Goal: Task Accomplishment & Management: Use online tool/utility

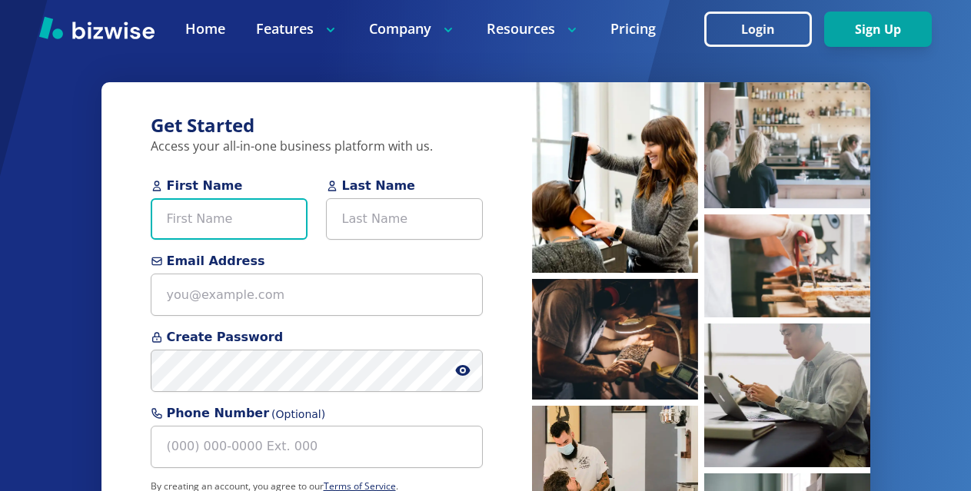
click at [167, 223] on input "First Name" at bounding box center [229, 219] width 157 height 42
paste input "dinoalnoor"
drag, startPoint x: 191, startPoint y: 220, endPoint x: 344, endPoint y: 221, distance: 152.9
click at [344, 221] on div "First Name dinoalnoor Last Name" at bounding box center [317, 215] width 332 height 76
type input "dino"
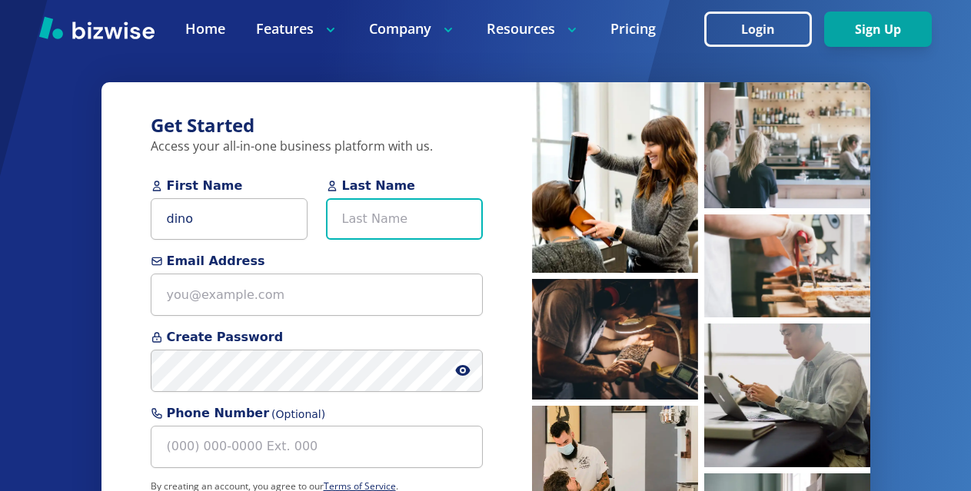
click at [404, 214] on input "Last Name" at bounding box center [404, 219] width 157 height 42
paste input "alnoor"
type input "alnoor"
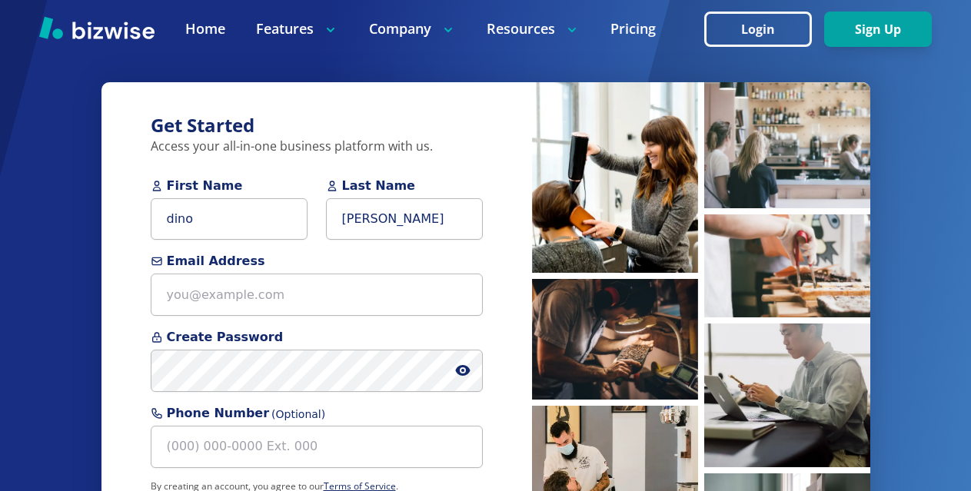
click at [61, 246] on div "Get Started Access your all-in-one business platform with us. First Name dino L…" at bounding box center [485, 312] width 971 height 625
click at [52, 285] on div "Get Started Access your all-in-one business platform with us. First Name dino L…" at bounding box center [485, 312] width 971 height 625
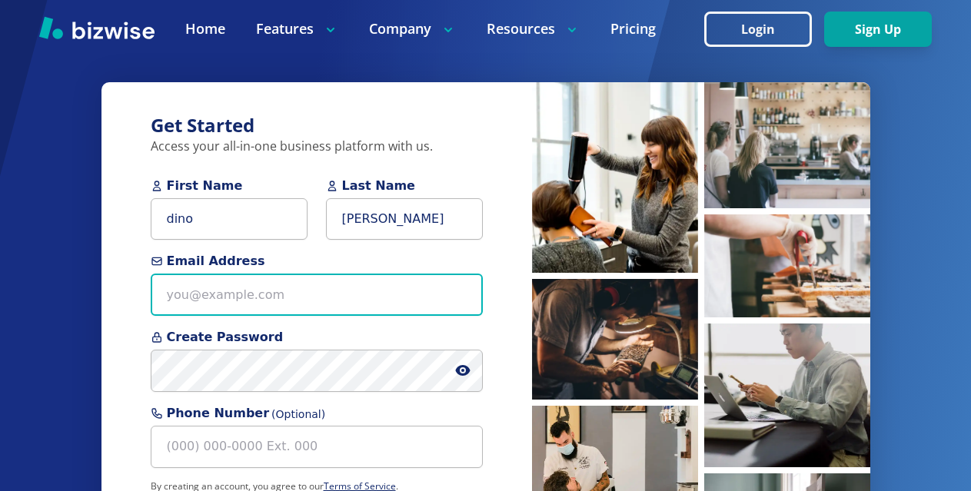
click at [198, 295] on input "Email Address" at bounding box center [317, 295] width 332 height 42
paste input "[EMAIL_ADDRESS][DOMAIN_NAME]"
type input "[EMAIL_ADDRESS][DOMAIN_NAME]"
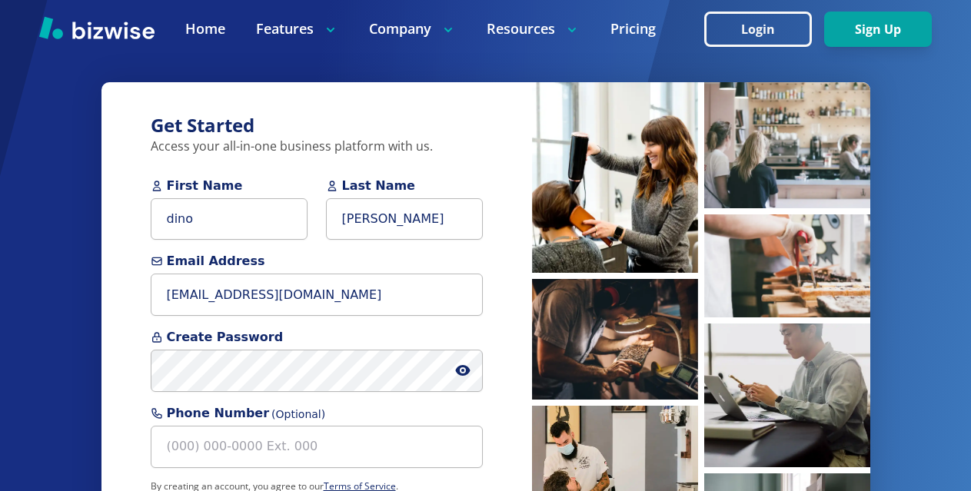
click at [40, 272] on div "Get Started Access your all-in-one business platform with us. First Name dino L…" at bounding box center [485, 312] width 971 height 625
click at [38, 316] on div "Get Started Access your all-in-one business platform with us. First Name dino L…" at bounding box center [485, 312] width 971 height 625
drag, startPoint x: 0, startPoint y: 295, endPoint x: 89, endPoint y: 353, distance: 106.2
click at [0, 295] on div "Get Started Access your all-in-one business platform with us. First Name dino L…" at bounding box center [485, 312] width 971 height 625
click at [12, 332] on div "Get Started Access your all-in-one business platform with us. First Name dino L…" at bounding box center [485, 312] width 971 height 625
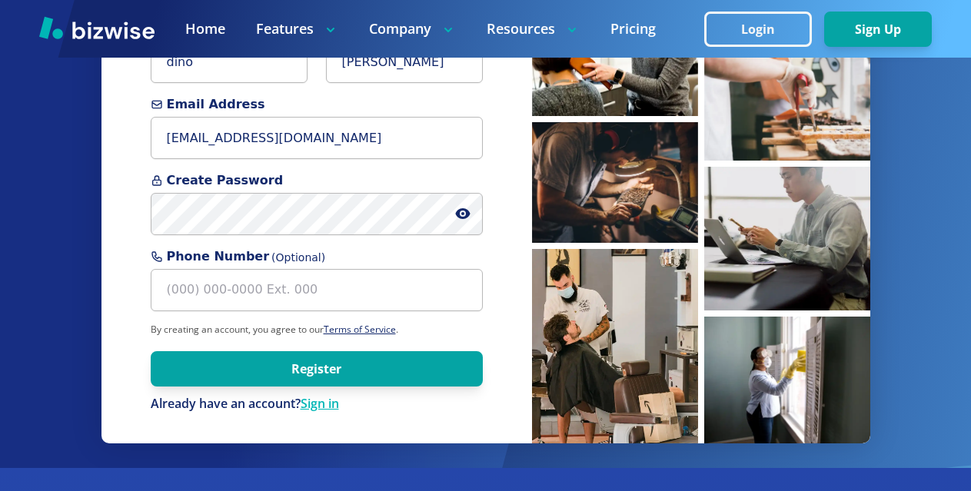
scroll to position [231, 0]
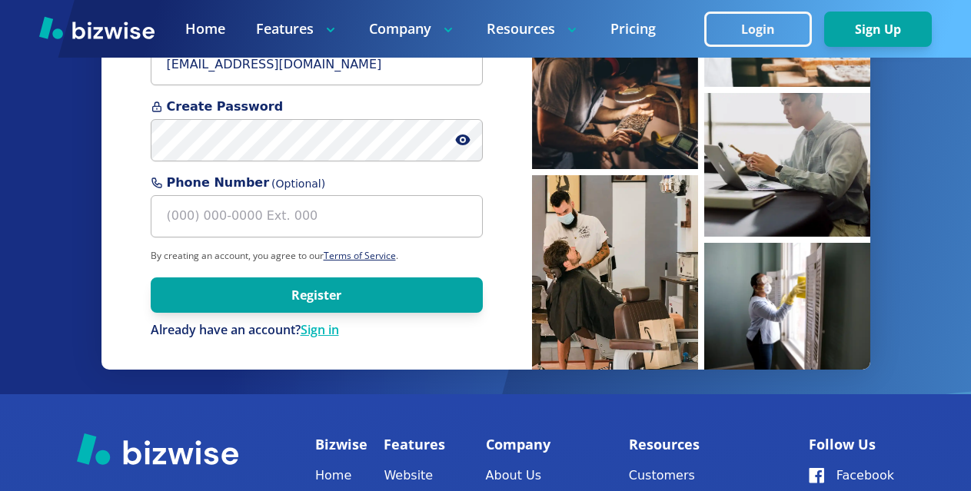
click at [19, 214] on div "Get Started Access your all-in-one business platform with us. First Name dino L…" at bounding box center [485, 81] width 971 height 625
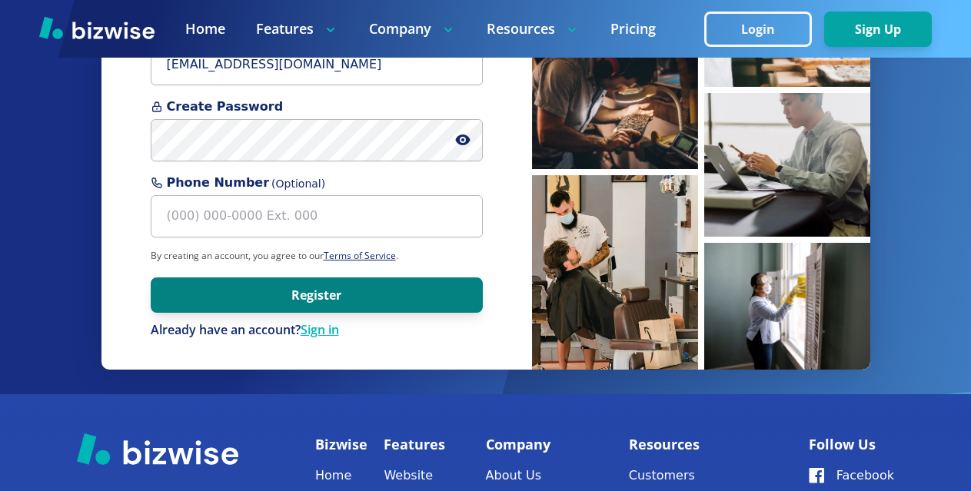
click at [339, 303] on button "Register" at bounding box center [317, 294] width 332 height 35
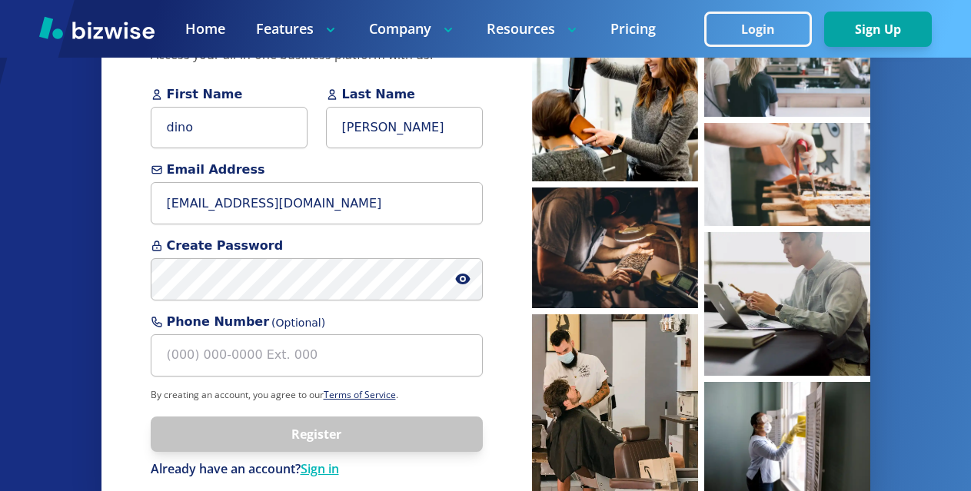
scroll to position [77, 0]
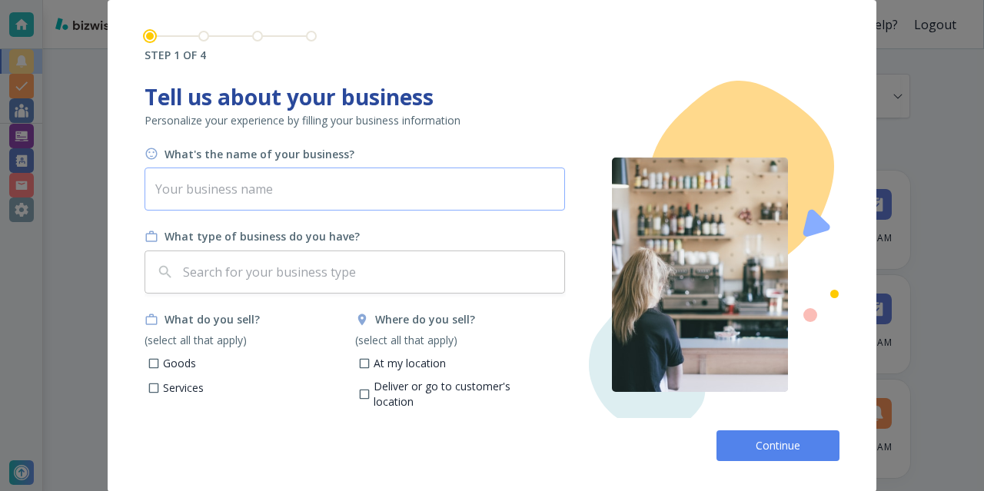
click at [259, 183] on input "text" at bounding box center [354, 189] width 420 height 43
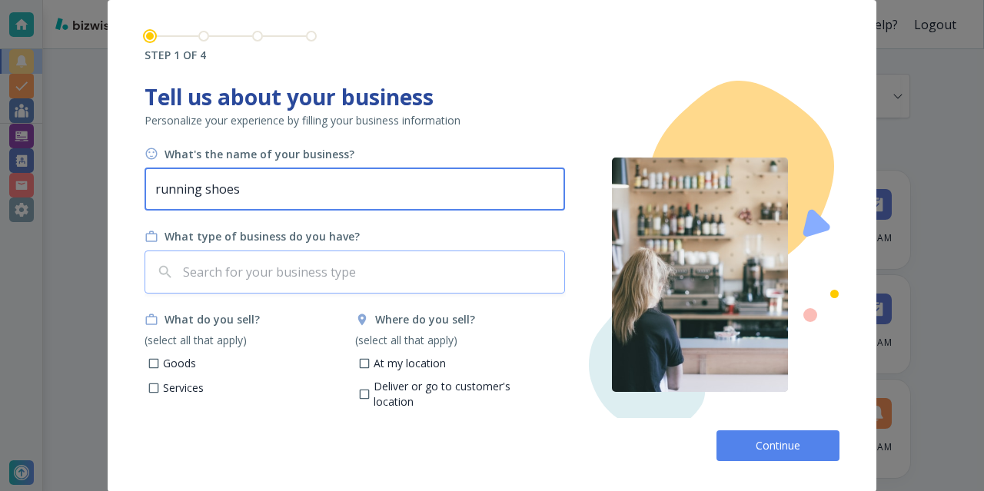
type input "running shoes"
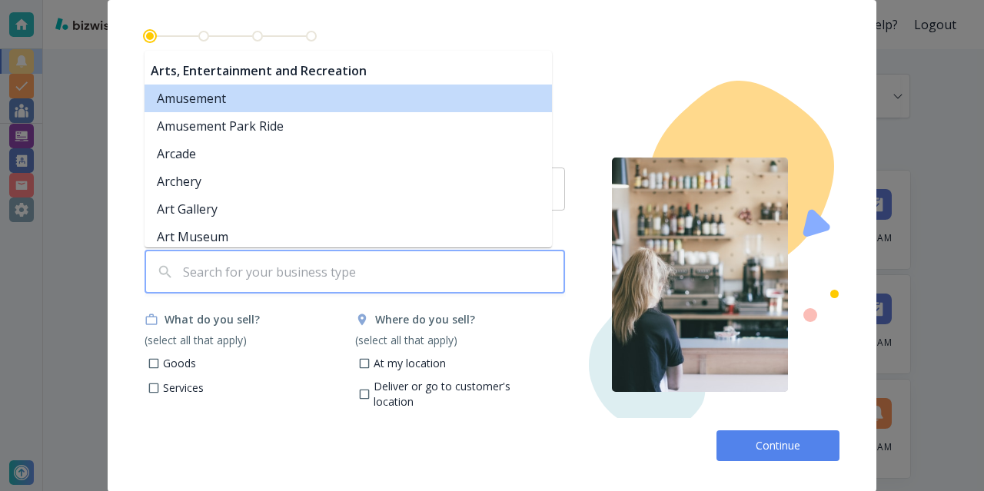
click at [250, 281] on input "text" at bounding box center [369, 271] width 378 height 29
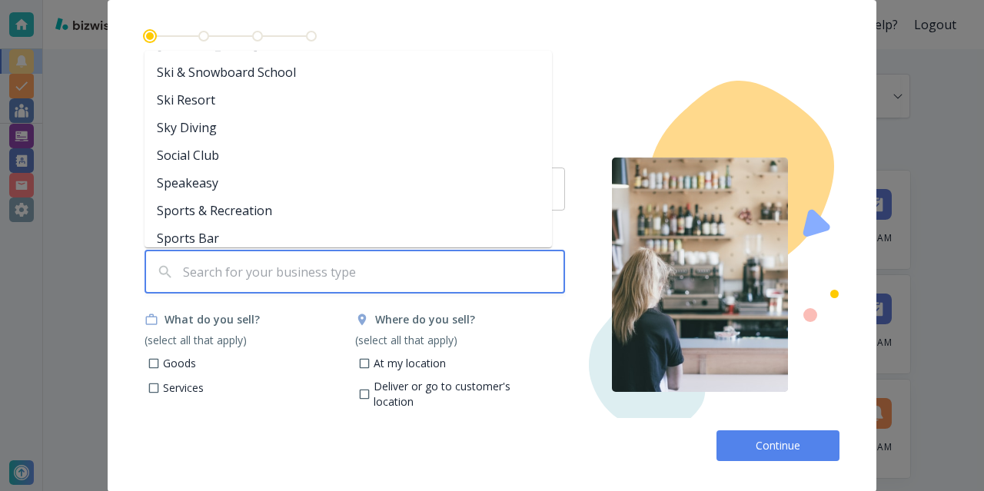
scroll to position [2767, 0]
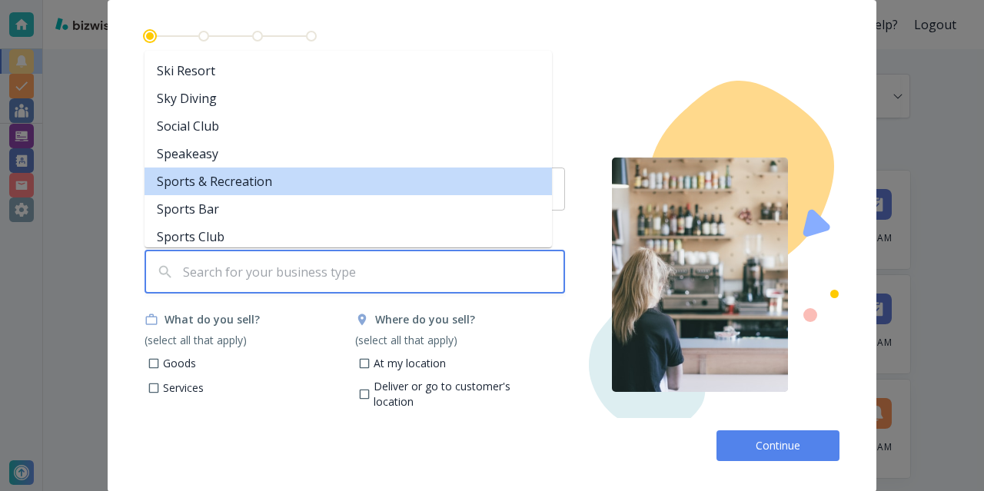
click at [273, 184] on li "Sports & Recreation" at bounding box center [347, 182] width 407 height 28
type input "Sports & Recreation"
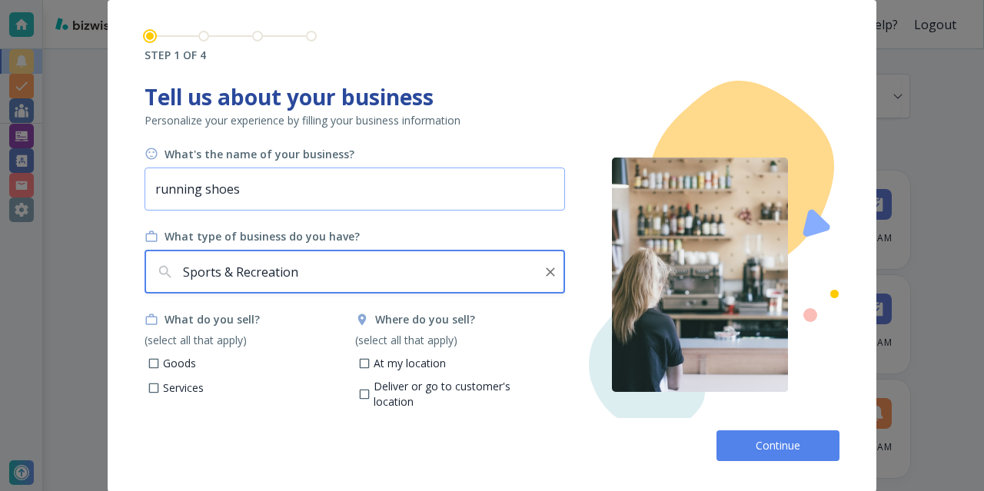
click at [268, 194] on input "running shoes" at bounding box center [354, 189] width 420 height 43
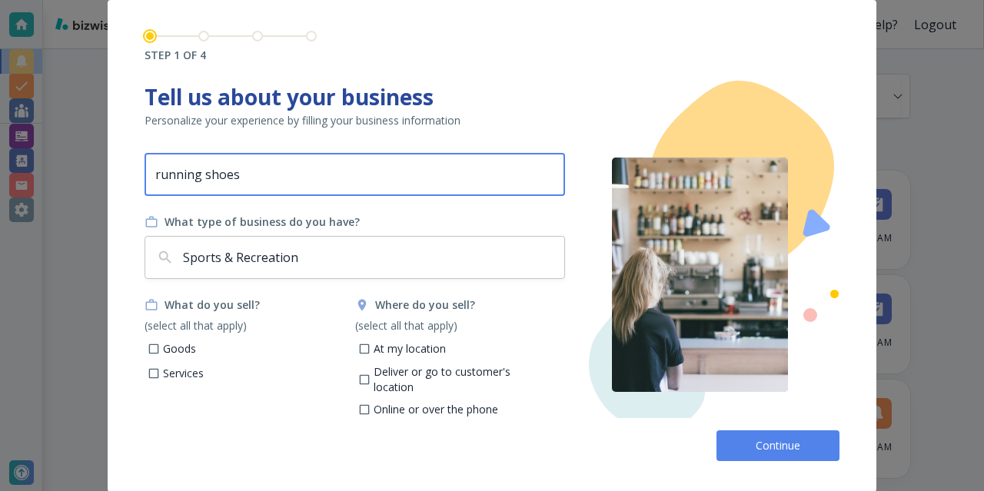
scroll to position [22, 0]
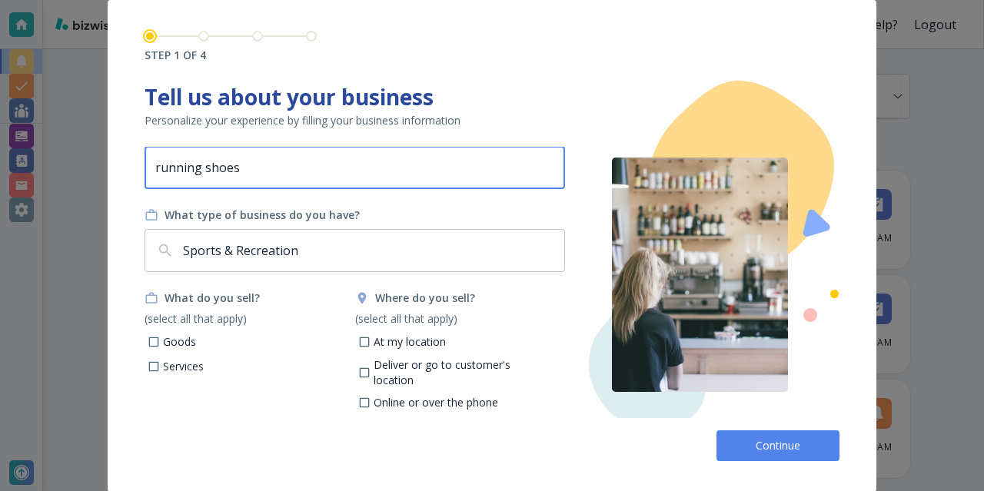
click at [183, 347] on p "Goods" at bounding box center [179, 341] width 33 height 15
click at [161, 347] on input "Goods" at bounding box center [154, 343] width 13 height 13
checkbox input "true"
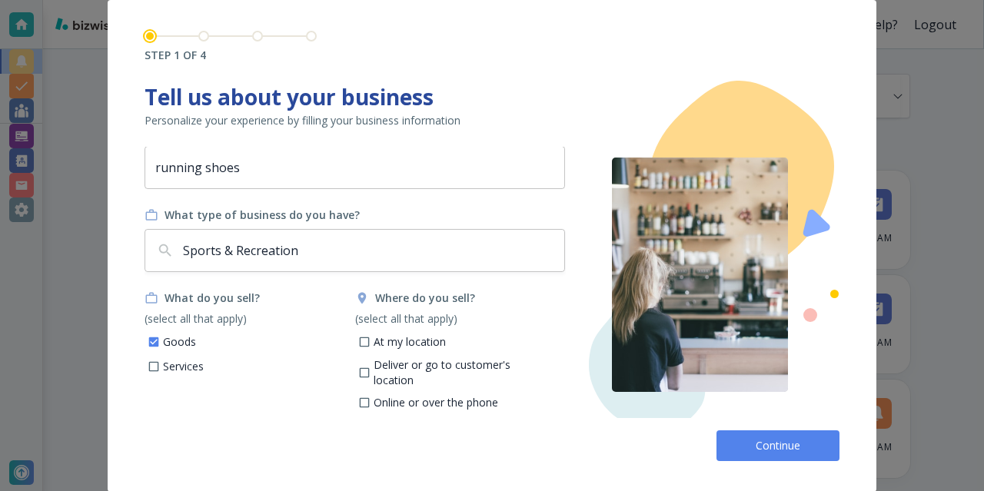
click at [759, 445] on span "Continue" at bounding box center [777, 445] width 49 height 15
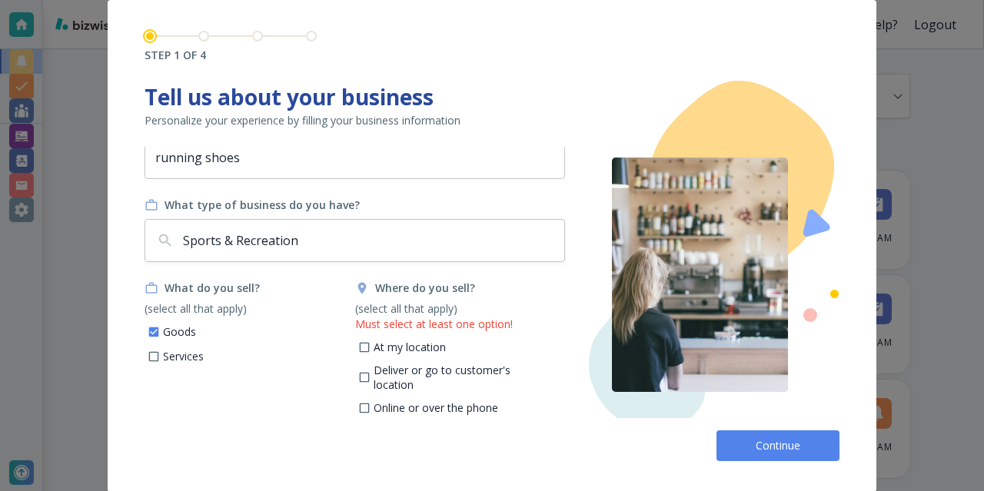
scroll to position [37, 0]
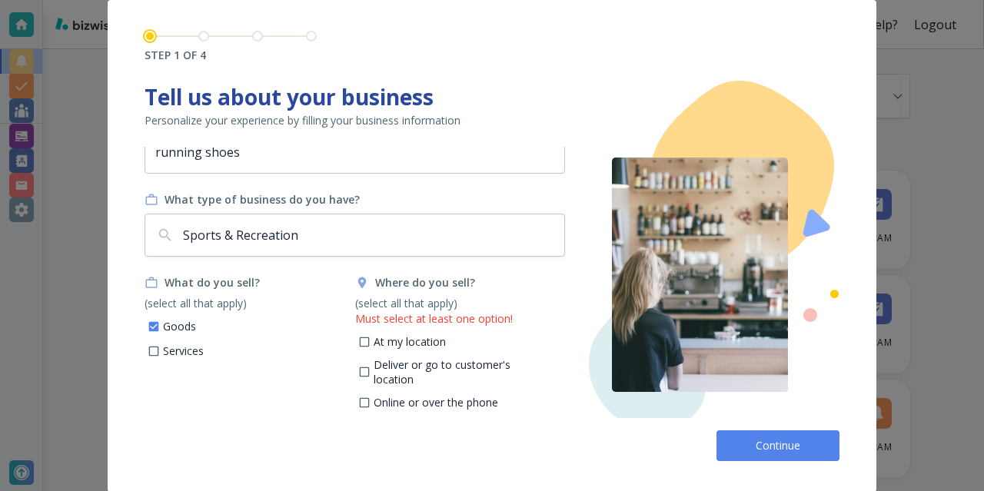
click at [442, 400] on p "Online or over the phone" at bounding box center [435, 402] width 124 height 15
click at [370, 400] on input "Online or over the phone" at bounding box center [363, 404] width 13 height 13
checkbox input "true"
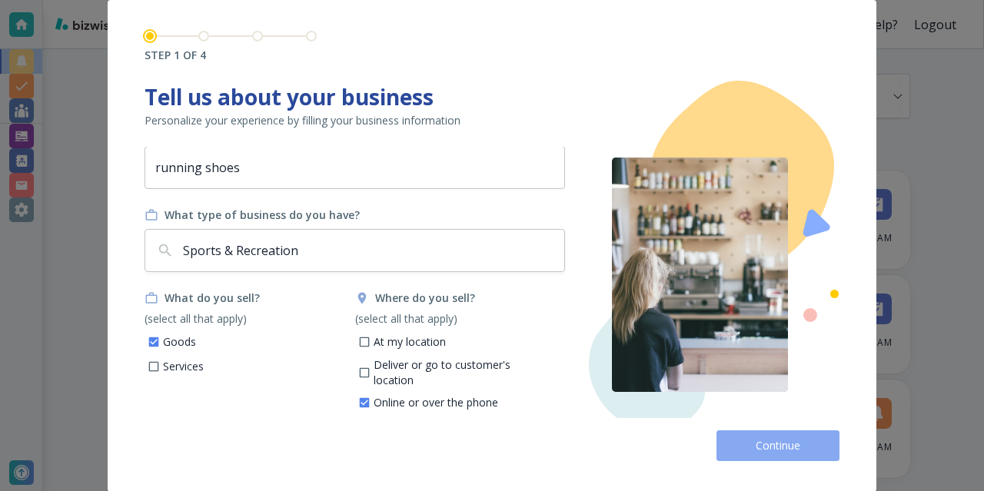
click at [776, 446] on span "Continue" at bounding box center [777, 445] width 49 height 15
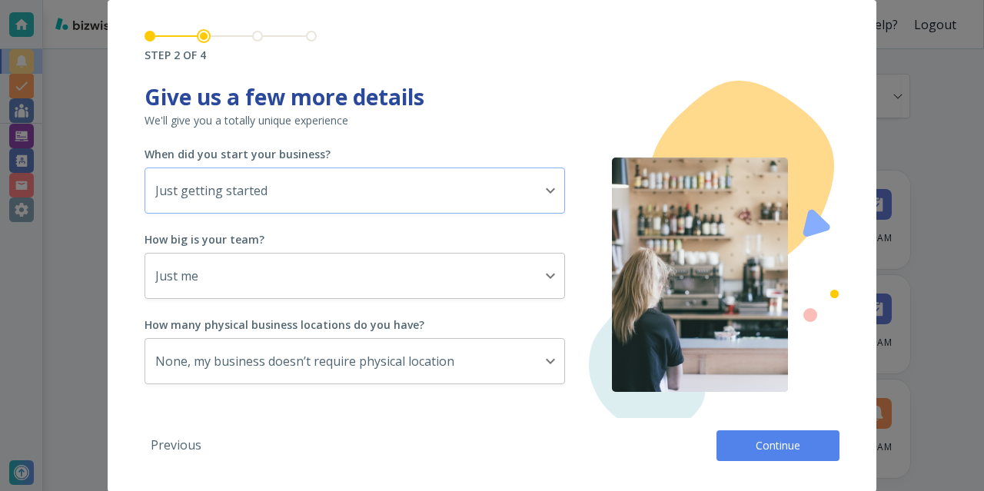
click at [319, 0] on body "Need Help? Logout Notifications All all ​ TODAY New Tasks • 28 minutes ago Hi d…" at bounding box center [492, 0] width 984 height 0
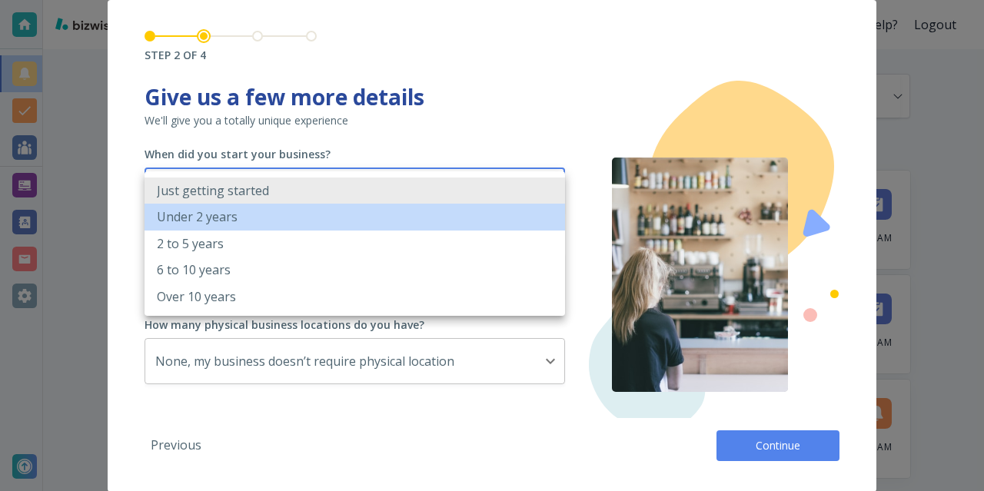
click at [284, 217] on li "Under 2 years" at bounding box center [354, 217] width 420 height 26
type input "UNDER_2_YEARS"
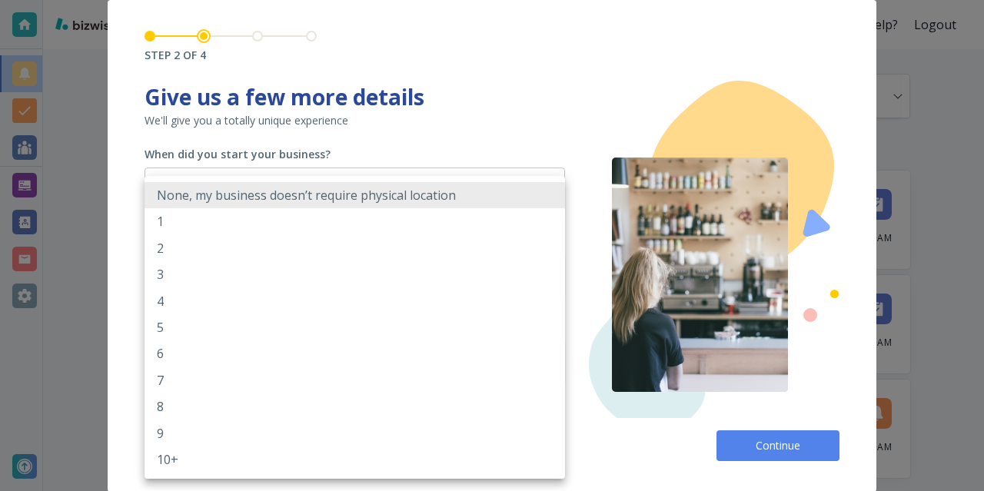
click at [314, 0] on body "Need Help? Logout Notifications All all ​ TODAY New Tasks • 28 minutes ago Hi d…" at bounding box center [492, 0] width 984 height 0
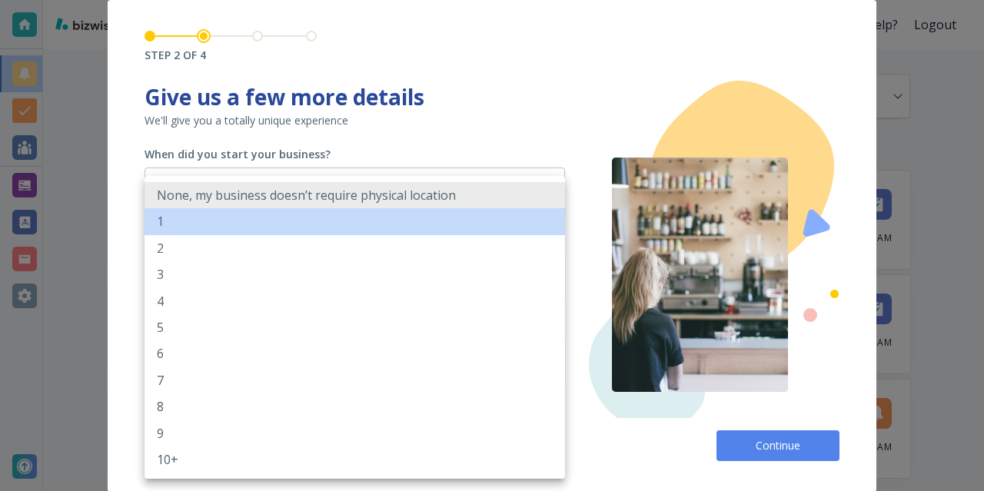
click at [280, 216] on li "1" at bounding box center [354, 221] width 420 height 26
type input "1"
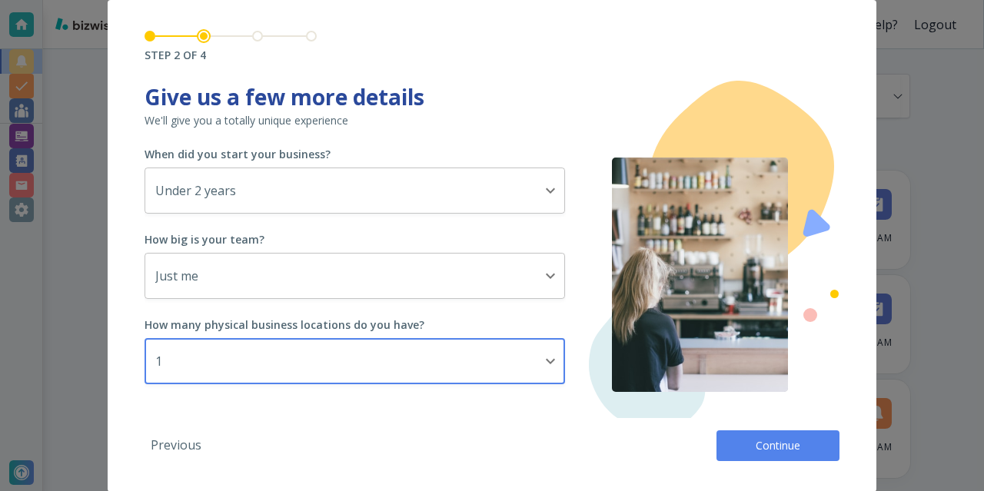
click at [784, 443] on span "Continue" at bounding box center [777, 445] width 49 height 15
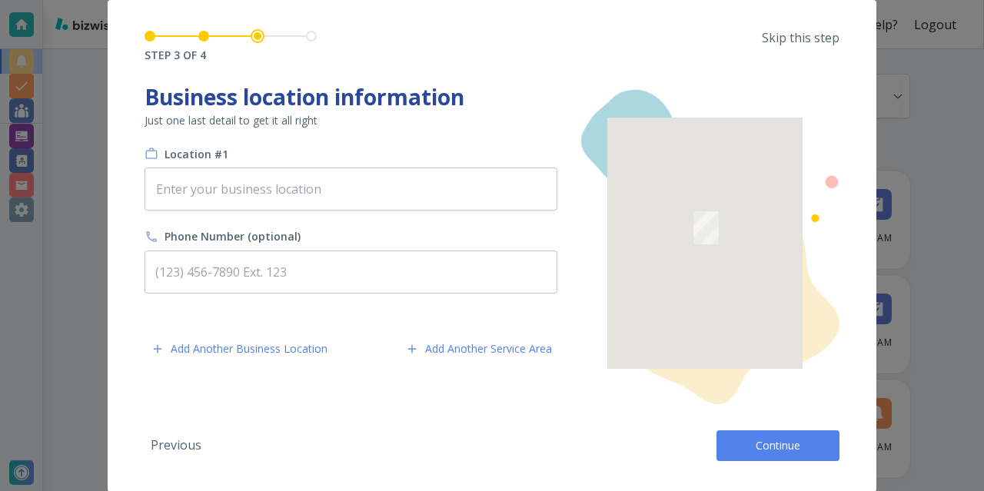
click at [779, 446] on span "Continue" at bounding box center [777, 445] width 49 height 15
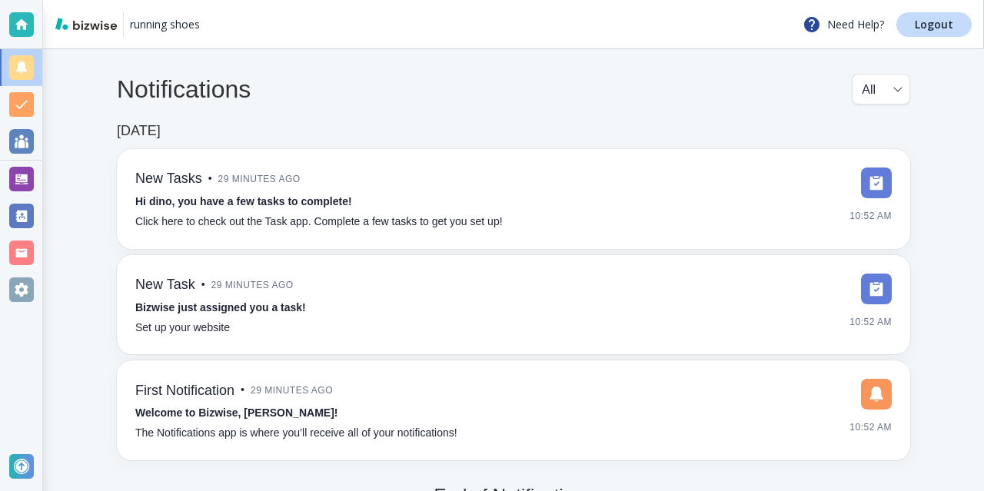
scroll to position [41, 0]
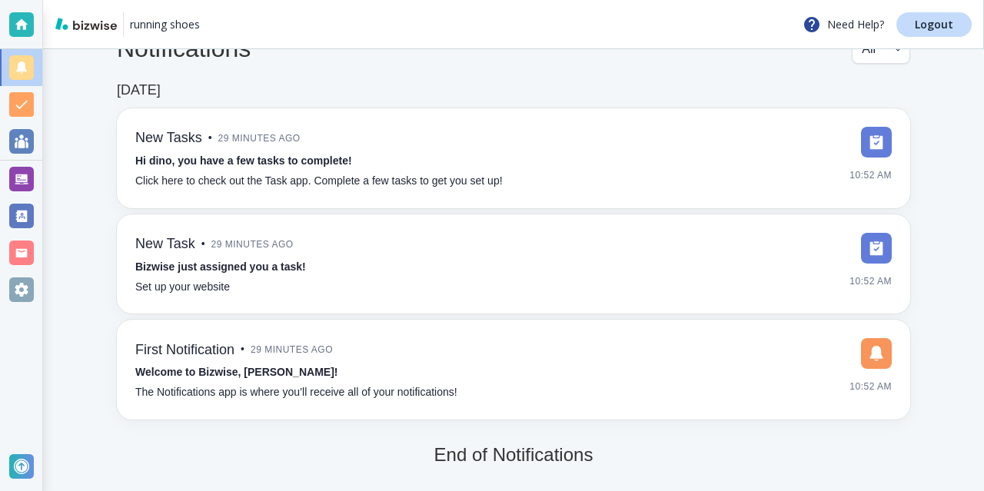
click at [533, 456] on h5 "End of Notifications" at bounding box center [513, 455] width 159 height 22
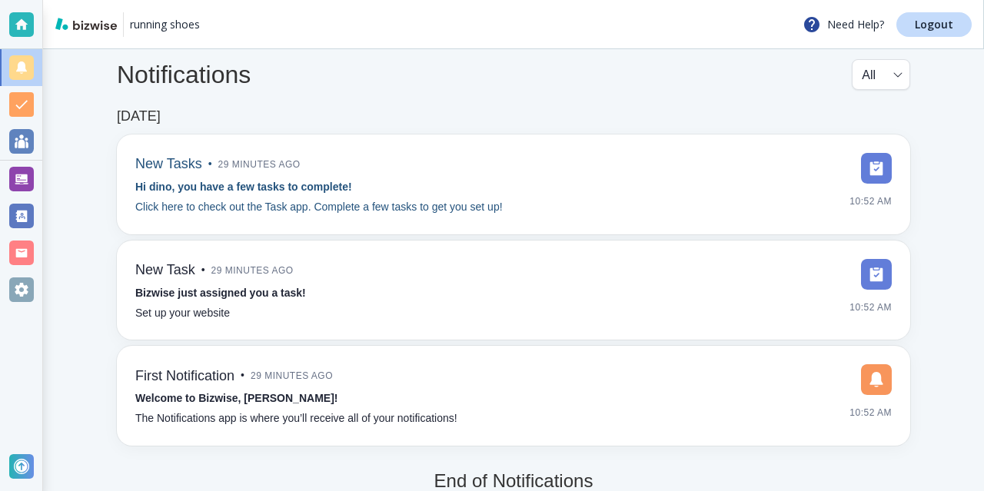
scroll to position [0, 0]
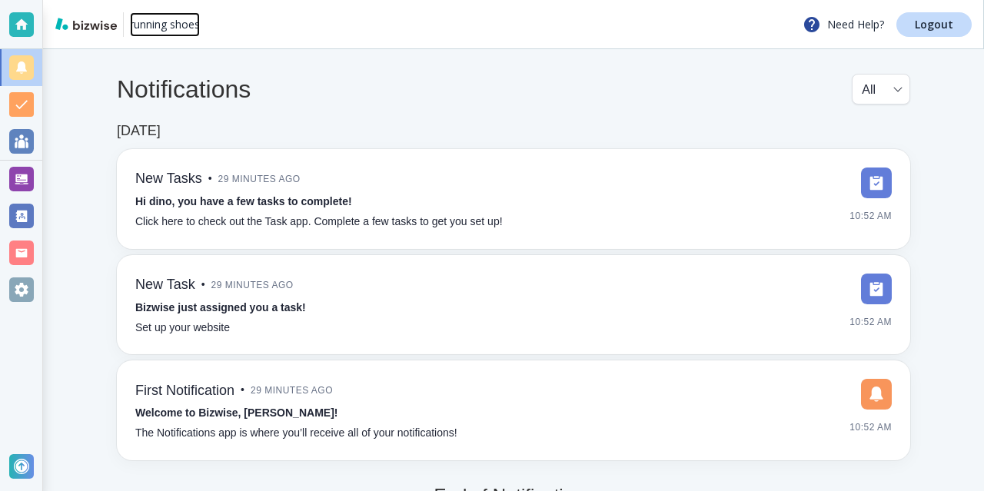
click at [151, 28] on p "running shoes" at bounding box center [165, 24] width 70 height 15
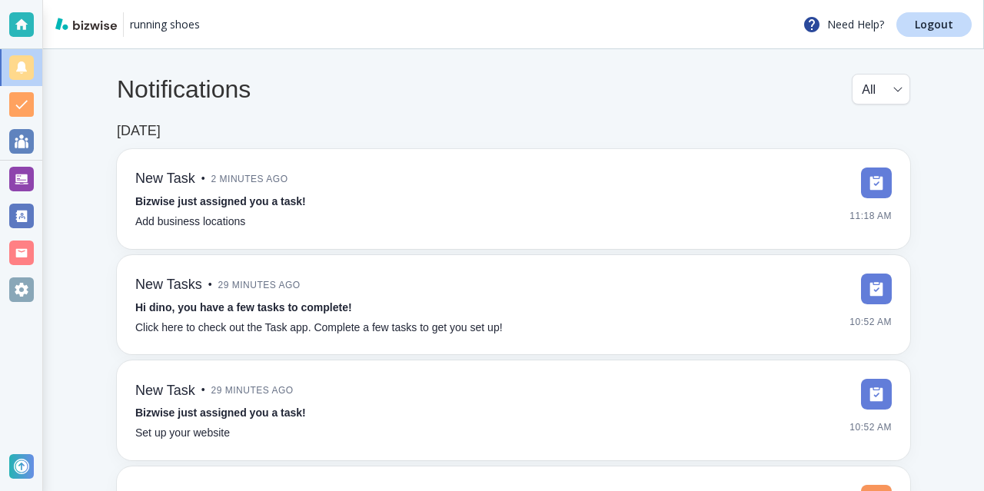
click at [515, 91] on div "Notifications All all ​" at bounding box center [513, 98] width 793 height 49
click at [22, 23] on div at bounding box center [21, 24] width 25 height 25
click at [94, 25] on img at bounding box center [85, 24] width 61 height 12
click at [490, 100] on div "Notifications All all ​" at bounding box center [513, 98] width 793 height 49
click at [539, 84] on div "Notifications All all ​" at bounding box center [513, 98] width 793 height 49
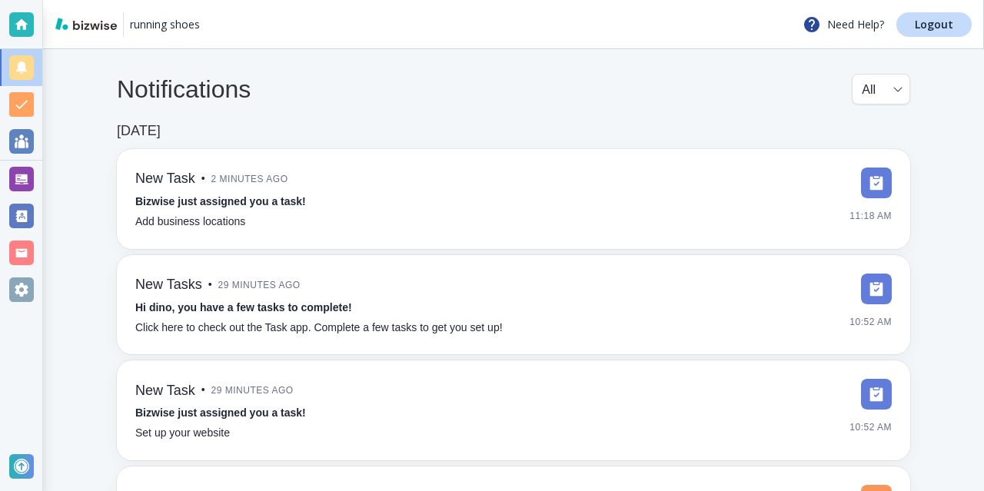
click at [91, 218] on div "Notifications All all ​ TODAY New Task • 2 minutes ago Bizwise just assigned yo…" at bounding box center [513, 343] width 941 height 589
click at [22, 181] on div at bounding box center [21, 179] width 25 height 25
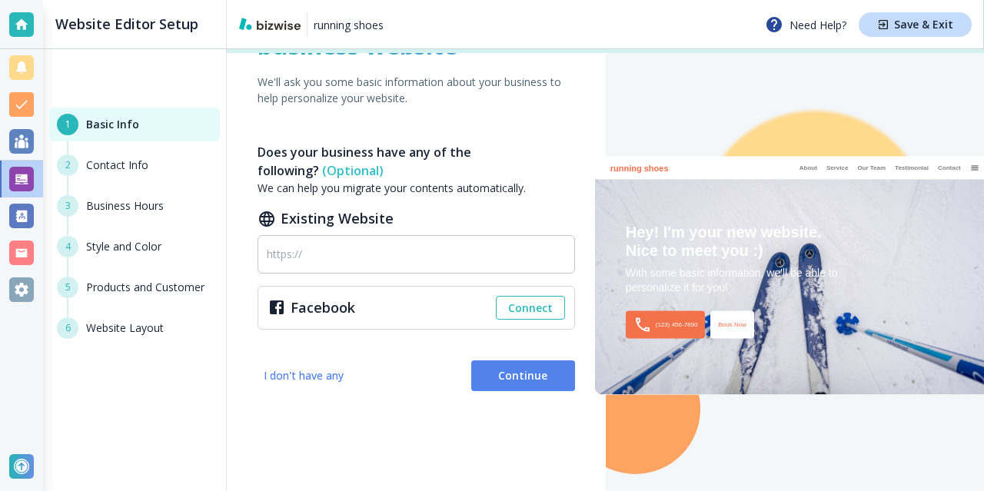
scroll to position [111, 0]
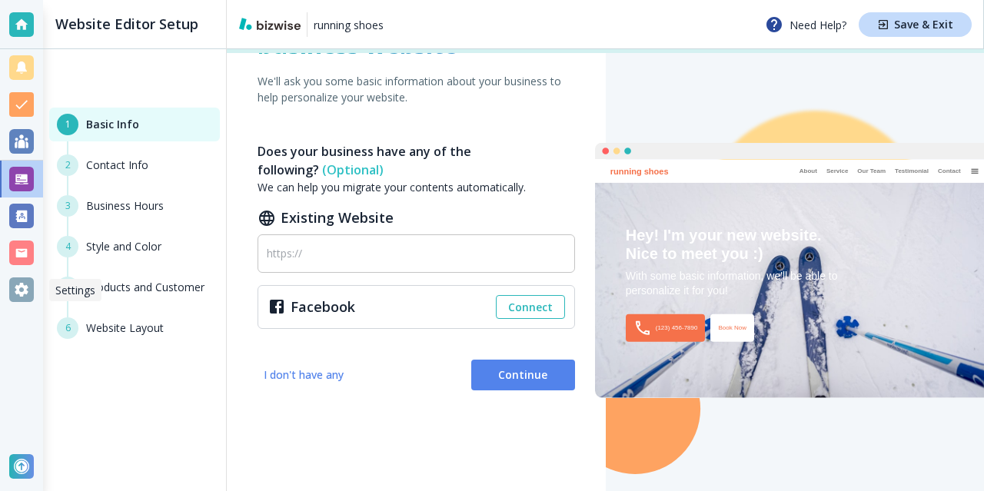
click at [18, 290] on div at bounding box center [21, 289] width 25 height 25
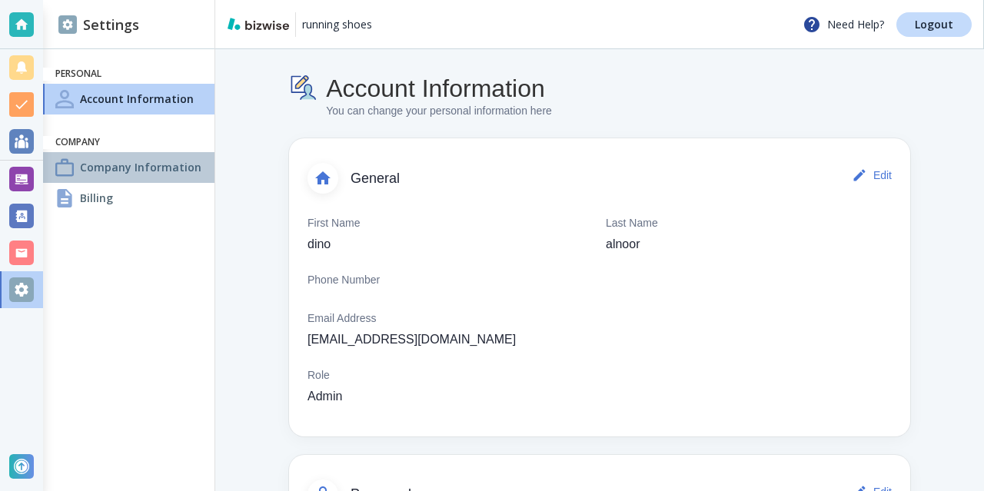
click at [151, 169] on h4 "Company Information" at bounding box center [140, 167] width 121 height 16
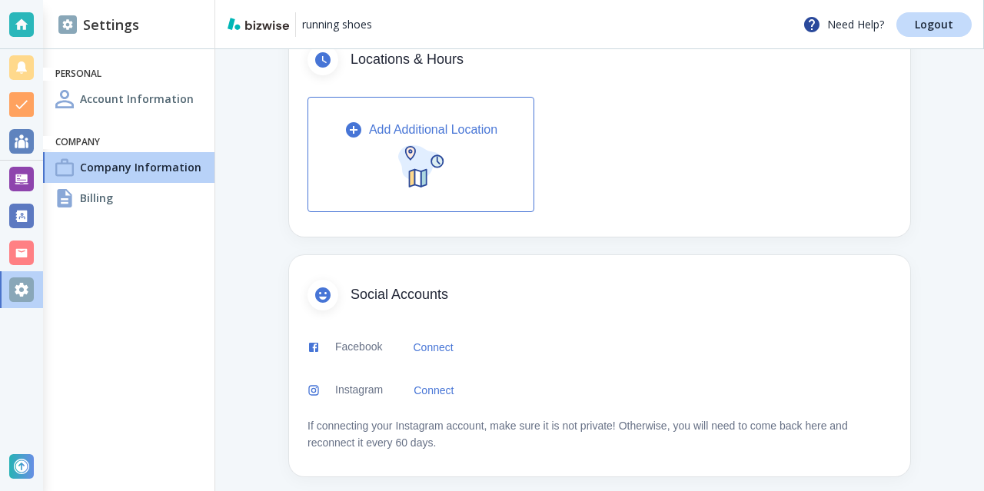
scroll to position [538, 0]
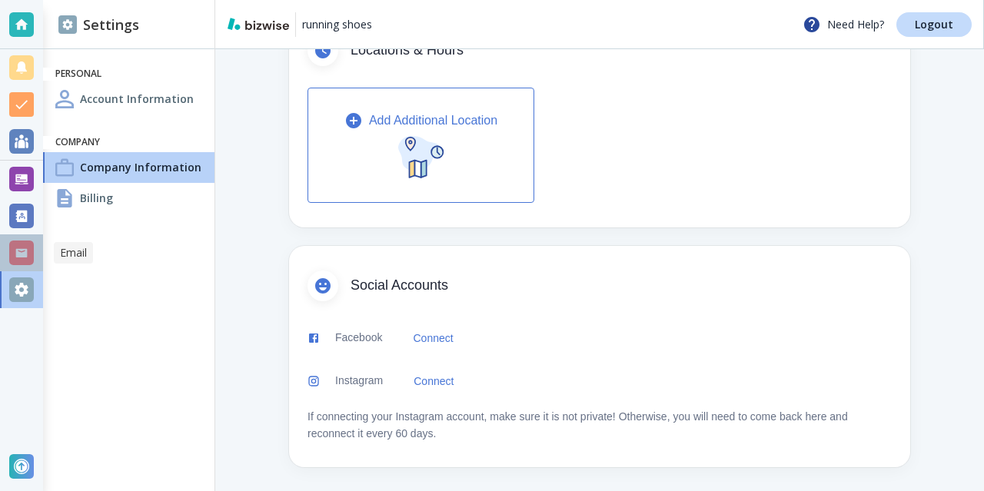
click at [25, 250] on div at bounding box center [21, 253] width 25 height 25
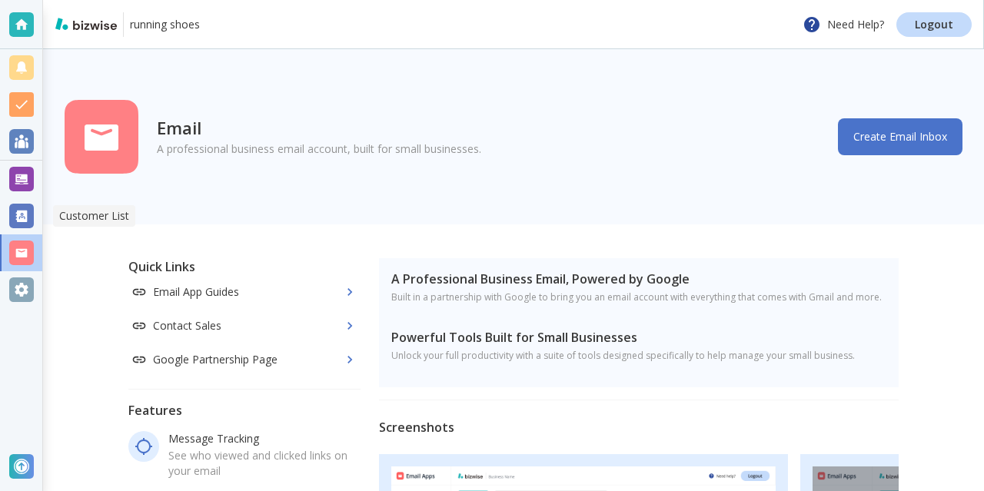
click at [25, 215] on div at bounding box center [21, 216] width 25 height 25
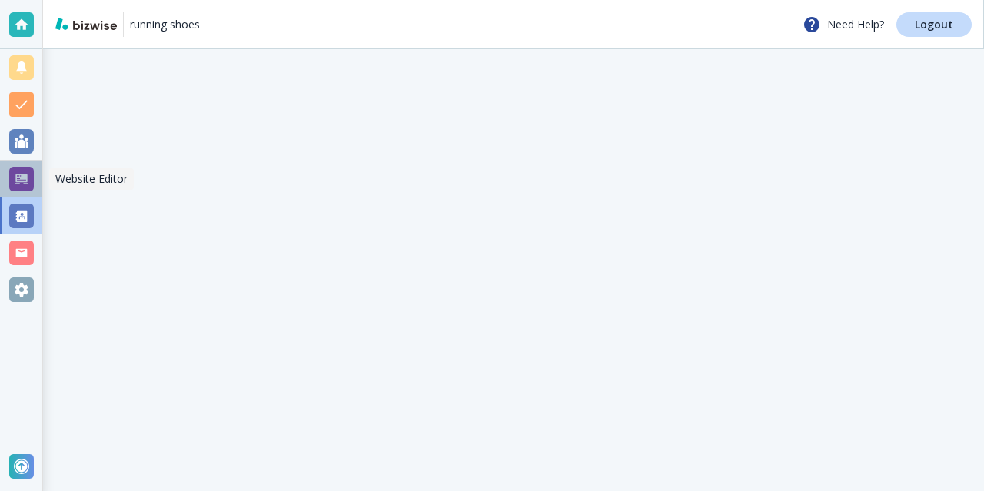
click at [23, 178] on div at bounding box center [21, 179] width 25 height 25
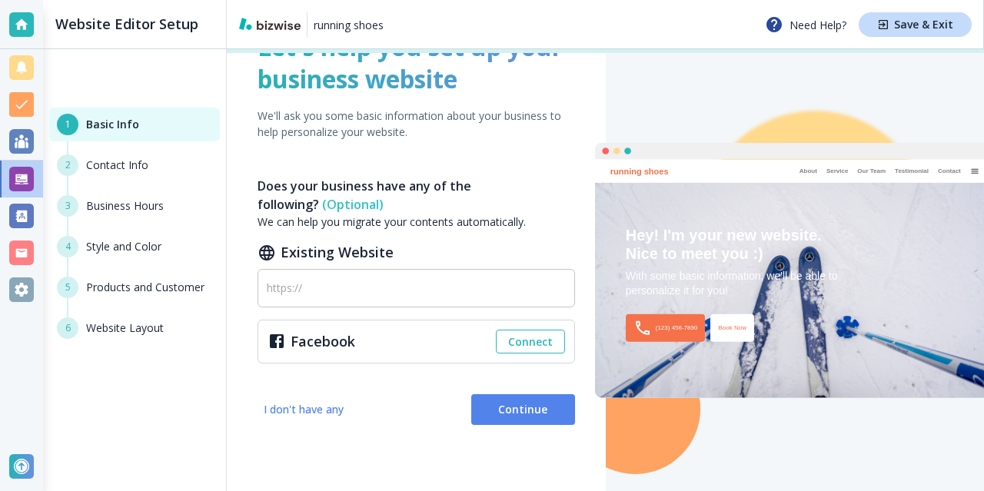
scroll to position [111, 0]
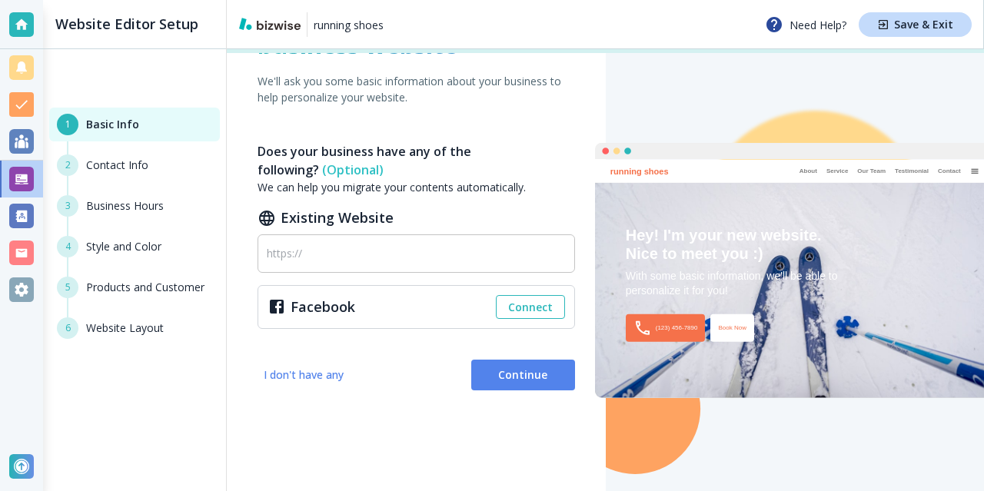
click at [492, 380] on span "Continue" at bounding box center [522, 374] width 79 height 15
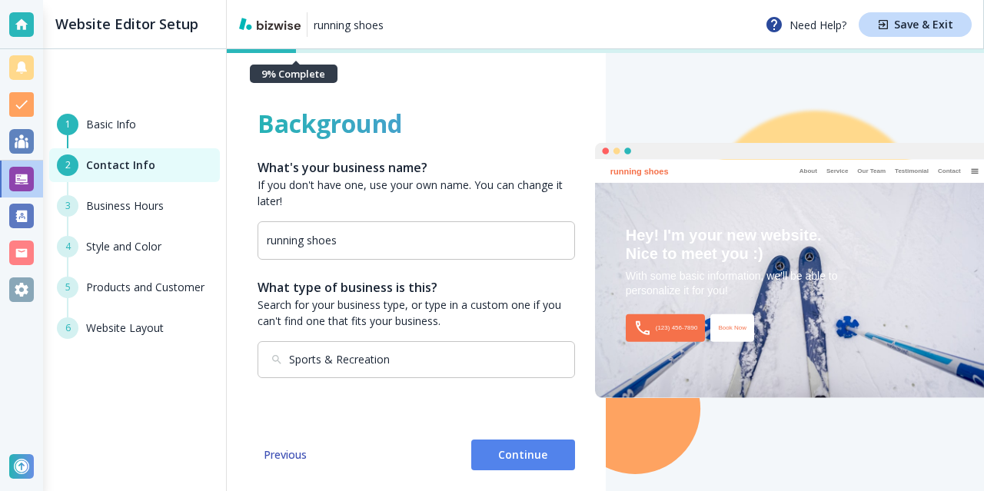
scroll to position [0, 0]
click at [533, 470] on button "Continue" at bounding box center [523, 455] width 104 height 31
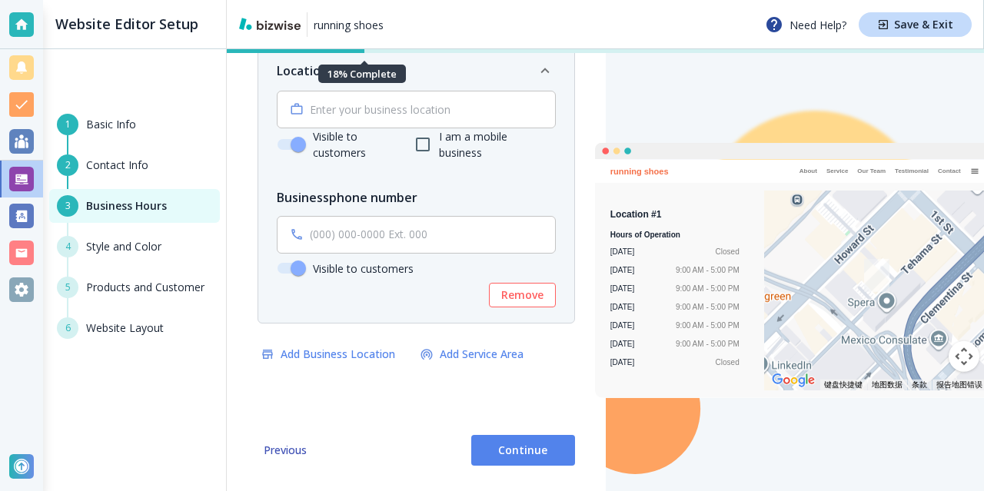
scroll to position [111, 0]
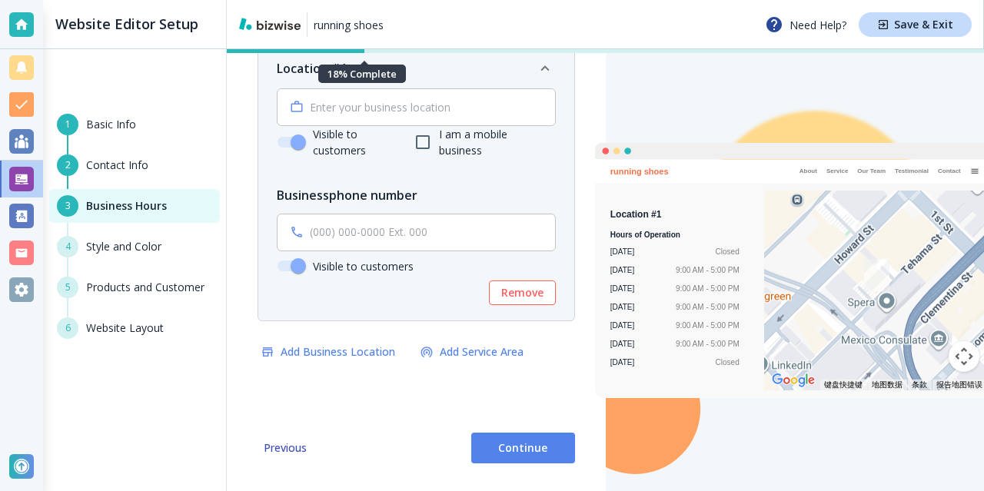
click at [492, 447] on span "Continue" at bounding box center [522, 447] width 79 height 15
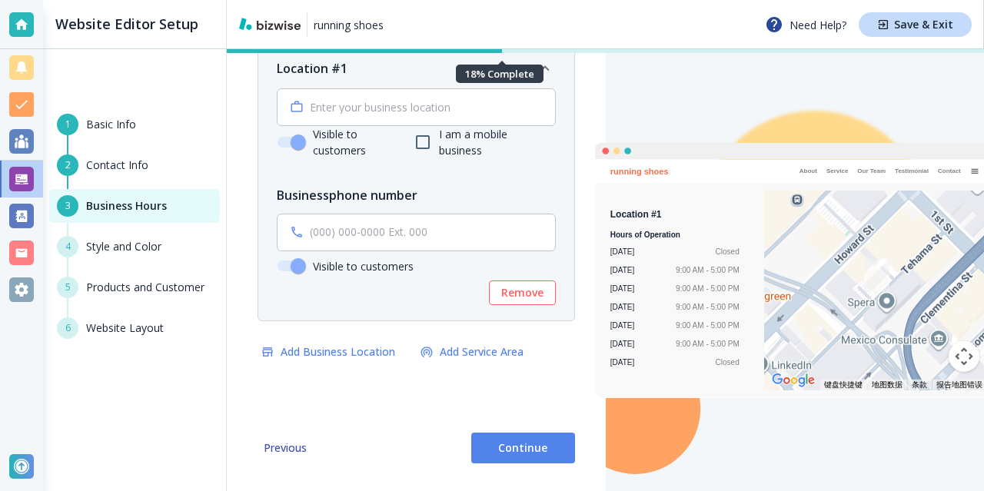
scroll to position [0, 0]
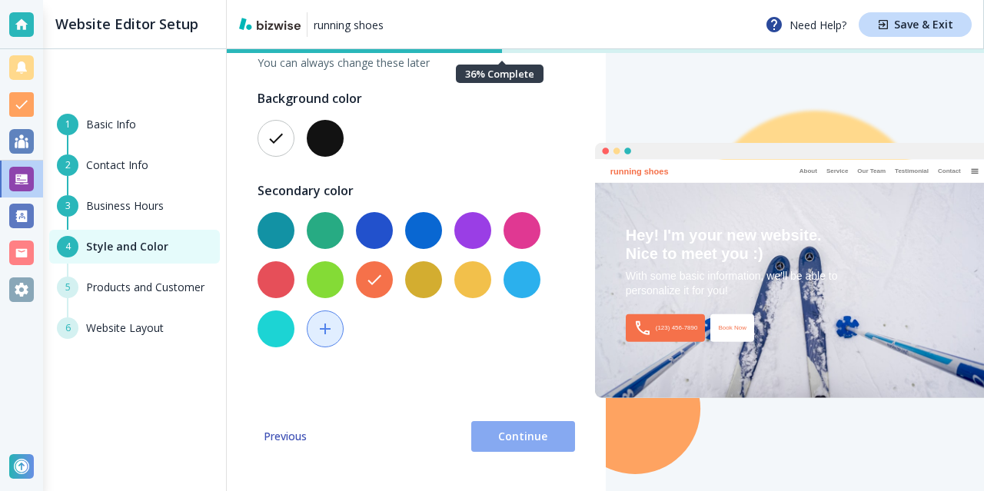
click at [509, 440] on span "Continue" at bounding box center [522, 436] width 79 height 15
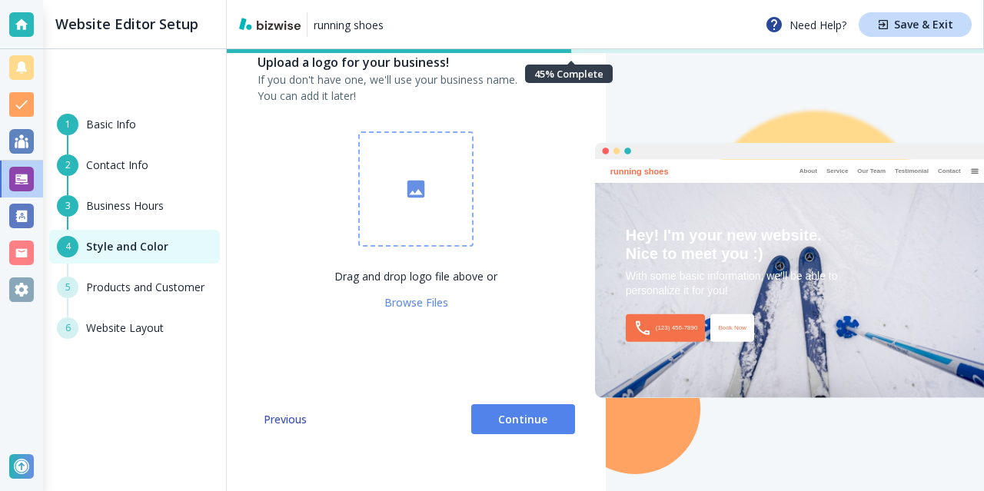
click at [687, 251] on div "Hey! I'm your new website. Nice to meet you :)" at bounding box center [795, 244] width 338 height 37
click at [694, 269] on div "With some basic information, we'll be able to personalize it for you!" at bounding box center [795, 284] width 338 height 30
click at [420, 201] on button "button" at bounding box center [415, 188] width 115 height 115
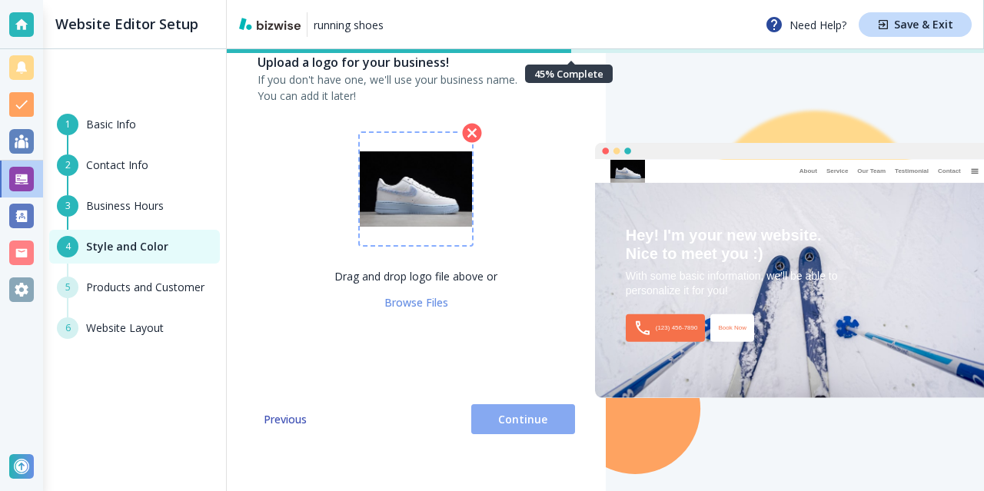
click at [511, 417] on span "Continue" at bounding box center [522, 419] width 79 height 15
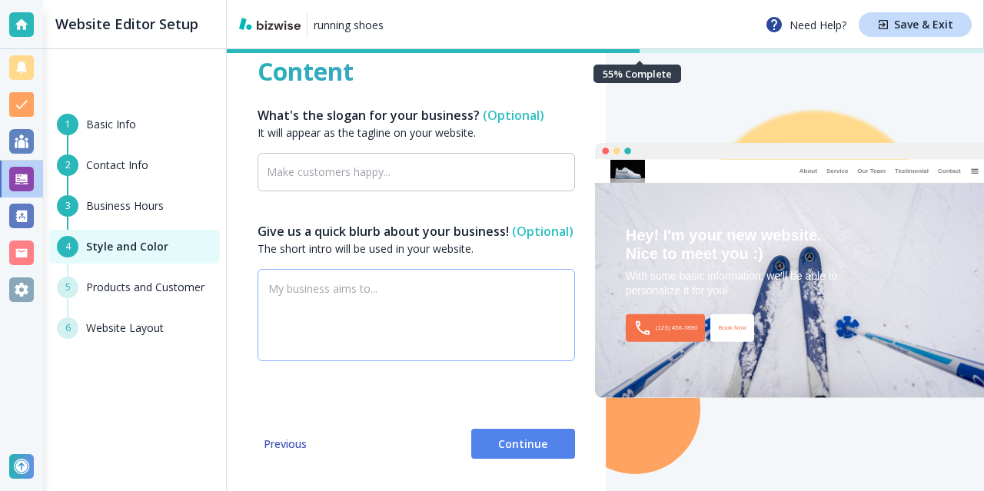
scroll to position [35, 0]
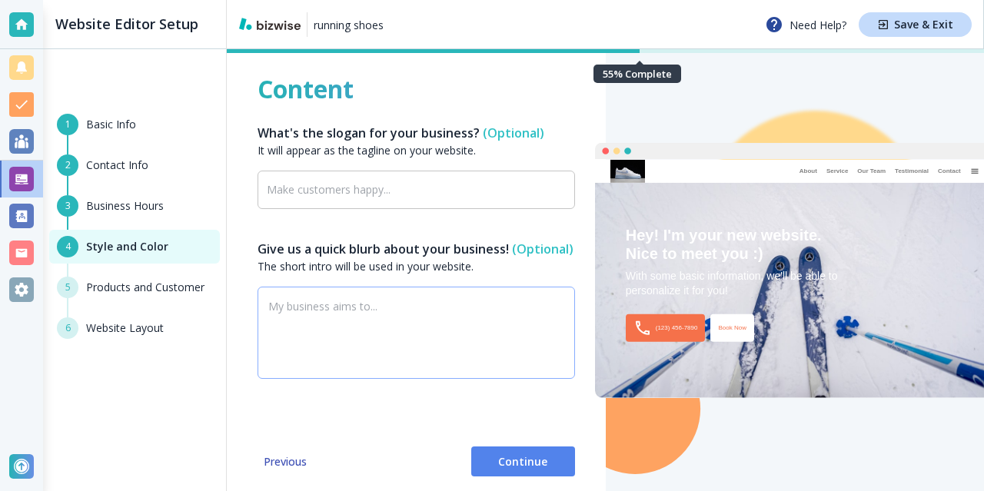
click at [452, 336] on textarea at bounding box center [416, 332] width 296 height 64
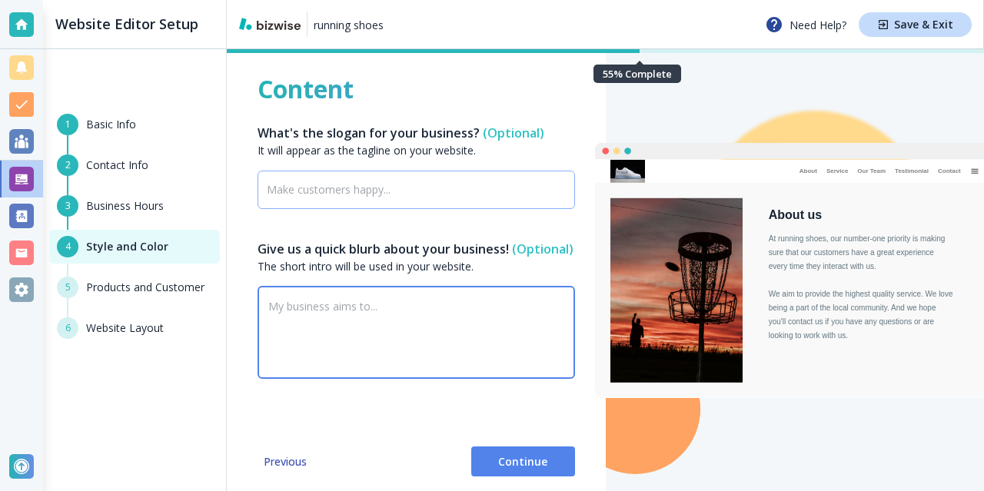
click at [392, 191] on input "text" at bounding box center [416, 190] width 299 height 14
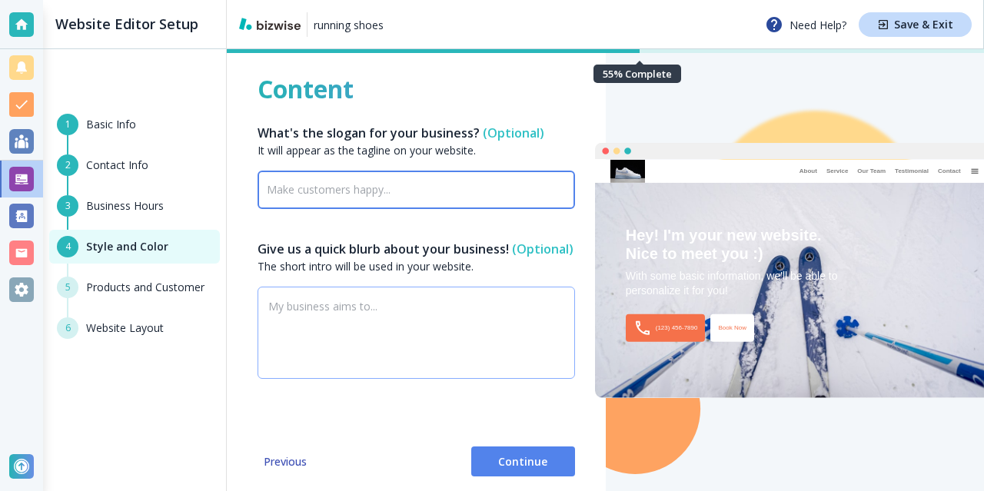
click at [460, 355] on textarea at bounding box center [416, 332] width 296 height 64
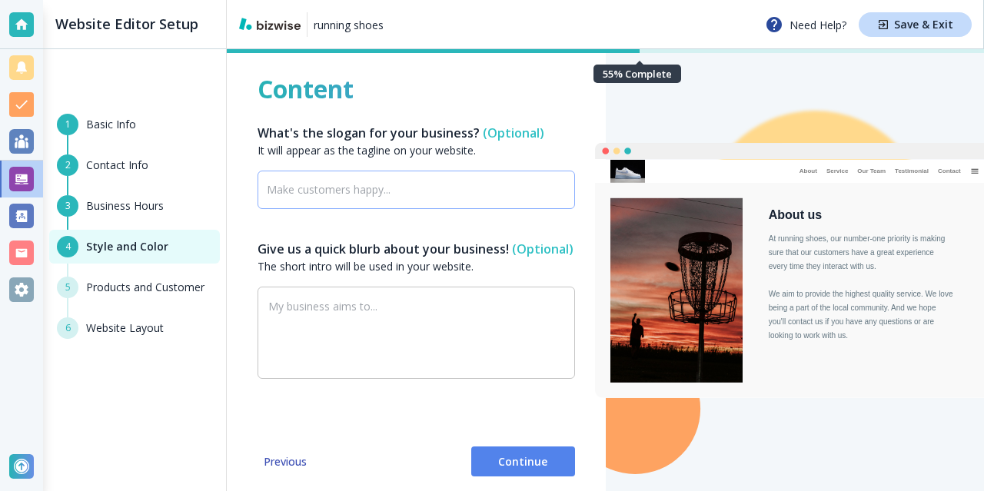
click at [387, 179] on div "​" at bounding box center [415, 190] width 317 height 38
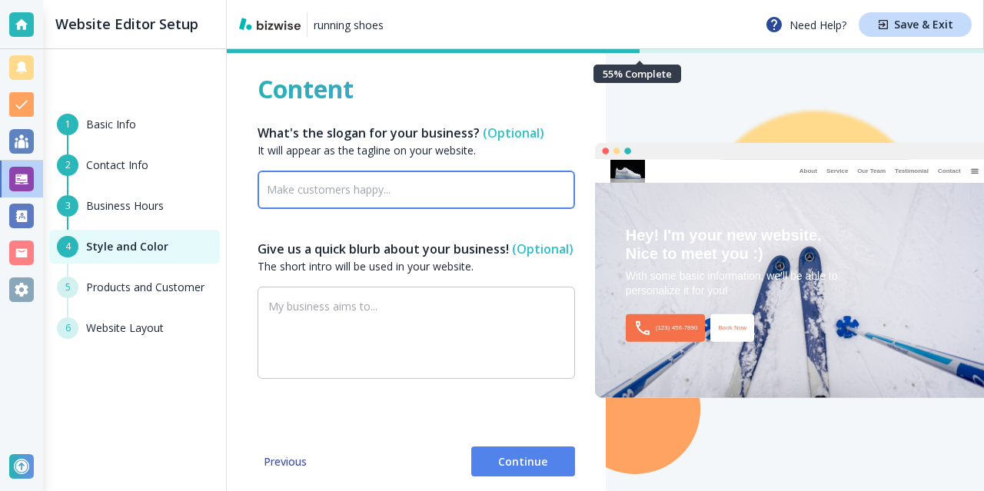
scroll to position [0, 0]
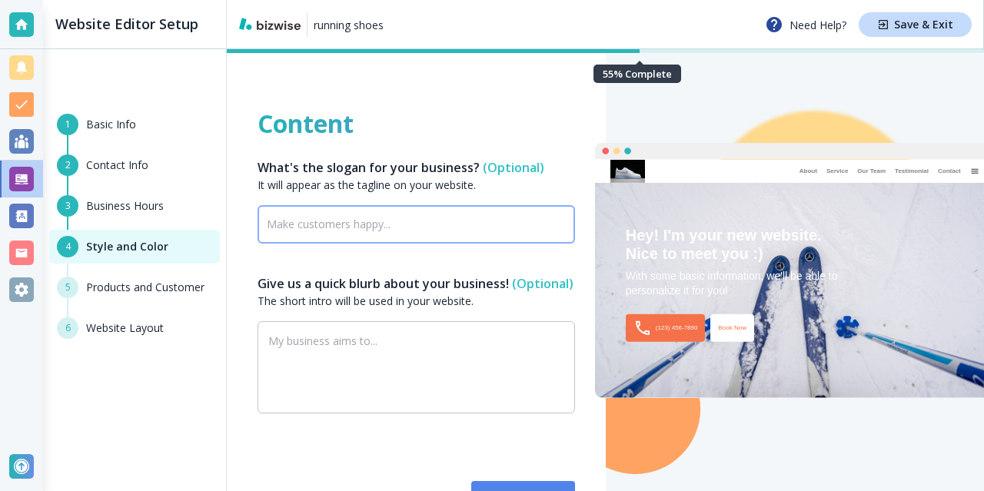
click at [351, 227] on input "text" at bounding box center [416, 224] width 299 height 14
paste input "one of the best athletic shoes for nurses"
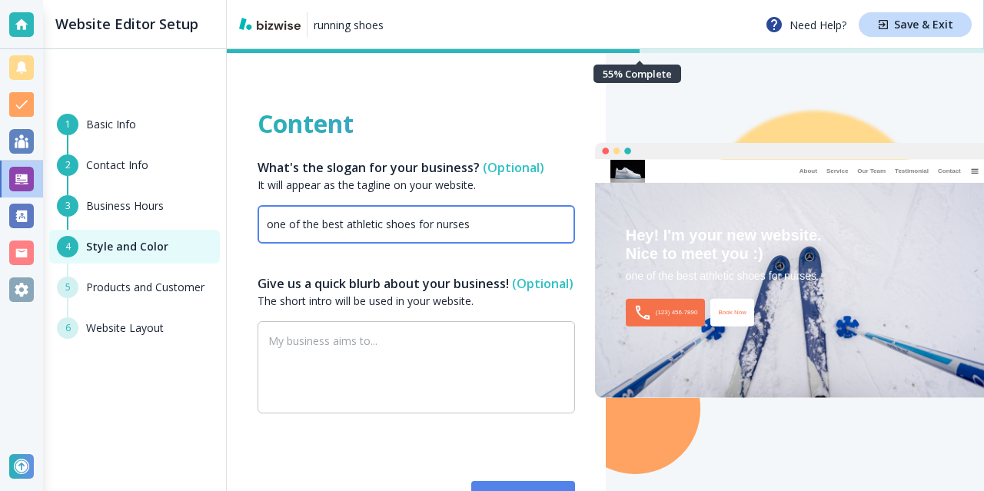
drag, startPoint x: 273, startPoint y: 225, endPoint x: 347, endPoint y: 250, distance: 77.8
click at [192, 49] on div "Website Editor Setup 1 Basic Info 2 Contact Info 3 Business Hours 4 Style and C…" at bounding box center [492, 49] width 984 height 0
click at [440, 224] on input "One of the best athletic shoes for nurses" at bounding box center [416, 224] width 299 height 14
click at [439, 226] on input "One of the best athletic shoes for Running" at bounding box center [416, 224] width 299 height 14
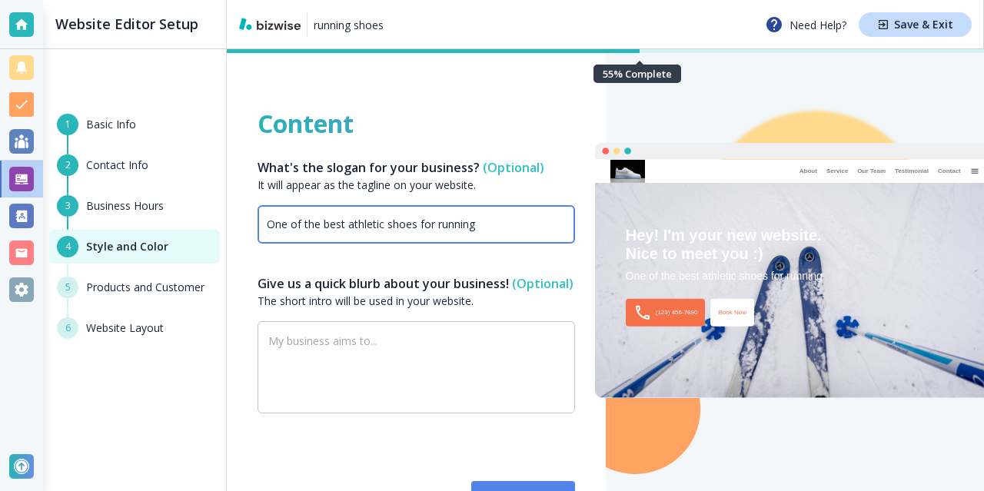
type input "One of the best athletic shoes for running"
click at [556, 281] on h6 "Give us a quick blurb about your business! (Optional)" at bounding box center [415, 283] width 317 height 18
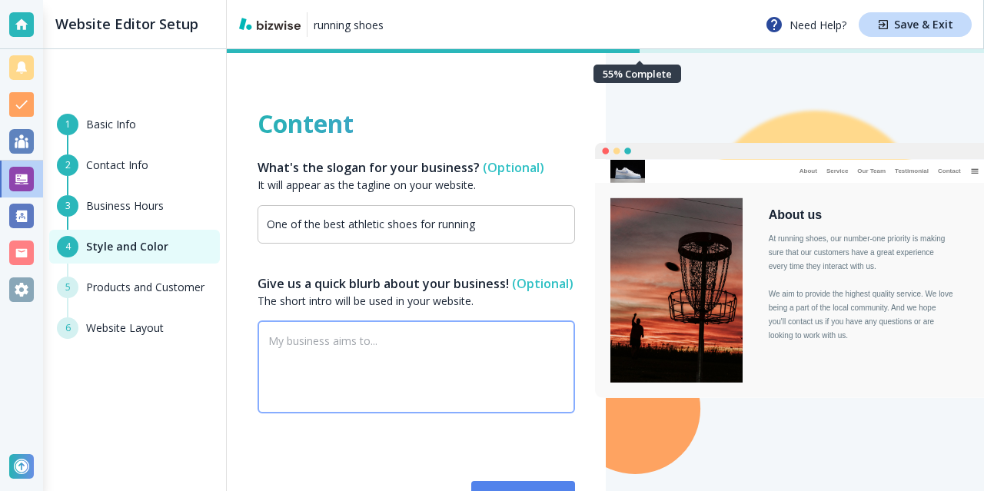
click at [350, 385] on textarea at bounding box center [416, 367] width 296 height 64
click at [443, 227] on input "One of the best athletic shoes for running" at bounding box center [416, 224] width 299 height 14
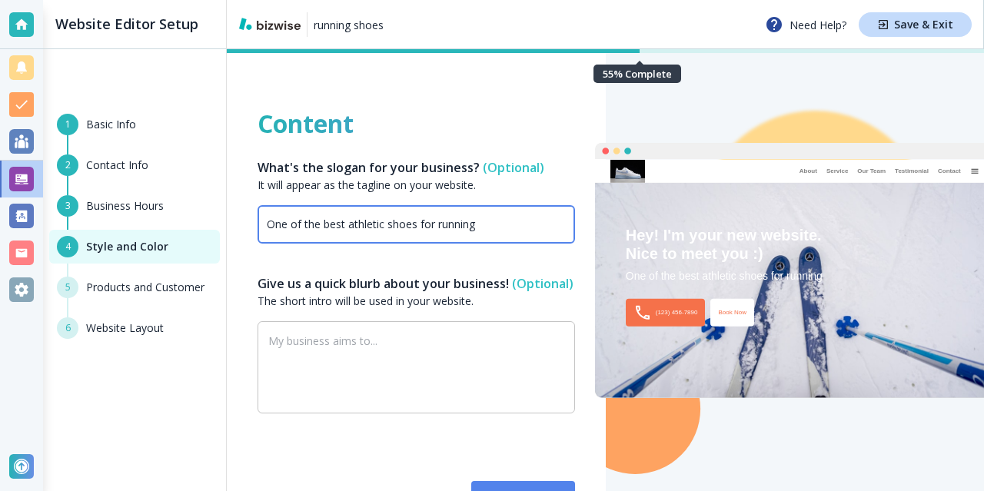
click at [130, 201] on h6 "Business Hours" at bounding box center [125, 206] width 78 height 17
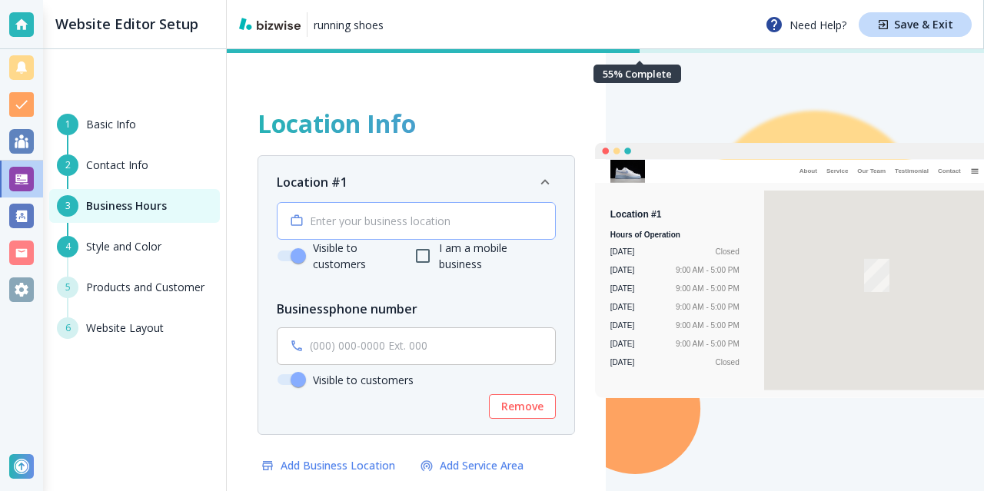
click at [377, 221] on input "text" at bounding box center [418, 220] width 216 height 13
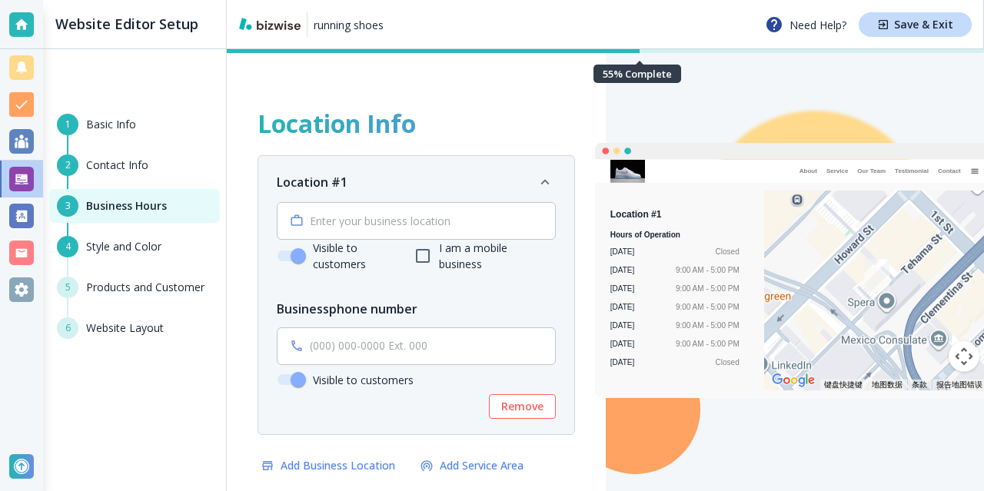
click at [138, 168] on h6 "Contact Info" at bounding box center [117, 165] width 62 height 17
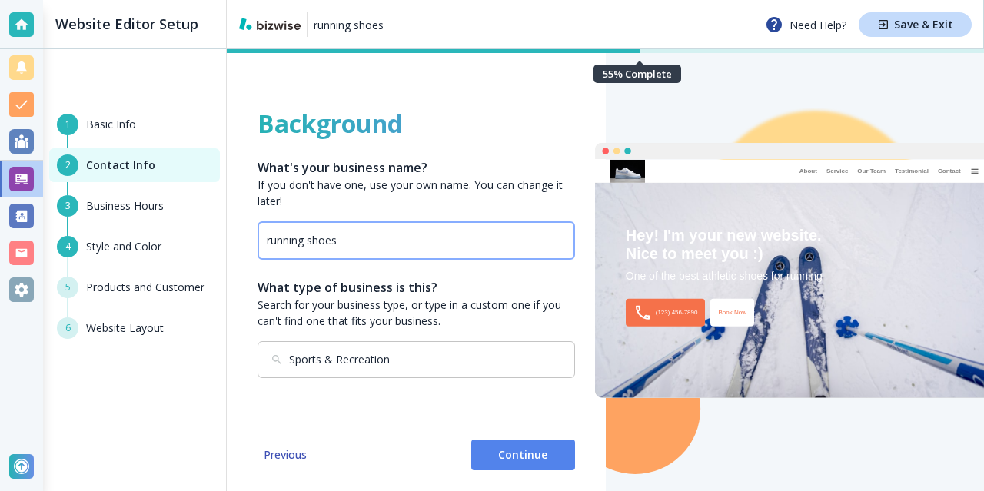
click at [372, 245] on input "running shoes" at bounding box center [416, 241] width 299 height 14
click at [383, 410] on div "Background What's your business name? If you don't have one, use your own name.…" at bounding box center [415, 268] width 317 height 320
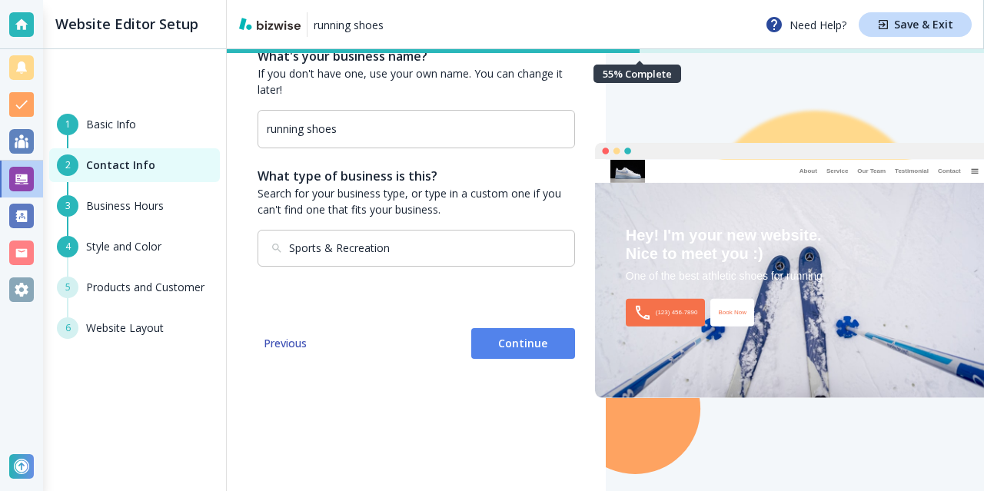
scroll to position [35, 0]
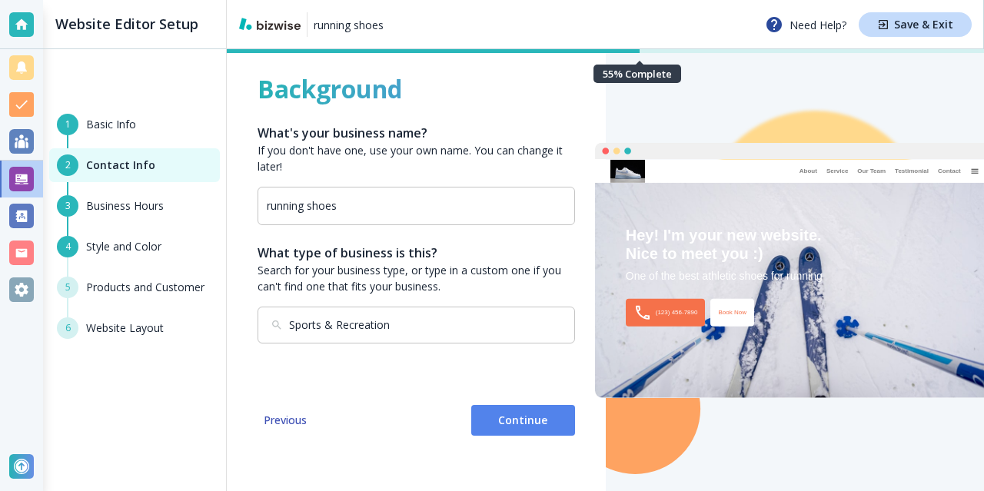
click at [151, 138] on div "1 Basic Info" at bounding box center [134, 128] width 171 height 41
click at [144, 123] on button "1 Basic Info" at bounding box center [134, 122] width 171 height 28
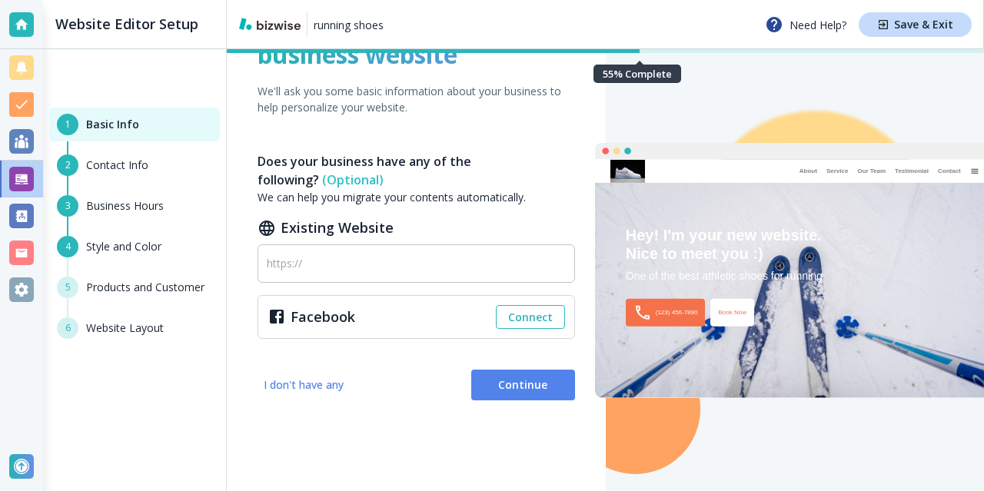
scroll to position [111, 0]
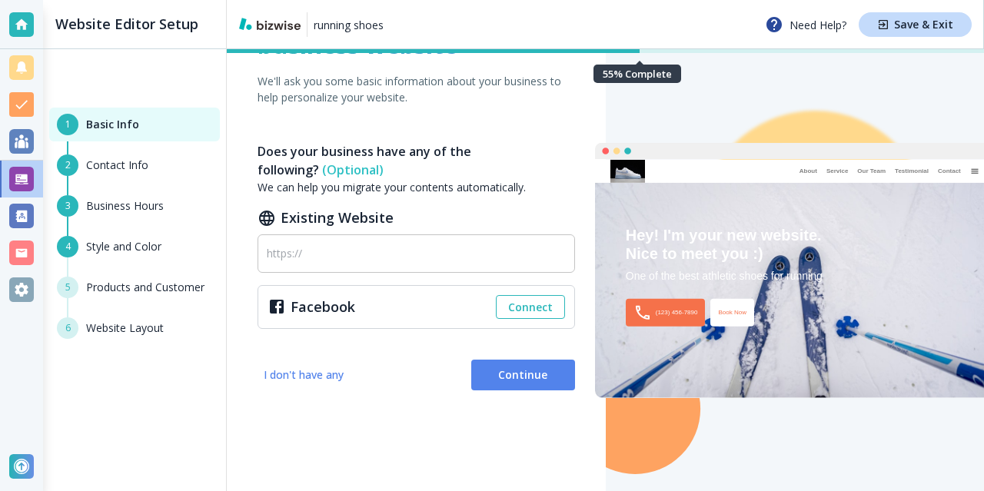
click at [126, 242] on h6 "Style and Color" at bounding box center [123, 246] width 75 height 17
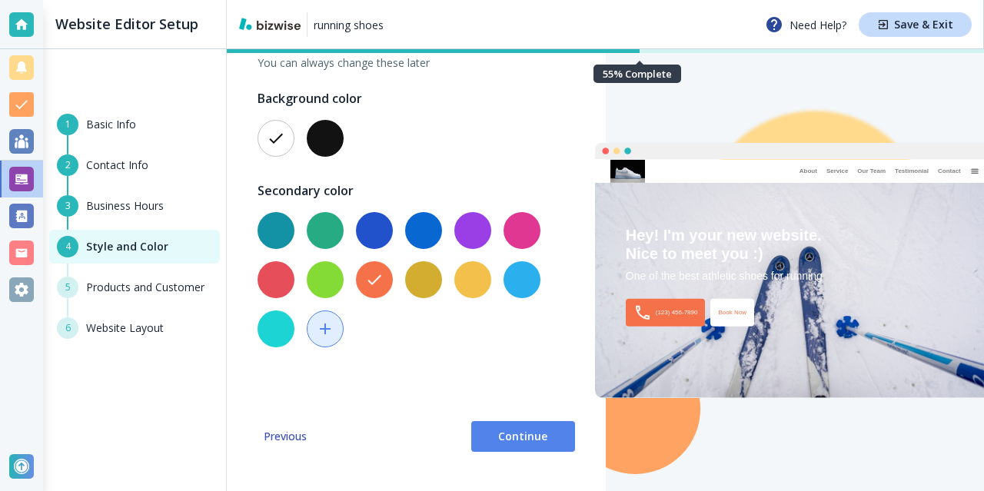
click at [126, 294] on div "5 Products and Customer" at bounding box center [134, 297] width 171 height 41
click at [131, 287] on div "5 Products and Customer" at bounding box center [134, 297] width 171 height 41
click at [506, 438] on span "Continue" at bounding box center [522, 436] width 79 height 15
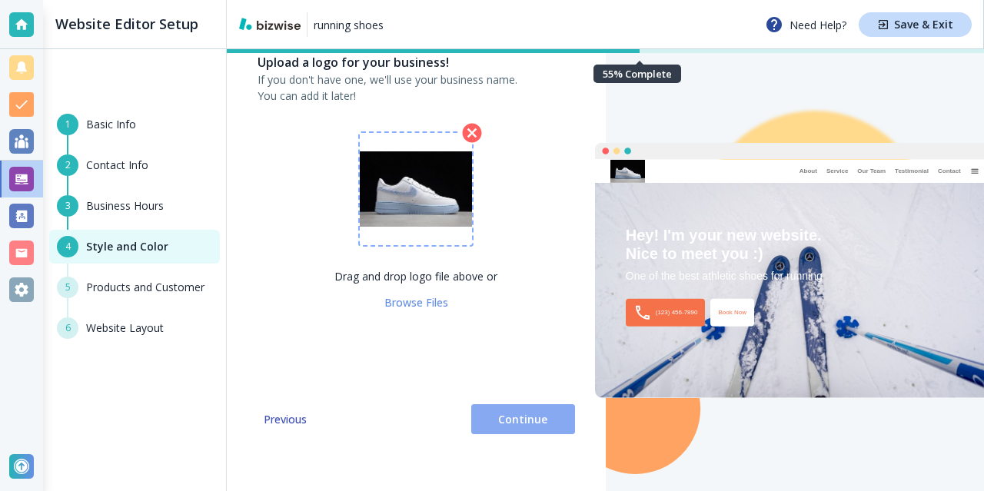
click at [515, 413] on span "Continue" at bounding box center [522, 419] width 79 height 15
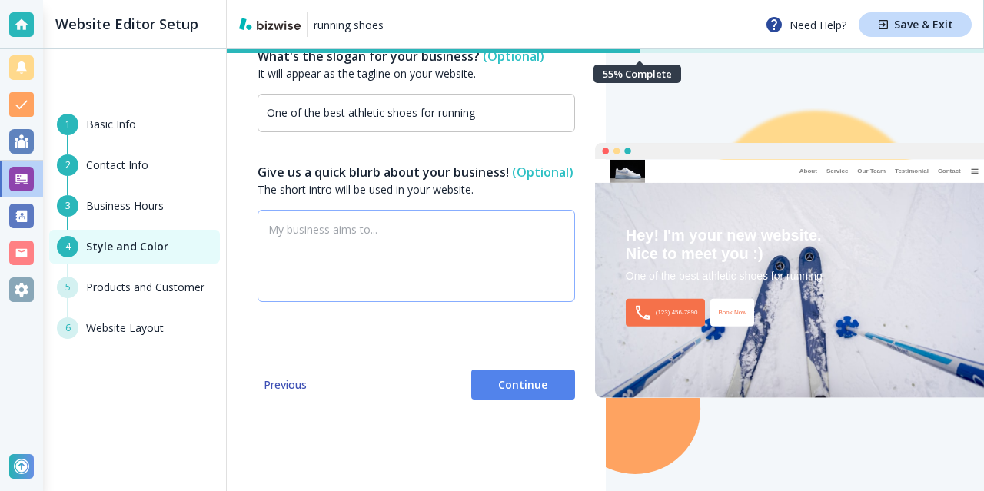
click at [423, 277] on textarea at bounding box center [416, 256] width 296 height 64
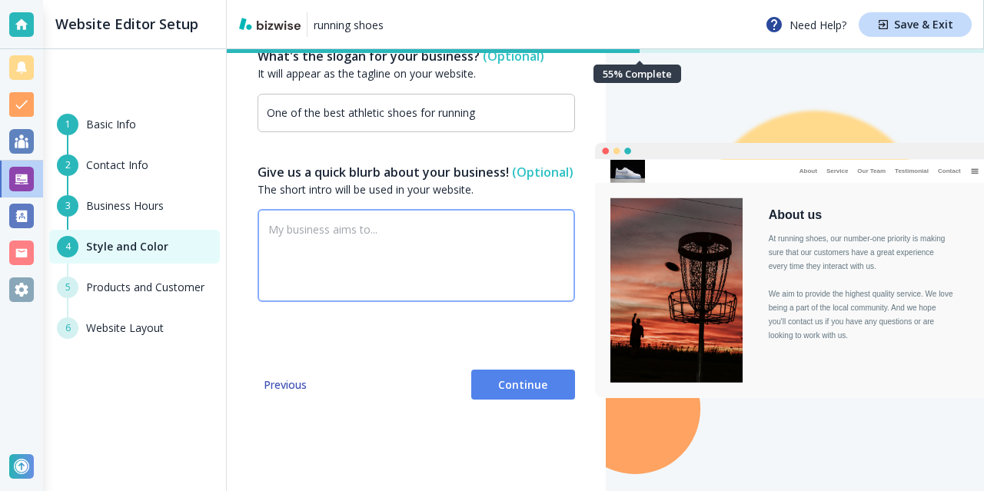
scroll to position [35, 0]
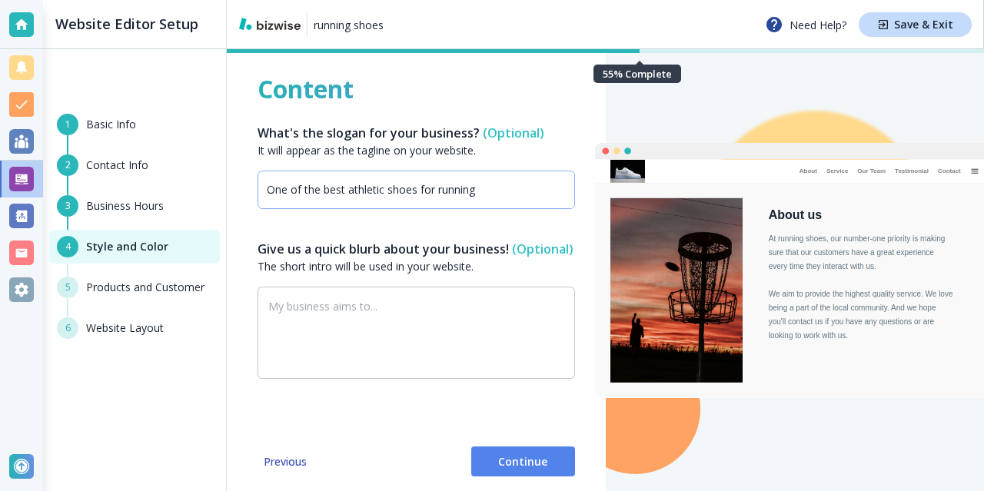
click at [503, 198] on div "One of the best athletic shoes for running ​" at bounding box center [415, 190] width 317 height 38
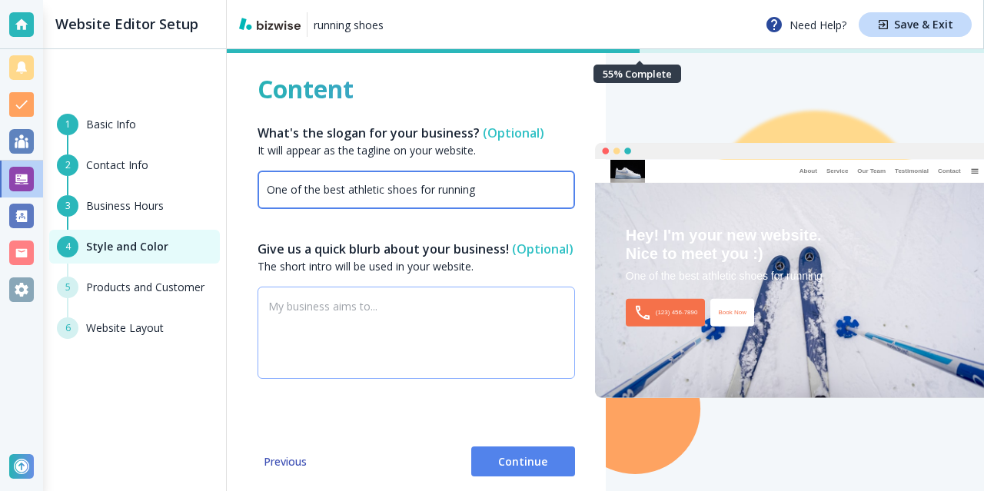
click at [418, 330] on textarea at bounding box center [416, 332] width 296 height 64
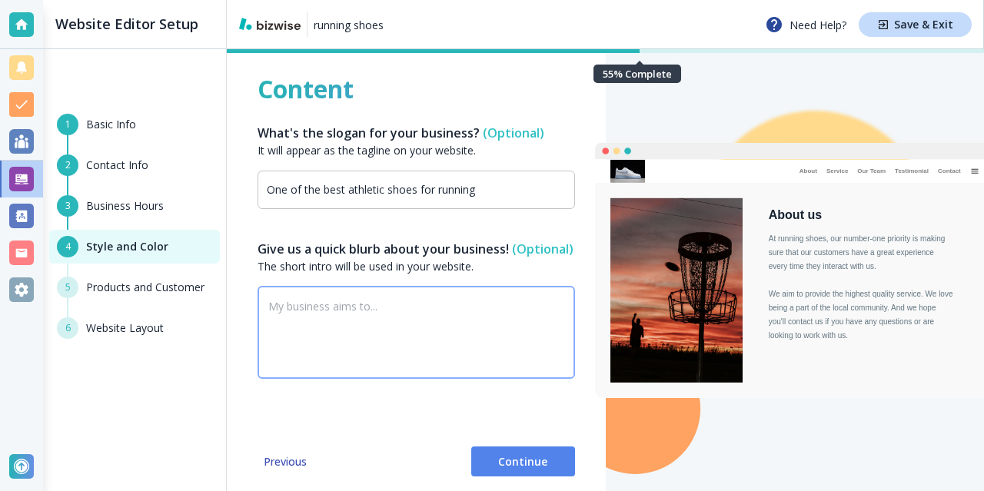
click at [390, 328] on textarea at bounding box center [416, 332] width 296 height 64
paste textarea "Over-the-counter callus patches and supports can be found to cut back the frict…"
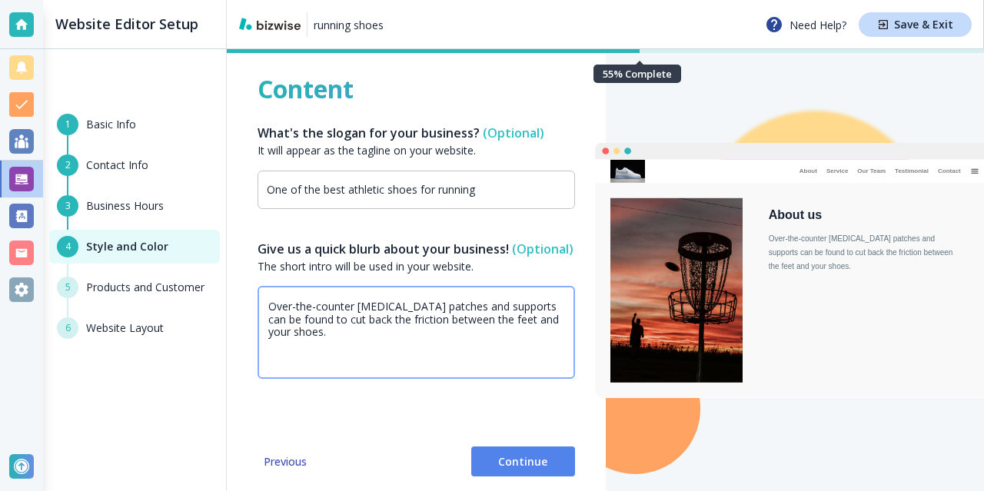
paste textarea "Also, while these shoes are technically created for the path, additionally they…"
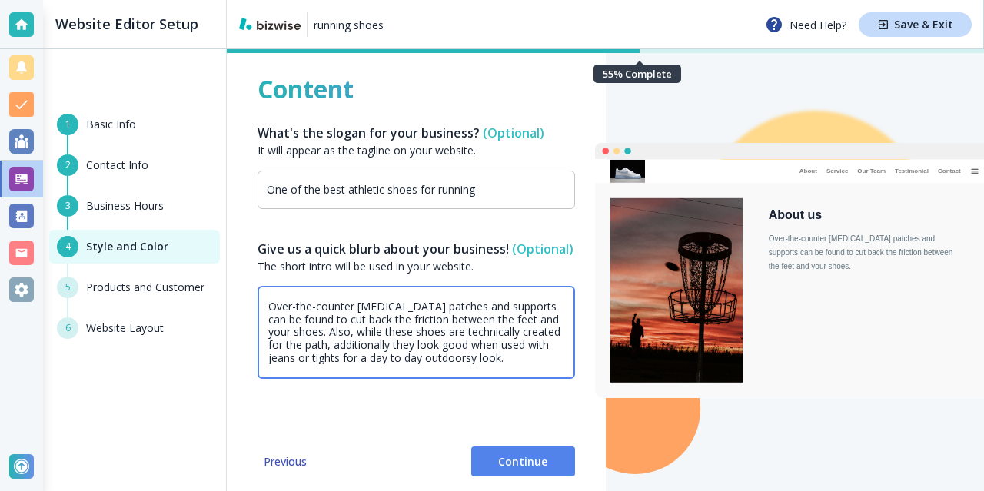
scroll to position [13, 0]
click at [412, 337] on textarea "Over-the-counter callus patches and supports can be found to cut back the frict…" at bounding box center [416, 332] width 296 height 64
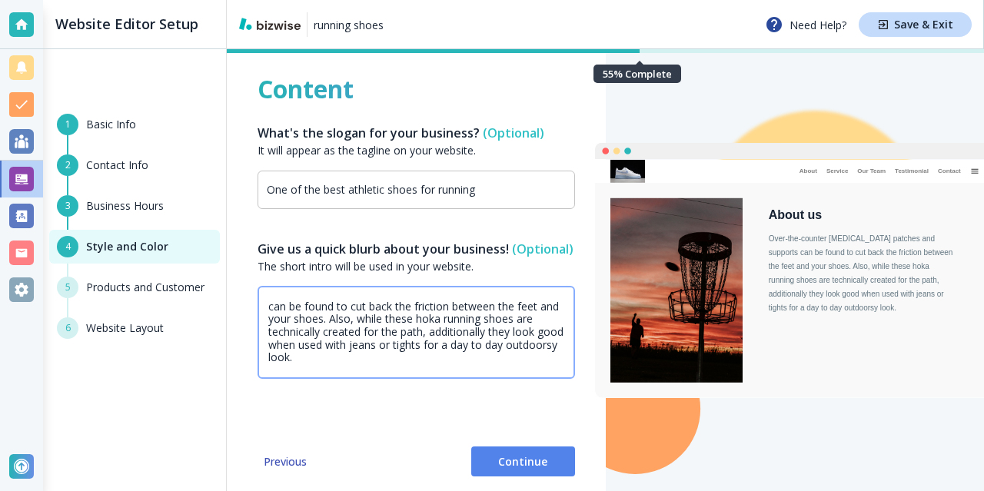
click at [418, 338] on textarea "Over-the-counter callus patches and supports can be found to cut back the frict…" at bounding box center [416, 332] width 296 height 64
click at [298, 348] on textarea "Over-the-counter callus patches and supports can be found to cut back the frict…" at bounding box center [416, 332] width 296 height 64
click at [460, 337] on textarea "Over-the-counter callus patches and supports can be found to cut back the frict…" at bounding box center [416, 332] width 296 height 64
paste textarea "https://www.kootooshoes.com/"
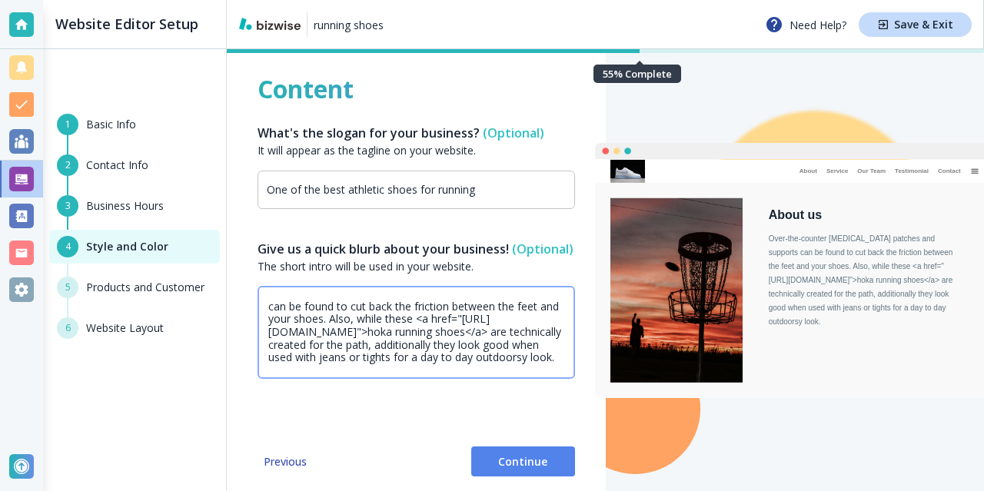
click at [512, 364] on textarea "Over-the-counter callus patches and supports can be found to cut back the frict…" at bounding box center [416, 332] width 296 height 64
type textarea "Over-the-counter callus patches and supports can be found to cut back the frict…"
click at [493, 359] on textarea "Over-the-counter callus patches and supports can be found to cut back the frict…" at bounding box center [416, 332] width 296 height 64
click at [460, 364] on textarea "Over-the-counter callus patches and supports can be found to cut back the frict…" at bounding box center [416, 332] width 296 height 64
click at [430, 363] on textarea "Over-the-counter callus patches and supports can be found to cut back the frict…" at bounding box center [416, 332] width 296 height 64
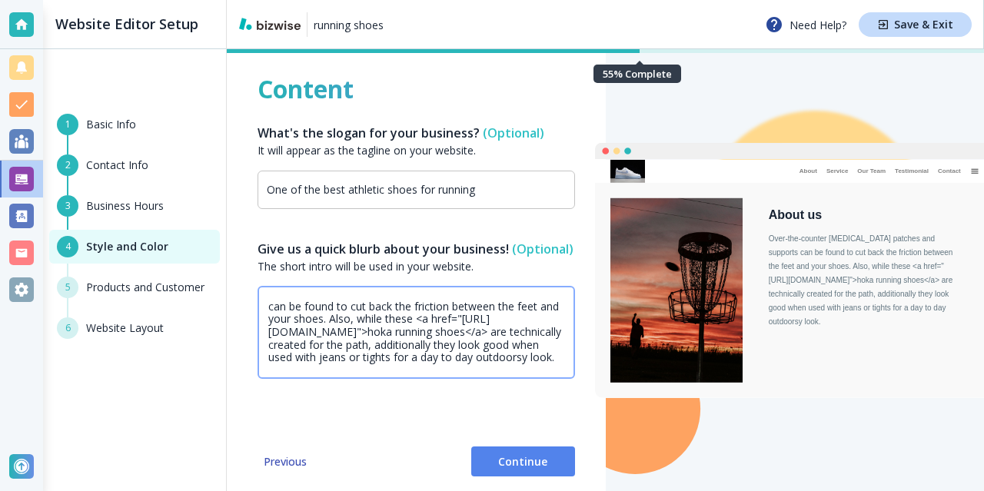
click at [469, 347] on textarea "Over-the-counter callus patches and supports can be found to cut back the frict…" at bounding box center [416, 332] width 296 height 64
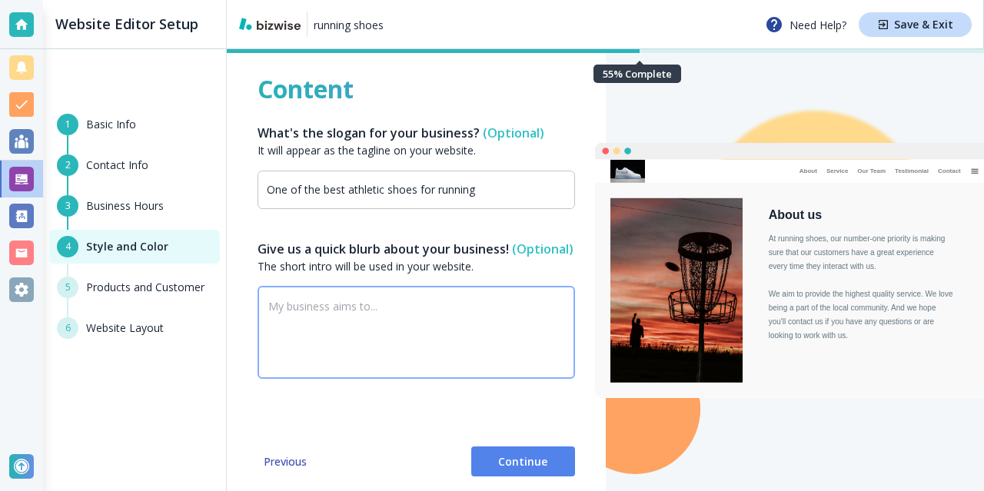
scroll to position [0, 0]
click at [417, 363] on textarea at bounding box center [416, 332] width 296 height 64
paste textarea "Over-the-counter callus patches and supports can be found to cut back the frict…"
type textarea "Over-the-counter callus patches and supports can be found to cut back the frict…"
click at [360, 430] on div "Content What's the slogan for your business? (Optional) It will appear as the t…" at bounding box center [415, 253] width 317 height 361
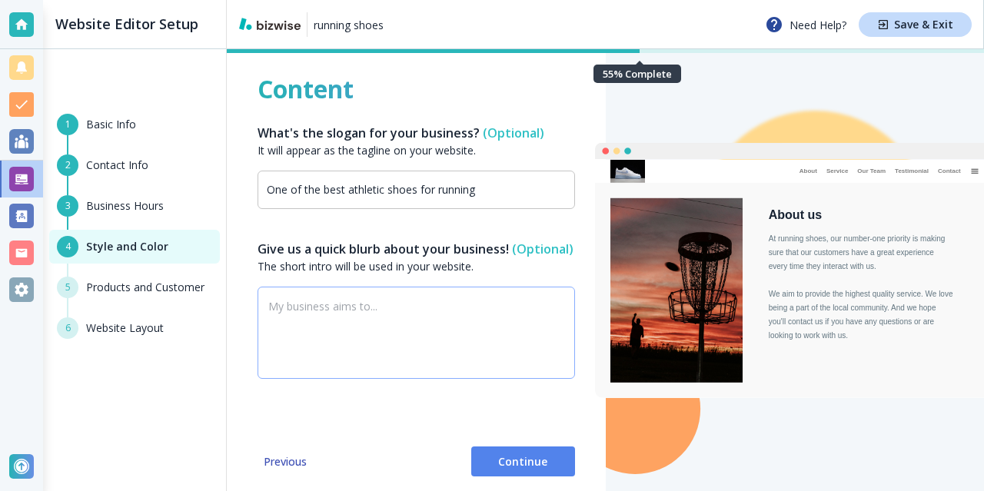
scroll to position [111, 0]
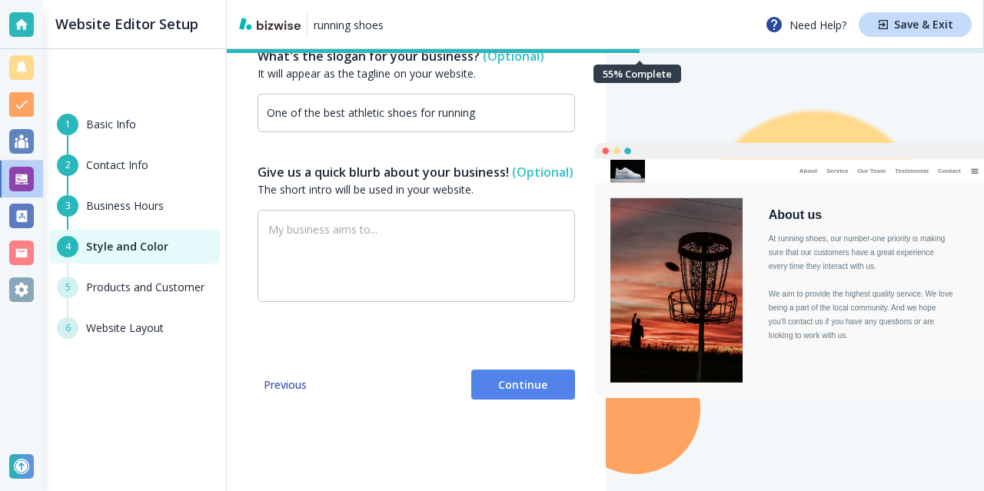
click at [533, 393] on span "Continue" at bounding box center [522, 384] width 79 height 15
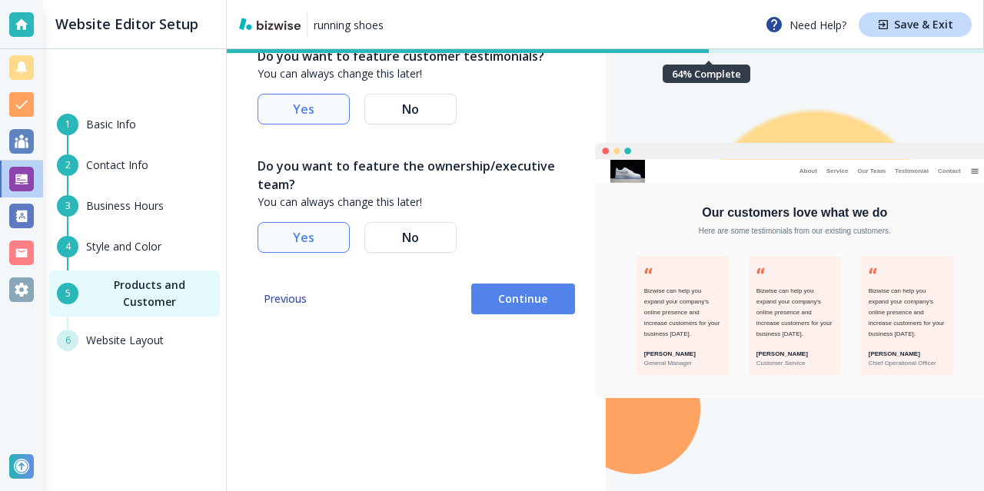
scroll to position [0, 0]
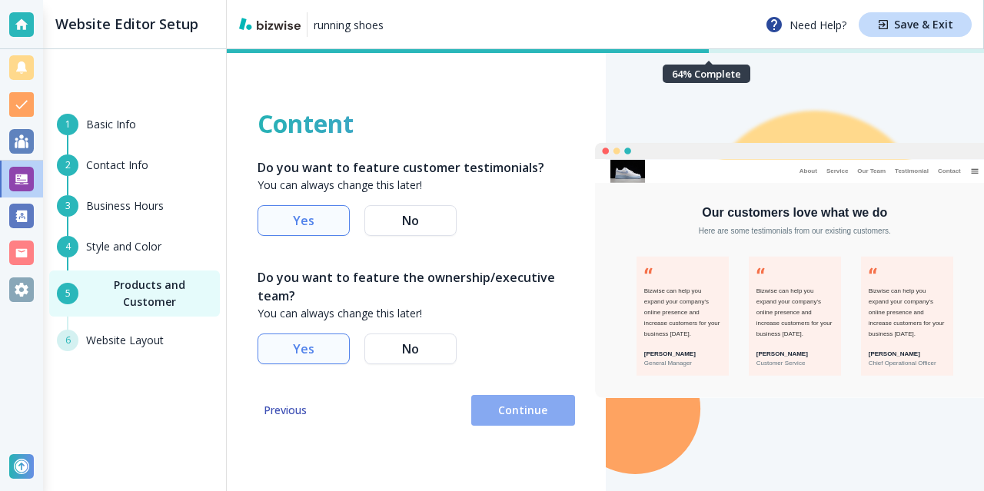
click at [531, 413] on span "Continue" at bounding box center [522, 410] width 79 height 15
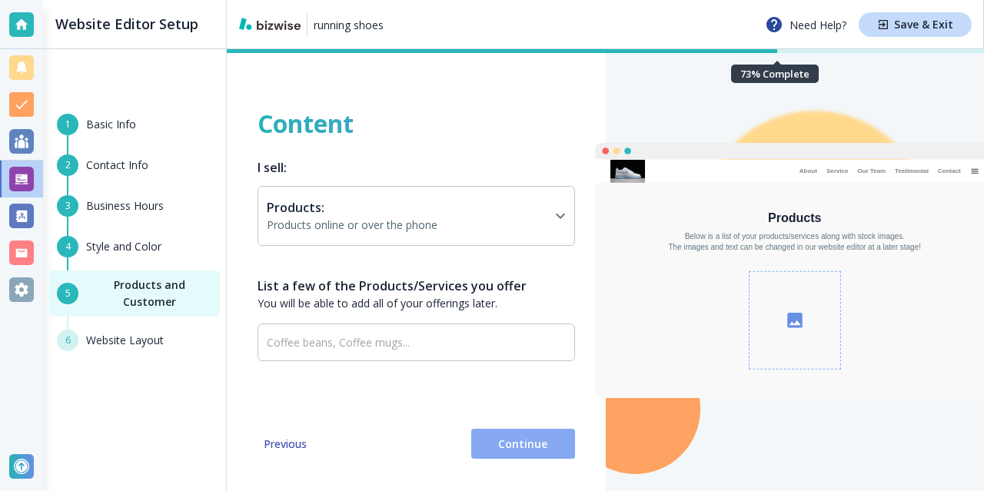
click at [507, 446] on span "Continue" at bounding box center [522, 444] width 79 height 15
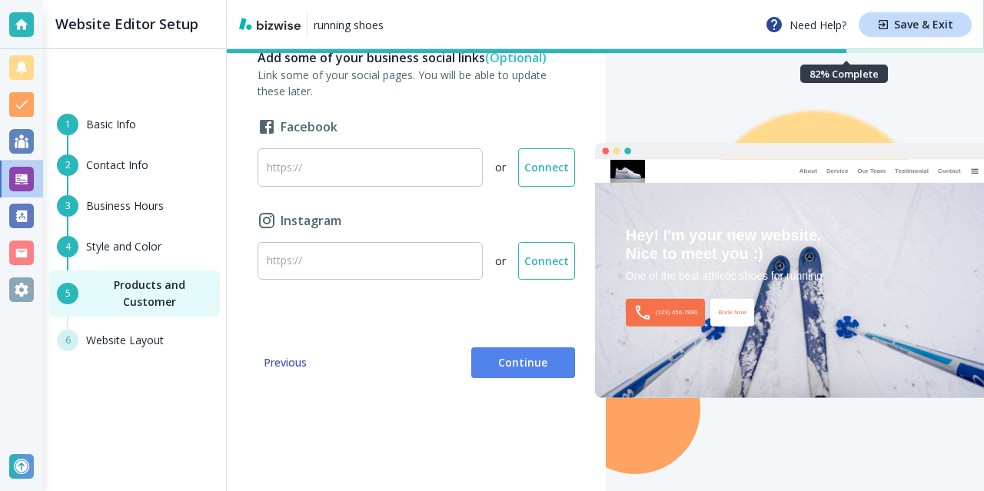
scroll to position [111, 0]
click at [512, 375] on button "Continue" at bounding box center [523, 361] width 104 height 31
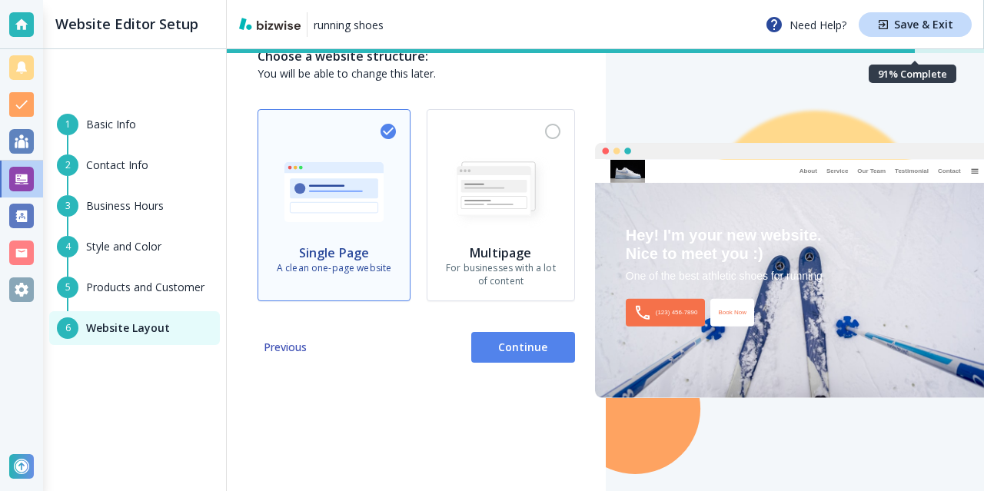
click at [509, 337] on button "Continue" at bounding box center [523, 347] width 104 height 31
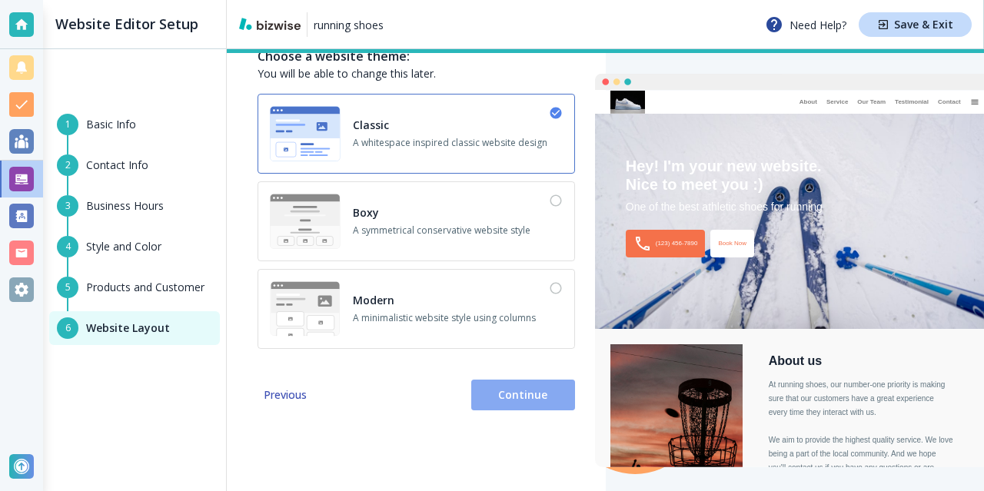
click at [500, 387] on button "Continue" at bounding box center [523, 395] width 104 height 31
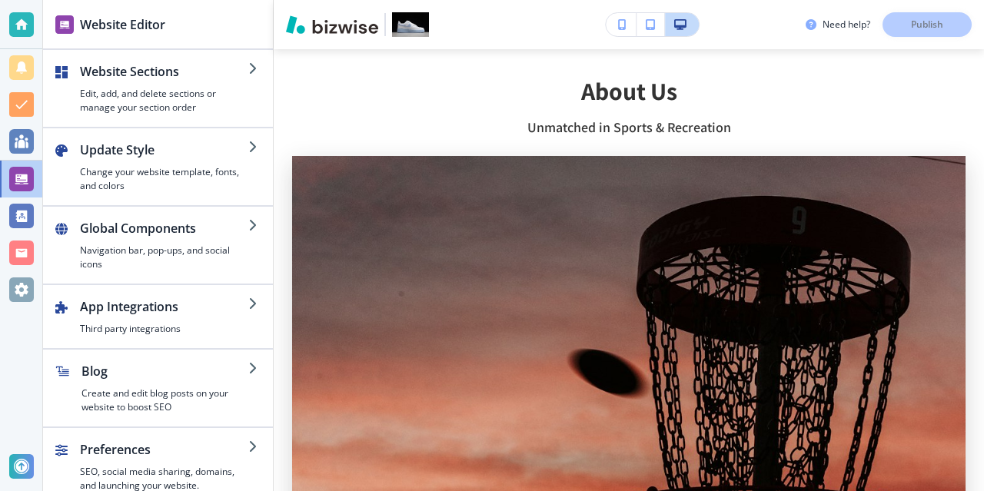
scroll to position [538, 0]
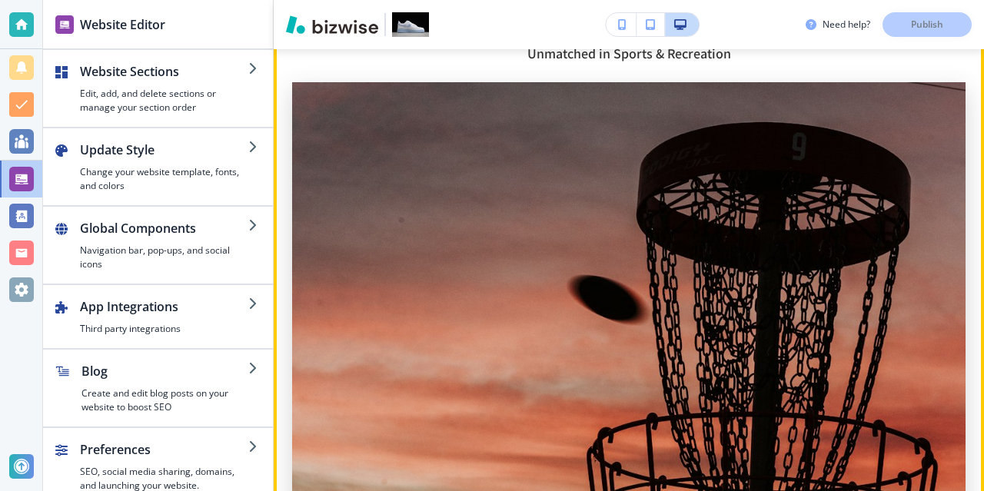
click at [662, 217] on img at bounding box center [628, 418] width 673 height 673
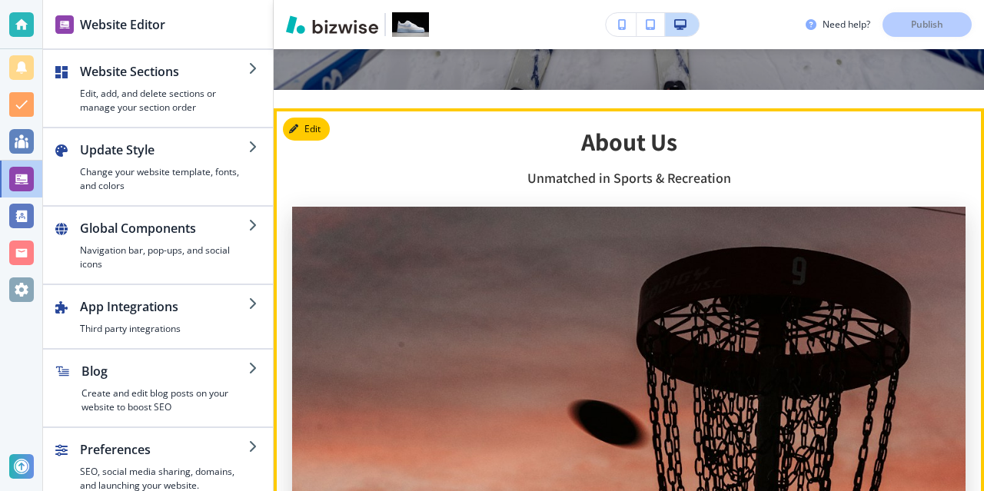
scroll to position [307, 0]
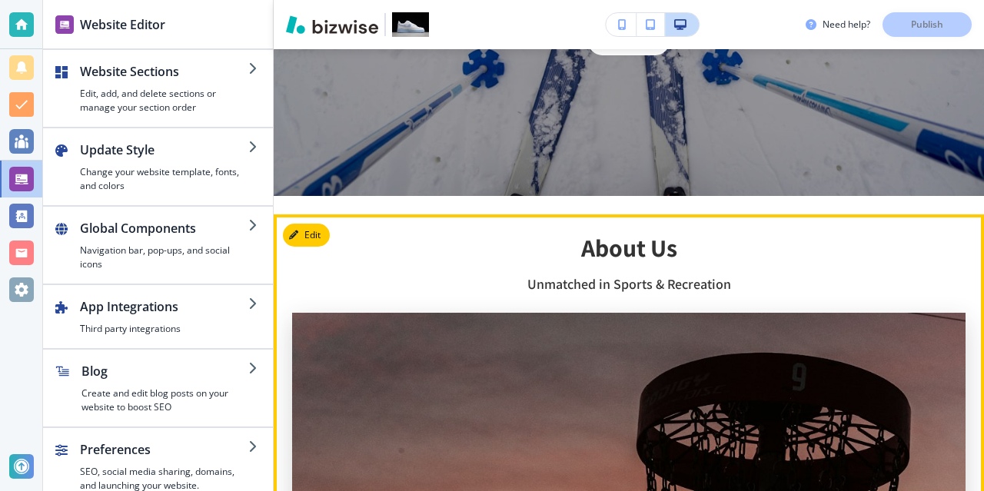
click at [622, 294] on h3 "Unmatched in Sports & Recreation" at bounding box center [628, 284] width 673 height 20
click at [627, 283] on h3 "Unmatched in Sports & Recreation" at bounding box center [628, 284] width 673 height 20
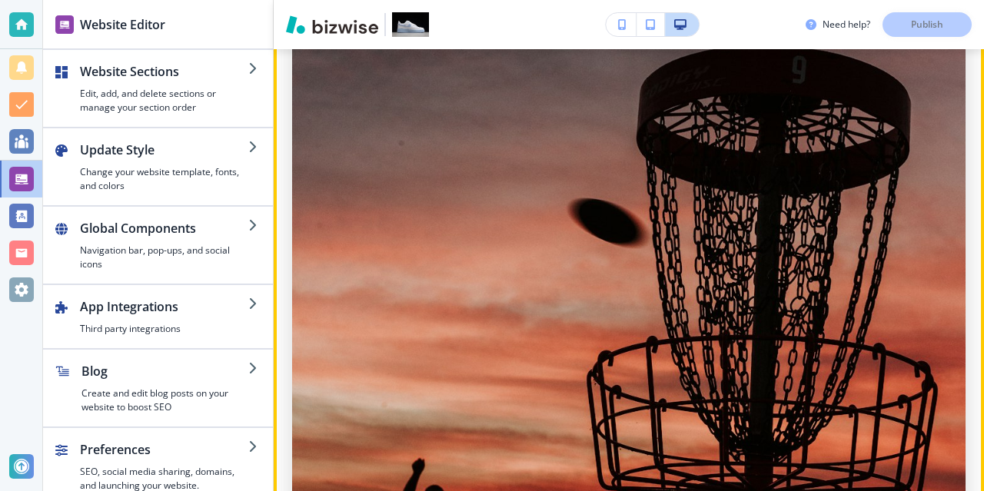
click at [646, 262] on img at bounding box center [628, 341] width 673 height 673
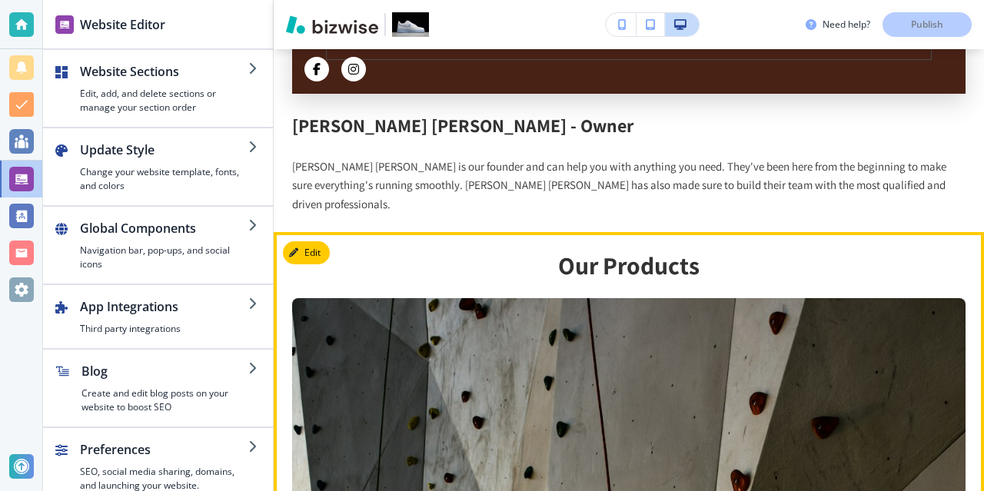
scroll to position [1921, 0]
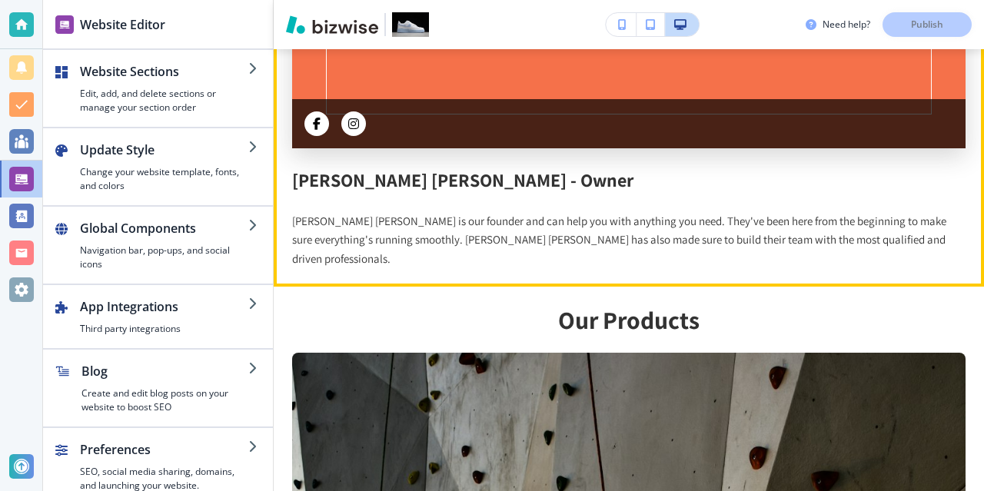
click at [516, 212] on p "dino alnoor is our founder and can help you with anything you need. They've bee…" at bounding box center [628, 240] width 673 height 57
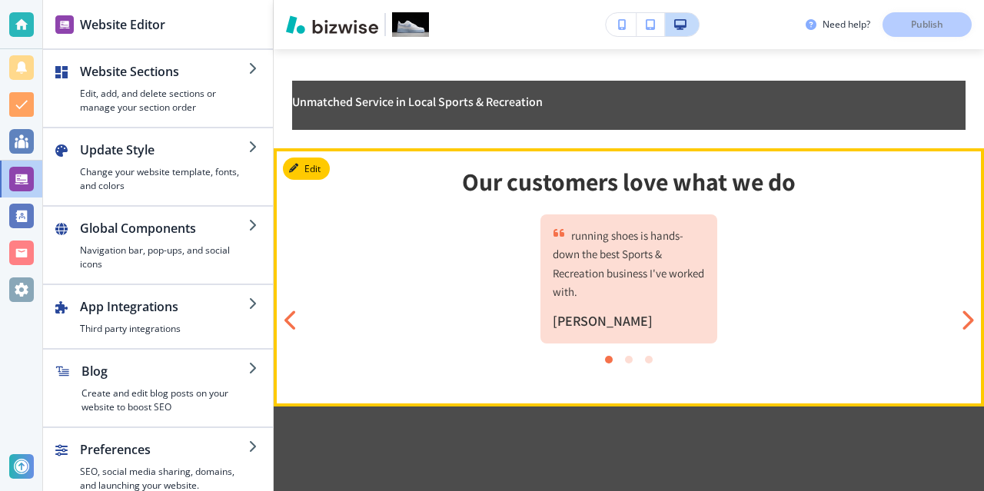
scroll to position [4669, 0]
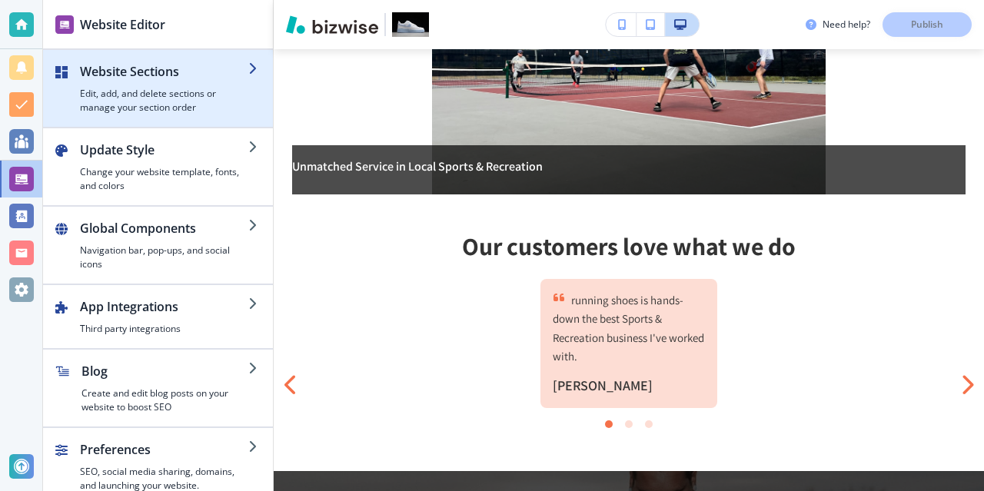
click at [165, 88] on h4 "Edit, add, and delete sections or manage your section order" at bounding box center [164, 101] width 168 height 28
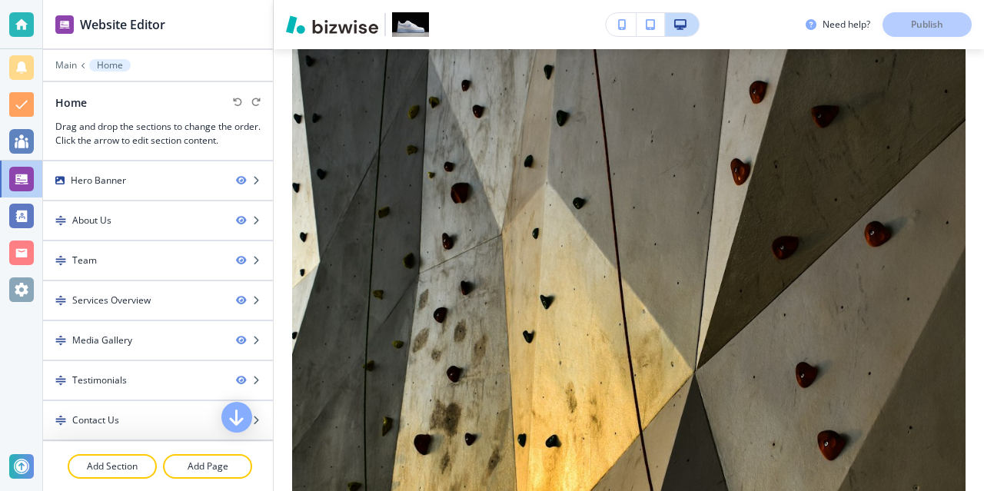
scroll to position [0, 0]
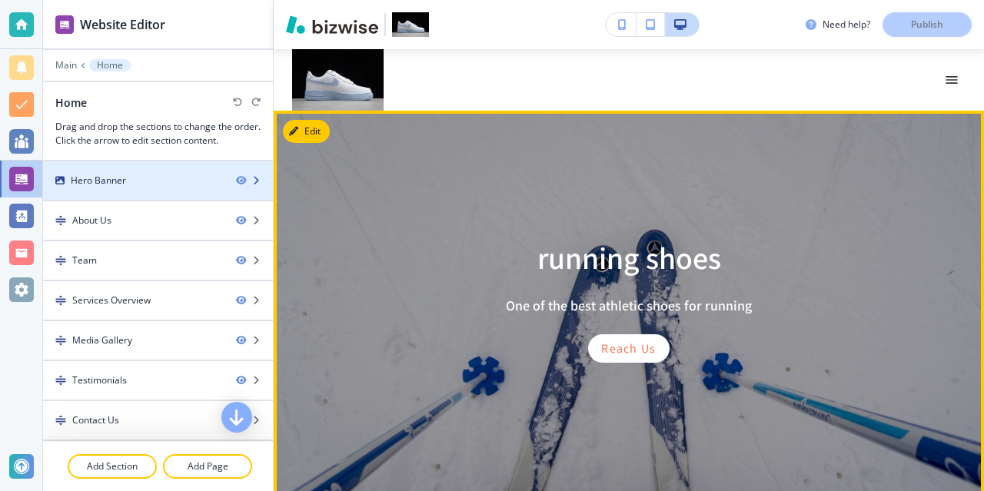
click at [109, 190] on div at bounding box center [158, 194] width 230 height 12
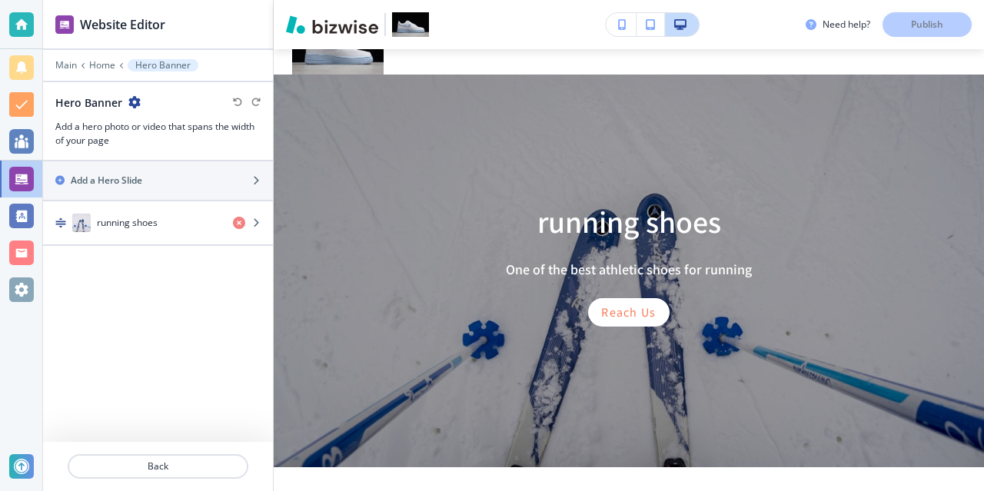
scroll to position [61, 0]
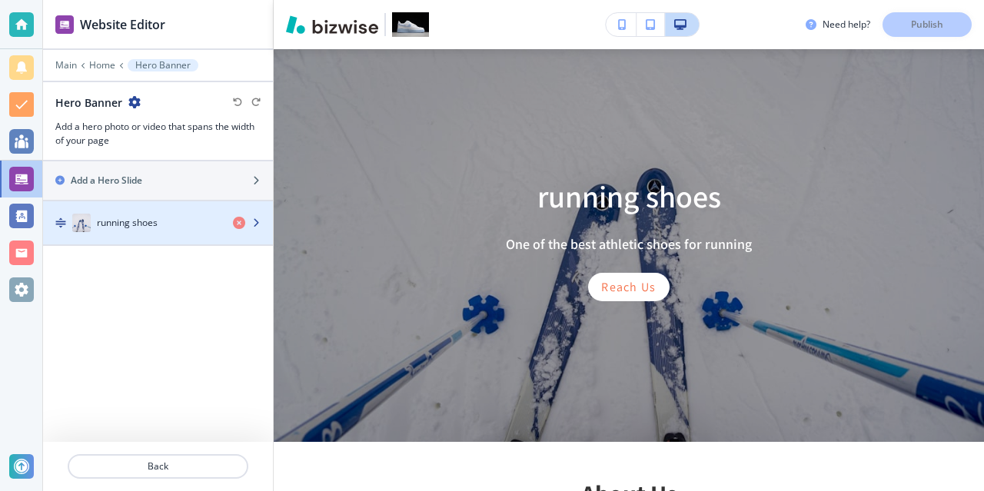
click at [127, 220] on h4 "running shoes" at bounding box center [127, 223] width 61 height 14
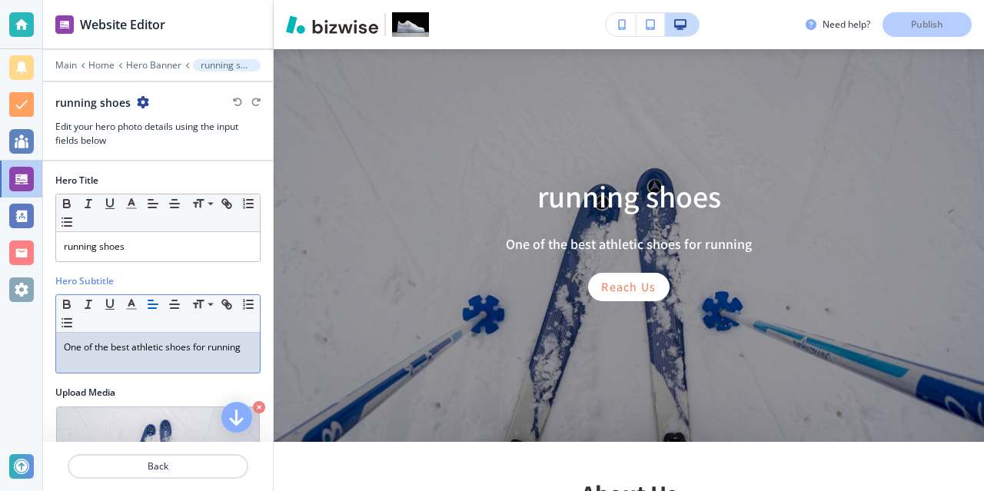
click at [124, 354] on p "One of the best athletic shoes for running" at bounding box center [158, 347] width 188 height 14
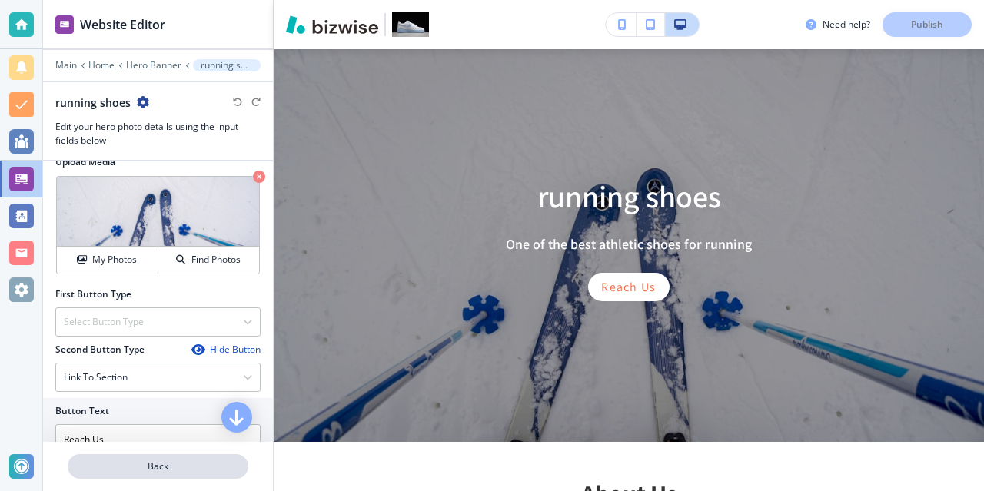
click at [166, 463] on p "Back" at bounding box center [158, 467] width 178 height 14
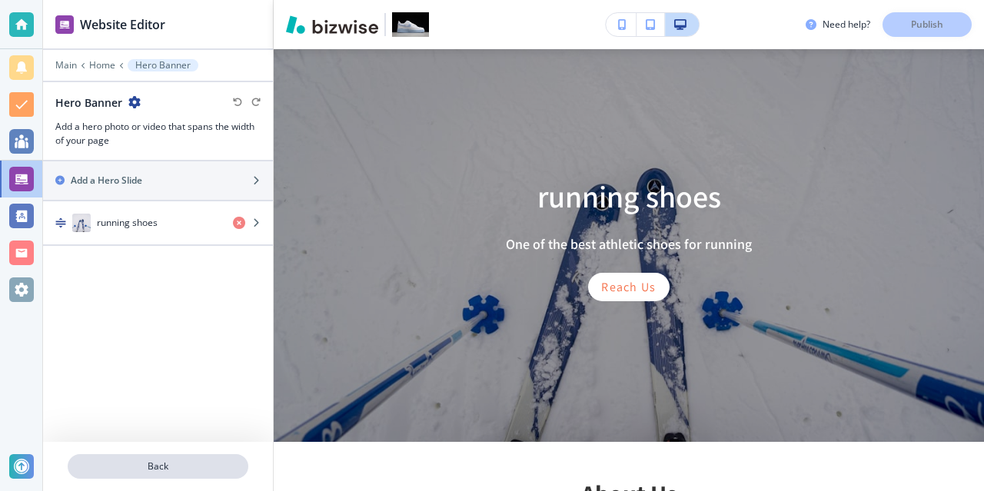
click at [138, 465] on p "Back" at bounding box center [158, 467] width 178 height 14
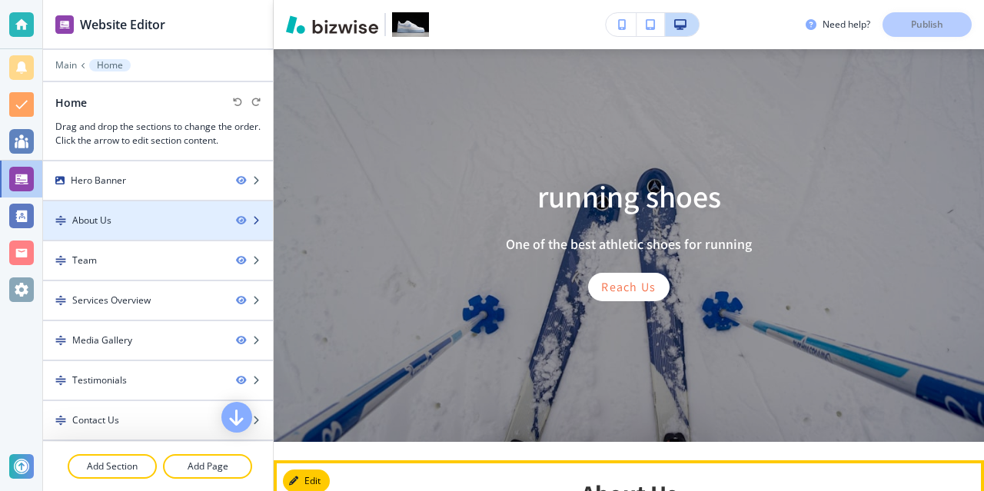
click at [128, 227] on div "About Us" at bounding box center [133, 221] width 181 height 14
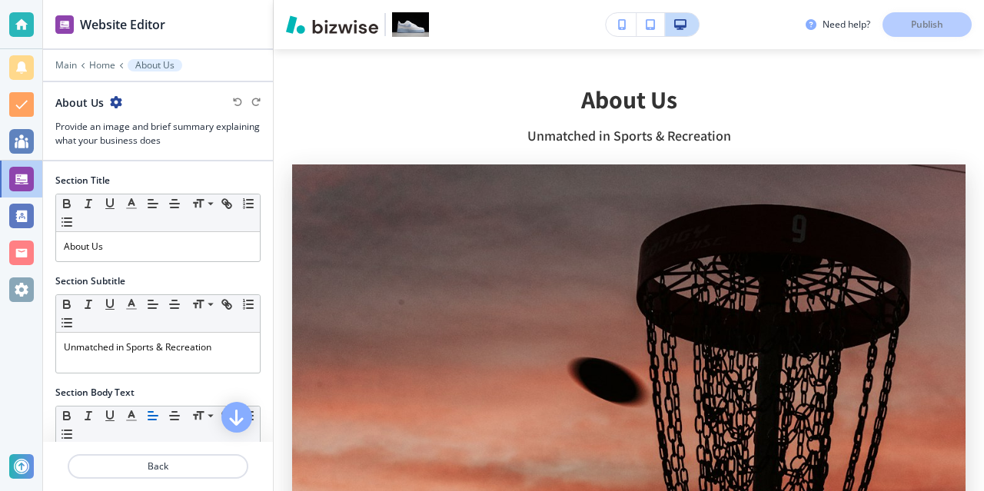
scroll to position [473, 0]
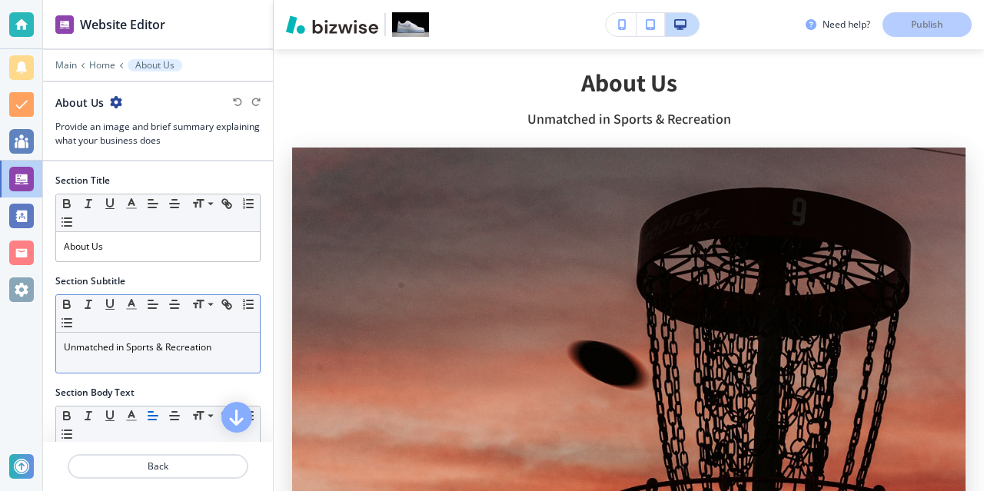
click at [124, 348] on p "Unmatched in Sports & Recreation" at bounding box center [158, 347] width 188 height 14
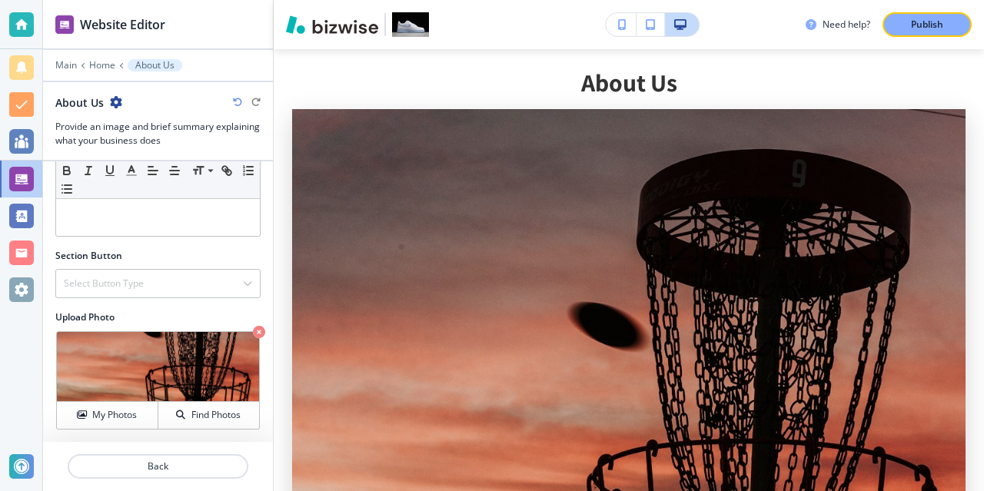
scroll to position [249, 0]
click at [253, 334] on icon "button" at bounding box center [259, 331] width 12 height 12
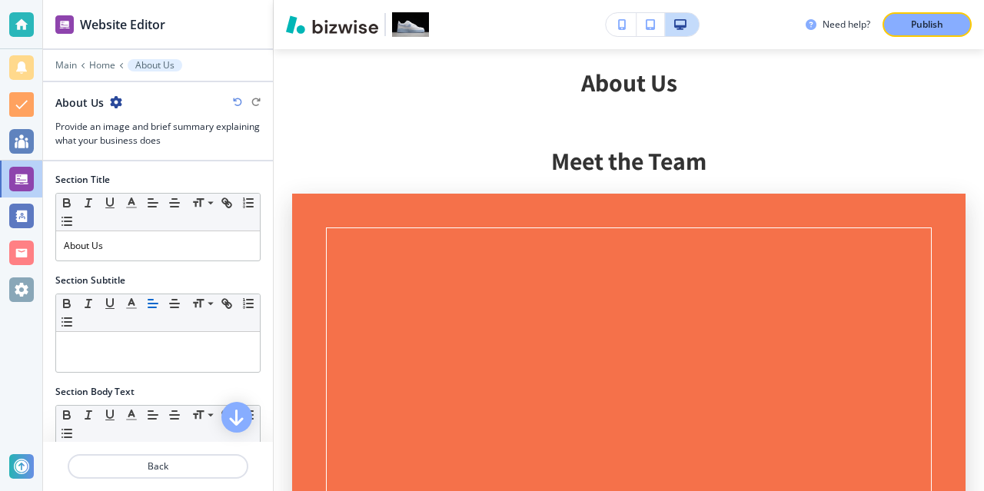
scroll to position [0, 0]
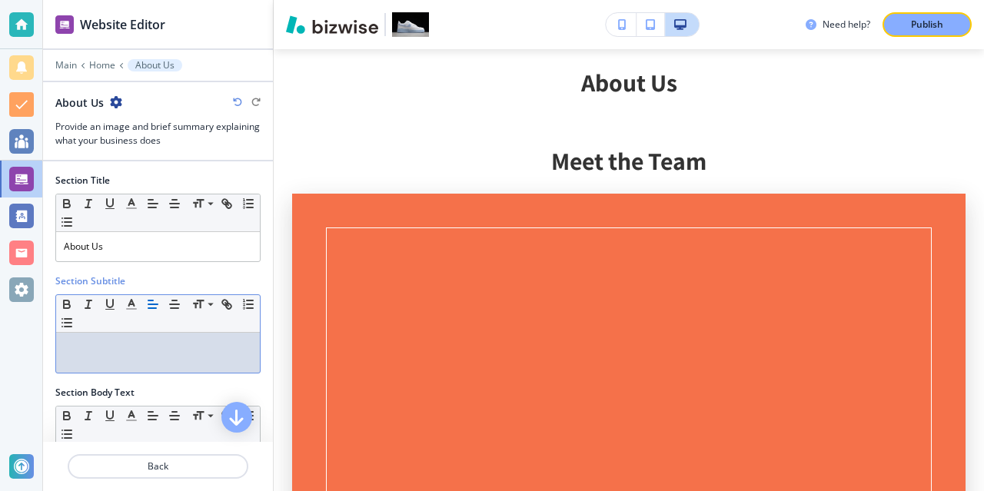
click at [96, 344] on p at bounding box center [158, 347] width 188 height 14
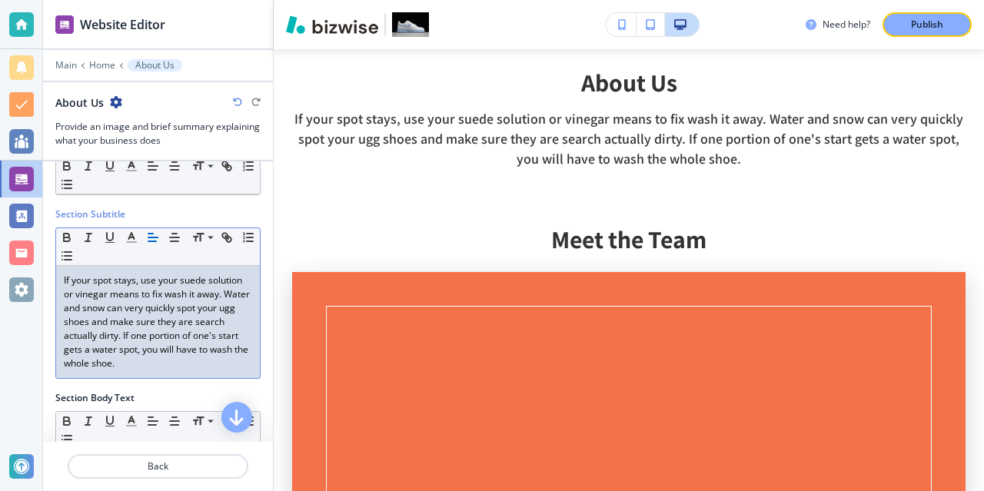
scroll to position [77, 0]
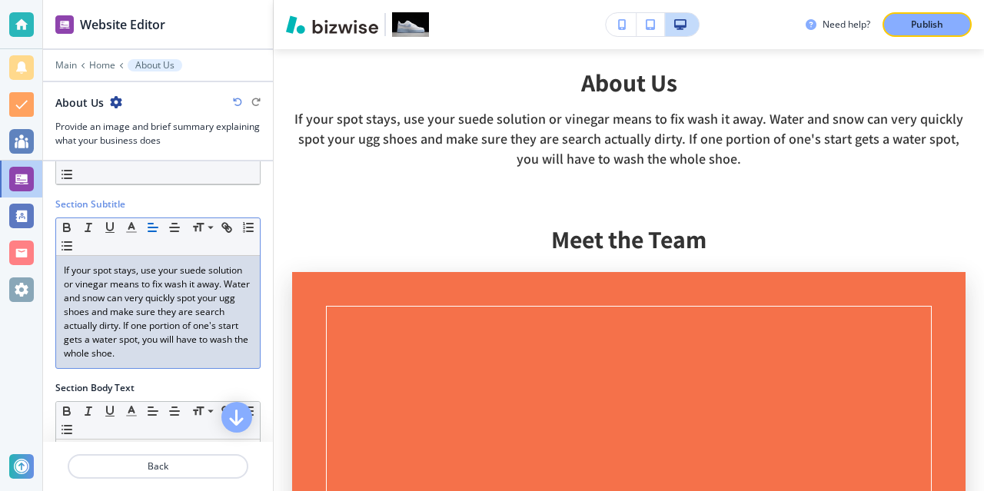
click at [119, 315] on p "If your spot stays, use your suede solution or vinegar means to fix wash it awa…" at bounding box center [158, 312] width 188 height 97
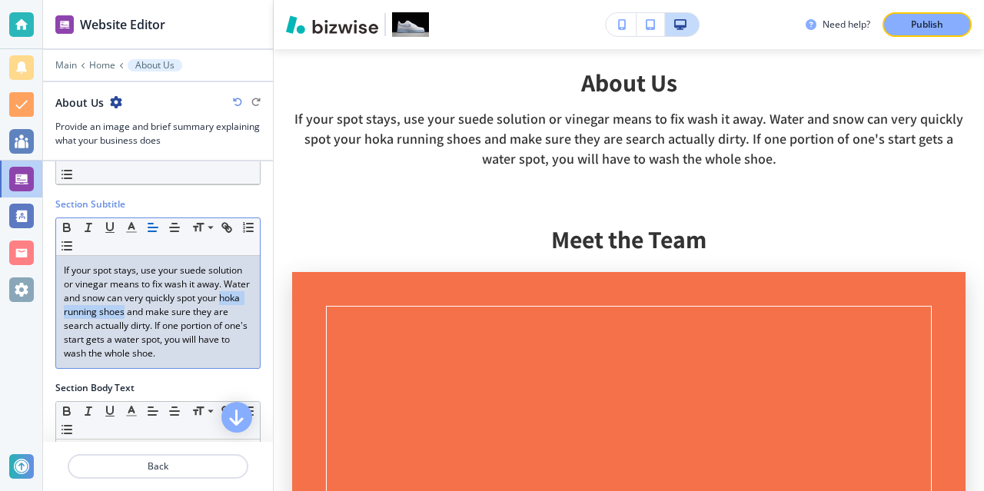
drag, startPoint x: 106, startPoint y: 313, endPoint x: 191, endPoint y: 310, distance: 84.6
click at [191, 310] on p "If your spot stays, use your suede solution or vinegar means to fix wash it awa…" at bounding box center [158, 312] width 188 height 97
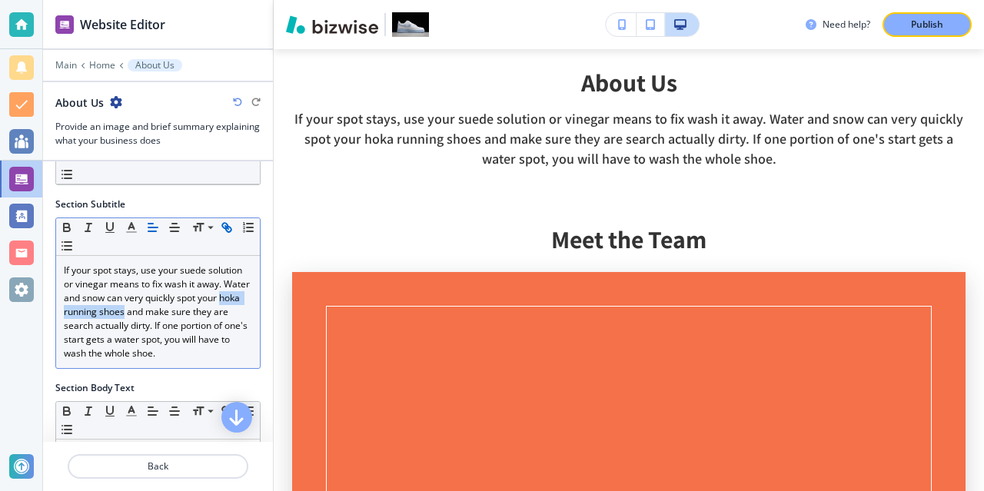
click at [227, 228] on icon "button" at bounding box center [227, 228] width 14 height 14
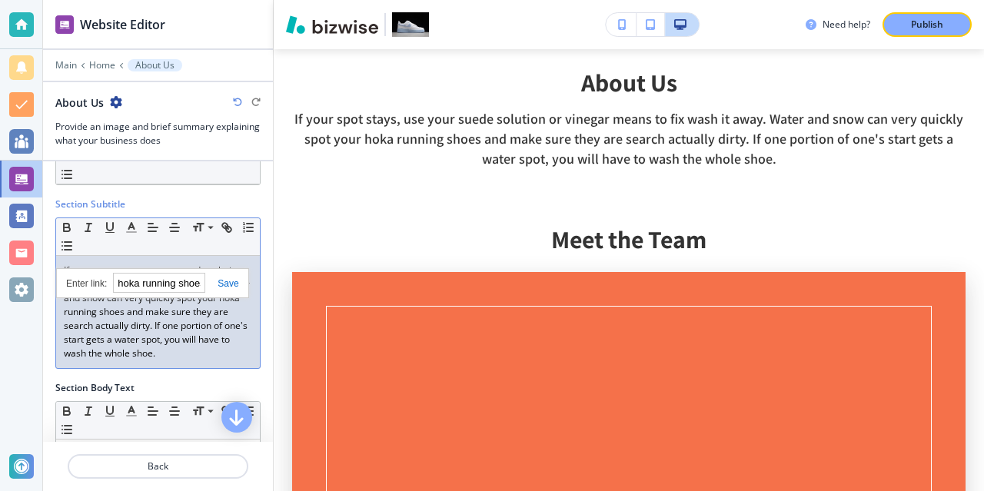
paste input "ttps://www.kootooshoes.com/"
type input "https://www.kootooshoes.com/"
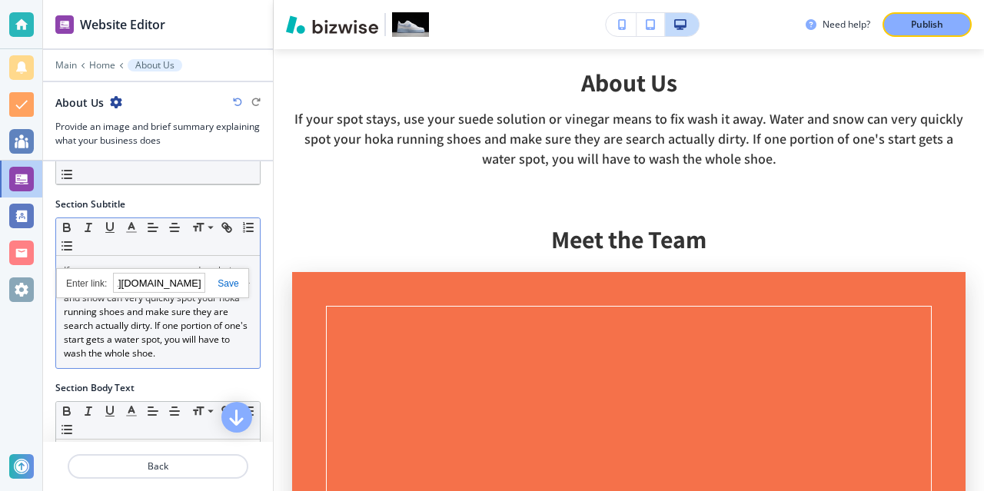
scroll to position [0, 0]
click at [228, 283] on link at bounding box center [221, 283] width 33 height 11
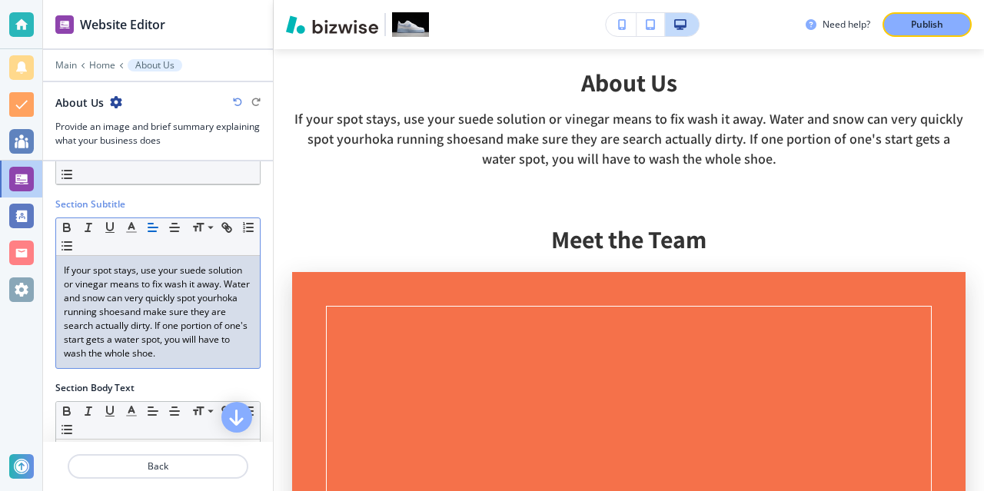
click at [206, 331] on p "If your spot stays, use your suede solution or vinegar means to fix wash it awa…" at bounding box center [158, 312] width 188 height 97
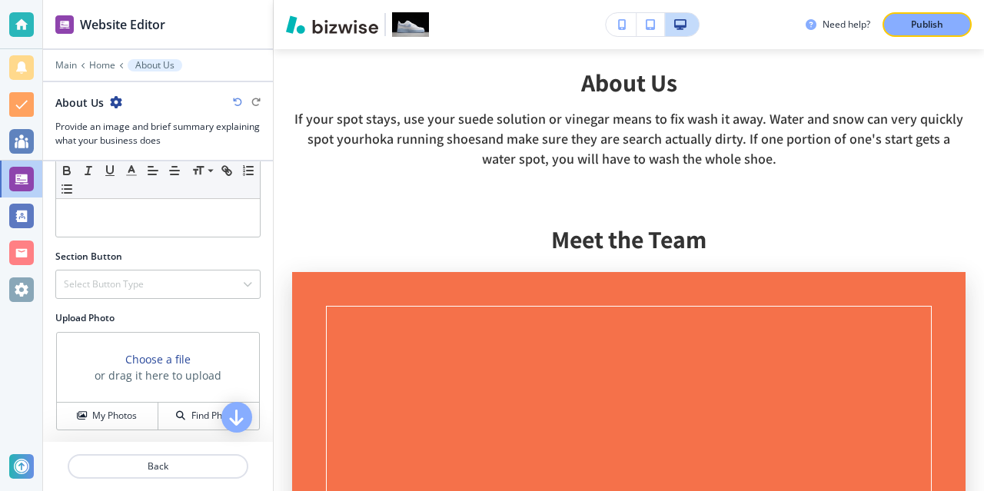
scroll to position [321, 0]
click at [171, 462] on p "Back" at bounding box center [158, 467] width 178 height 14
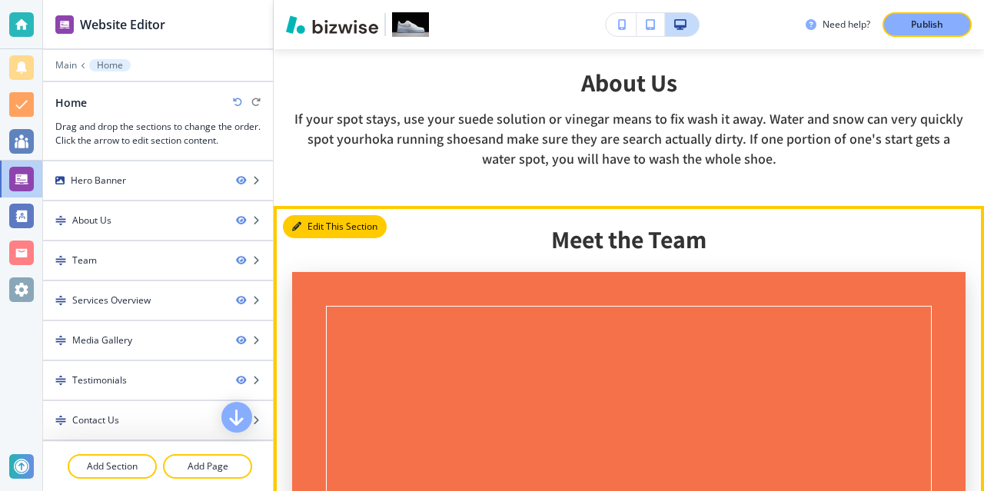
click at [316, 227] on button "Edit This Section" at bounding box center [335, 226] width 104 height 23
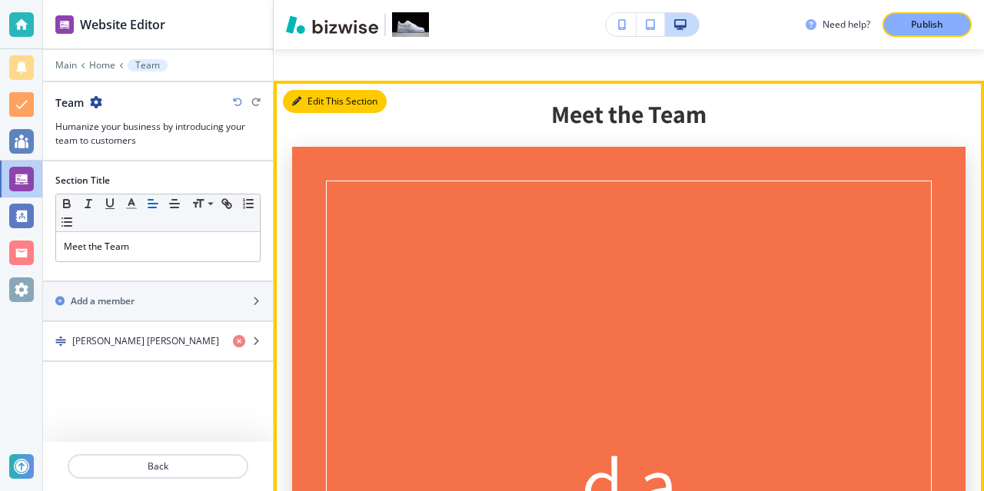
scroll to position [629, 0]
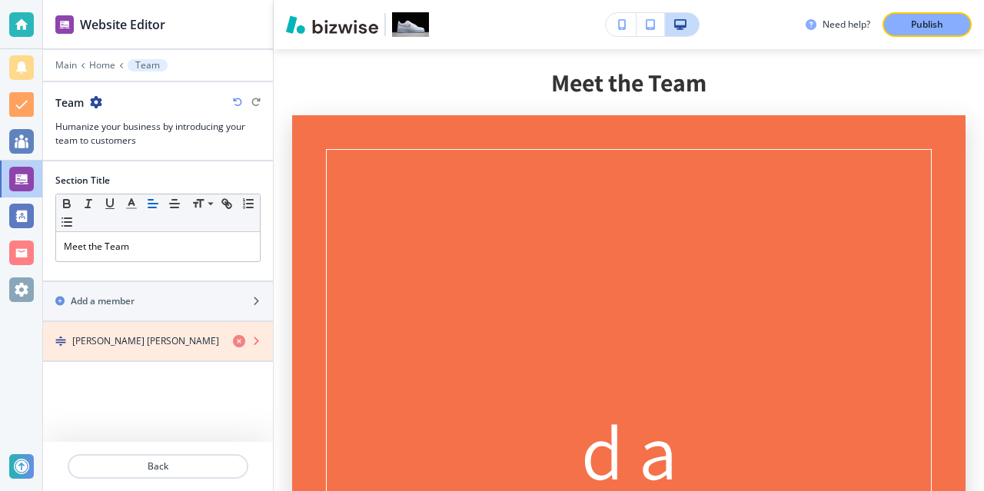
click at [241, 339] on icon "button" at bounding box center [239, 341] width 12 height 12
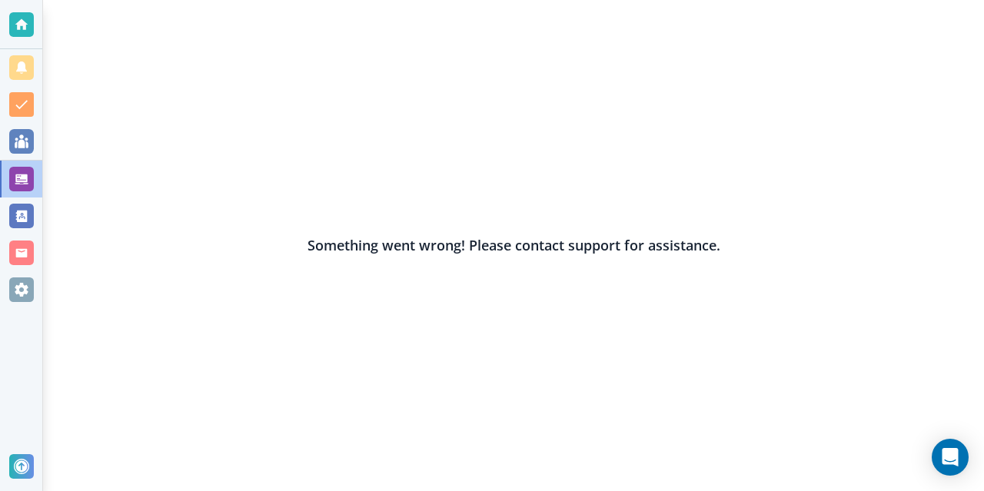
click at [373, 243] on h2 "Something went wrong! Please contact support for assistance." at bounding box center [513, 245] width 413 height 21
click at [475, 241] on h2 "Something went wrong! Please contact support for assistance." at bounding box center [513, 245] width 413 height 21
click at [380, 236] on h2 "Something went wrong! Please contact support for assistance." at bounding box center [513, 245] width 413 height 21
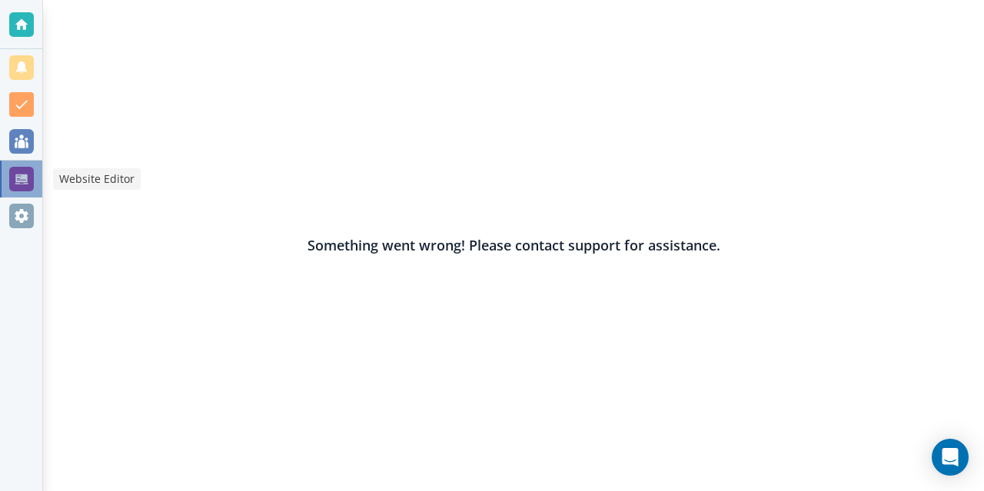
click at [22, 184] on div at bounding box center [21, 179] width 25 height 25
click at [14, 137] on div at bounding box center [21, 141] width 25 height 25
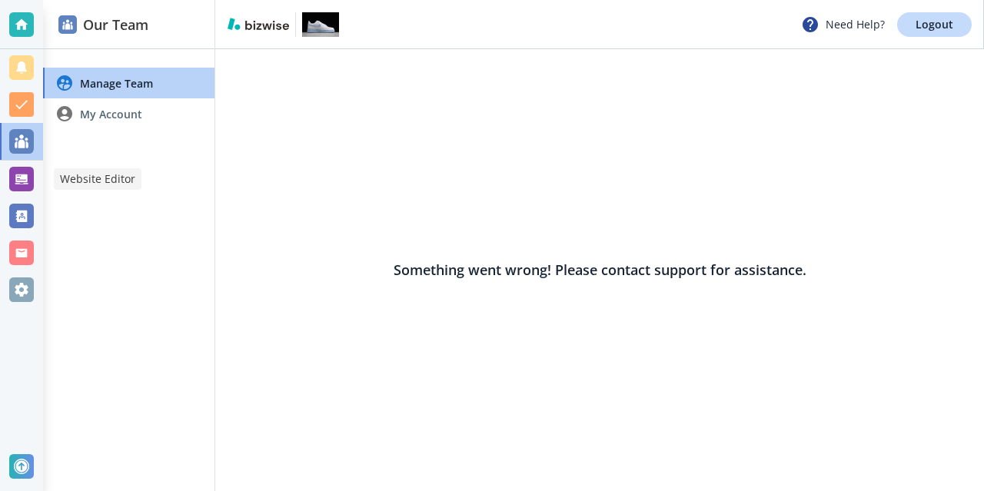
click at [26, 189] on div at bounding box center [21, 179] width 25 height 25
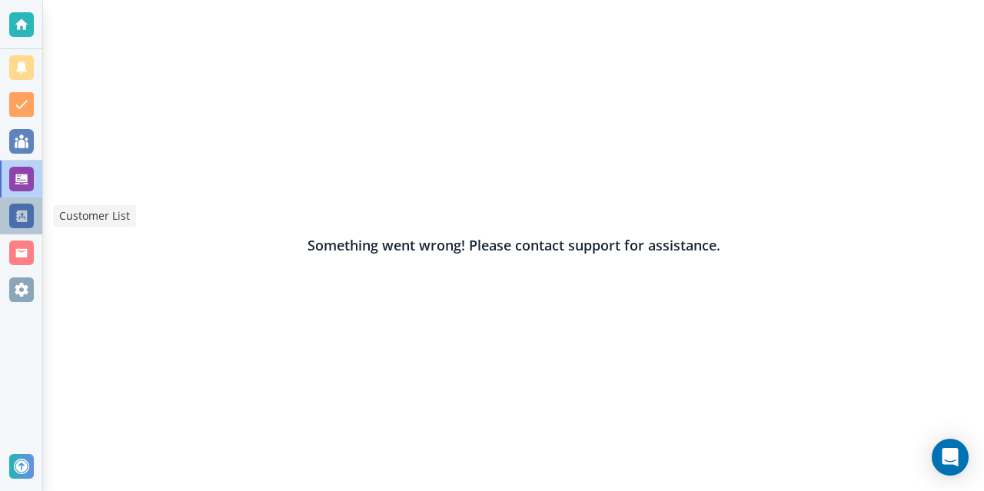
click at [22, 209] on div at bounding box center [21, 216] width 25 height 25
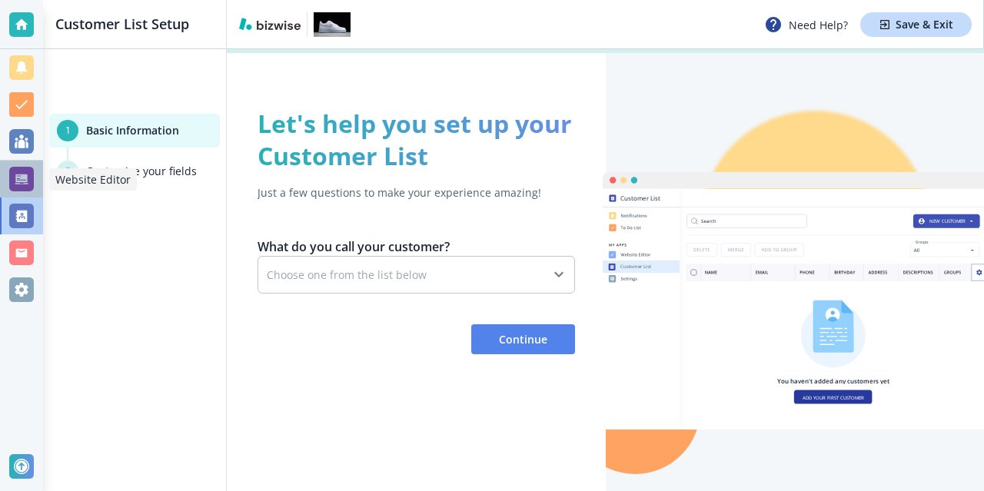
click at [22, 174] on div at bounding box center [21, 179] width 25 height 25
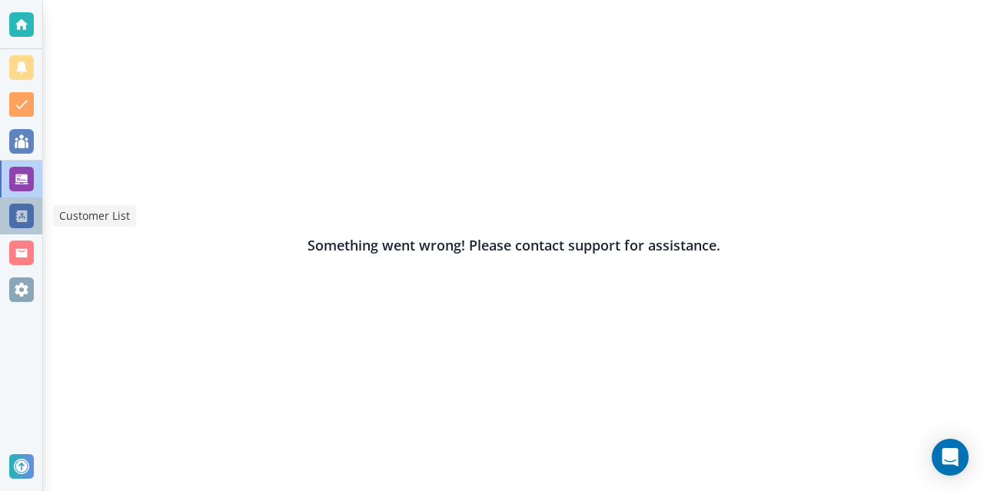
click at [16, 223] on div at bounding box center [21, 216] width 25 height 25
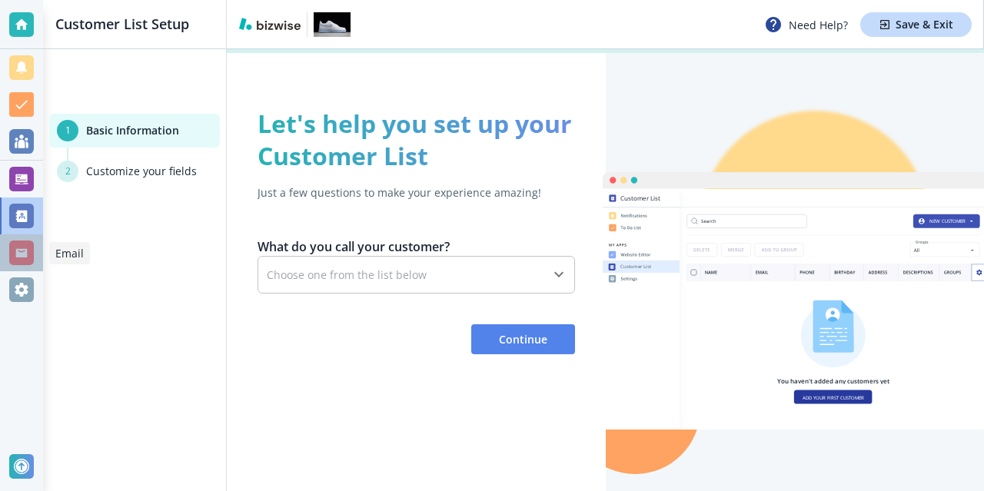
click at [25, 259] on div at bounding box center [21, 253] width 25 height 25
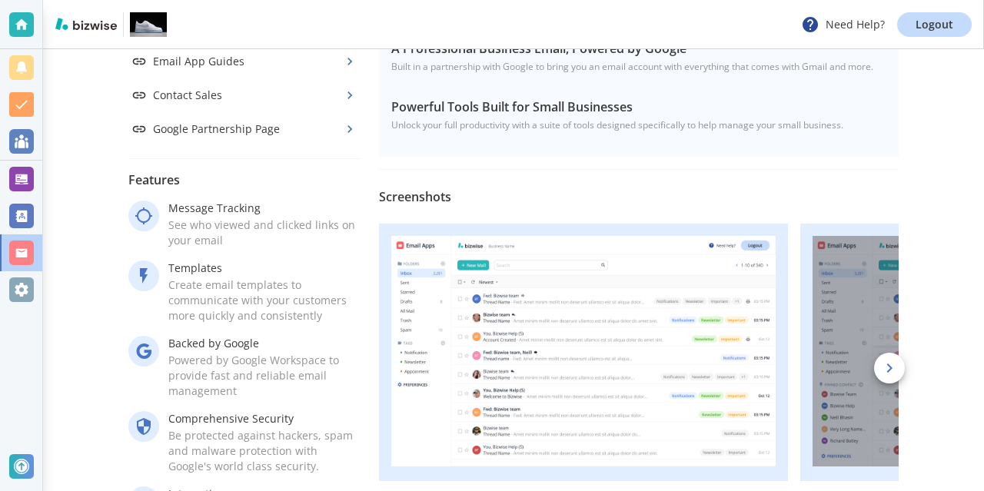
click at [27, 287] on div at bounding box center [21, 289] width 25 height 25
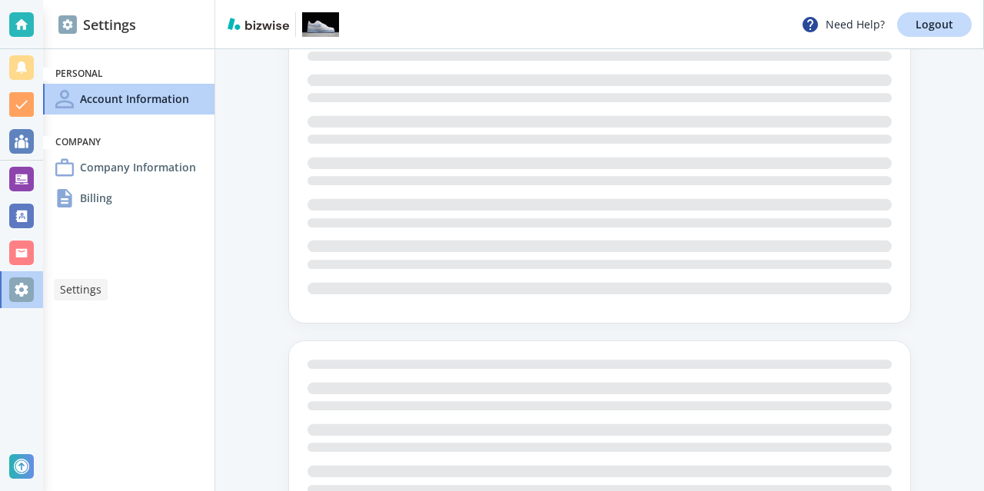
scroll to position [134, 0]
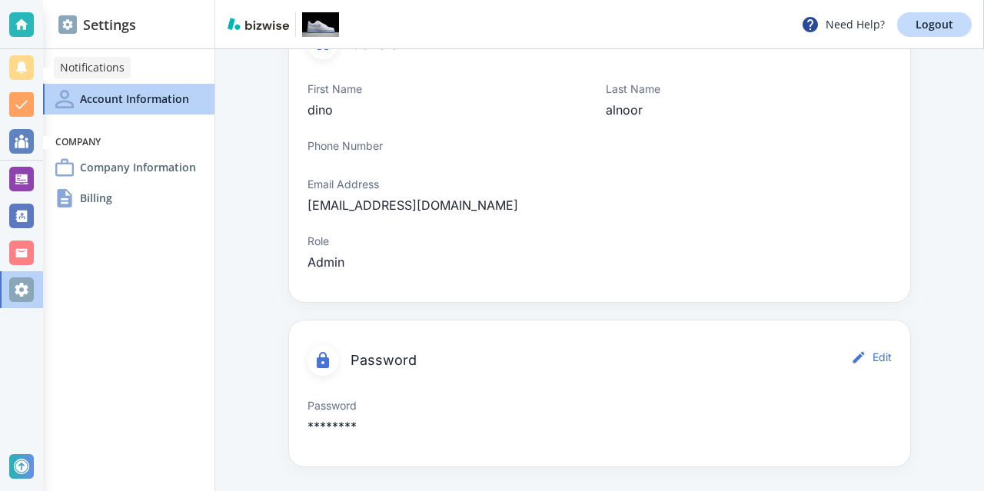
click at [18, 65] on div at bounding box center [21, 67] width 25 height 25
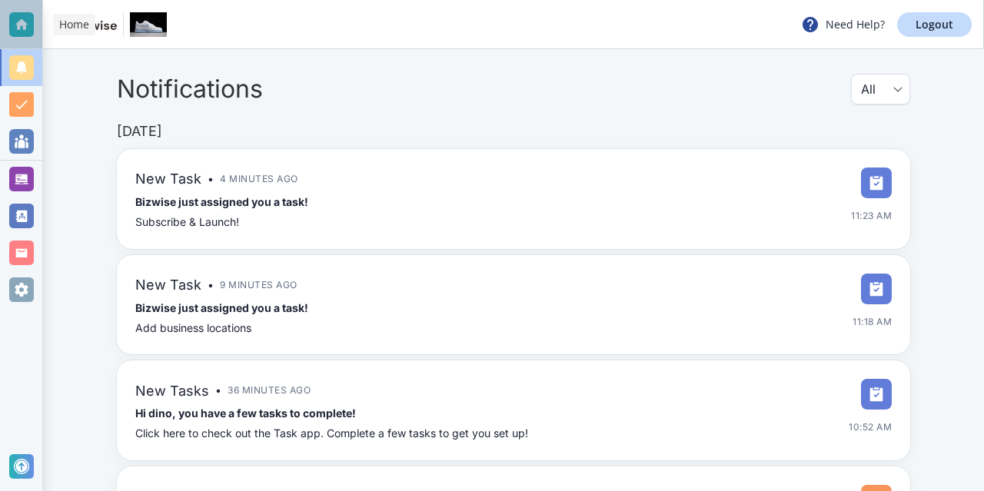
click at [22, 23] on div at bounding box center [21, 24] width 25 height 25
click at [28, 177] on div at bounding box center [21, 179] width 25 height 25
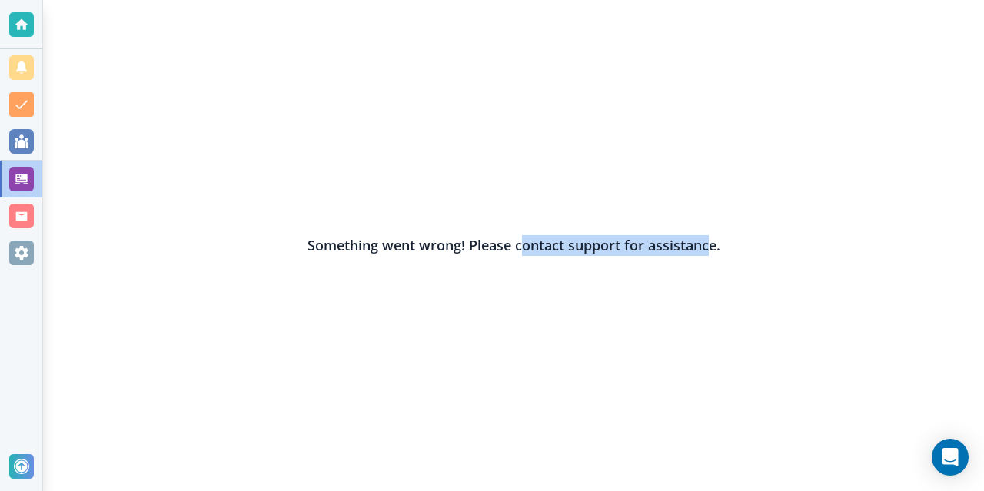
drag, startPoint x: 520, startPoint y: 251, endPoint x: 707, endPoint y: 238, distance: 187.1
click at [707, 238] on h2 "Something went wrong! Please contact support for assistance." at bounding box center [513, 245] width 413 height 21
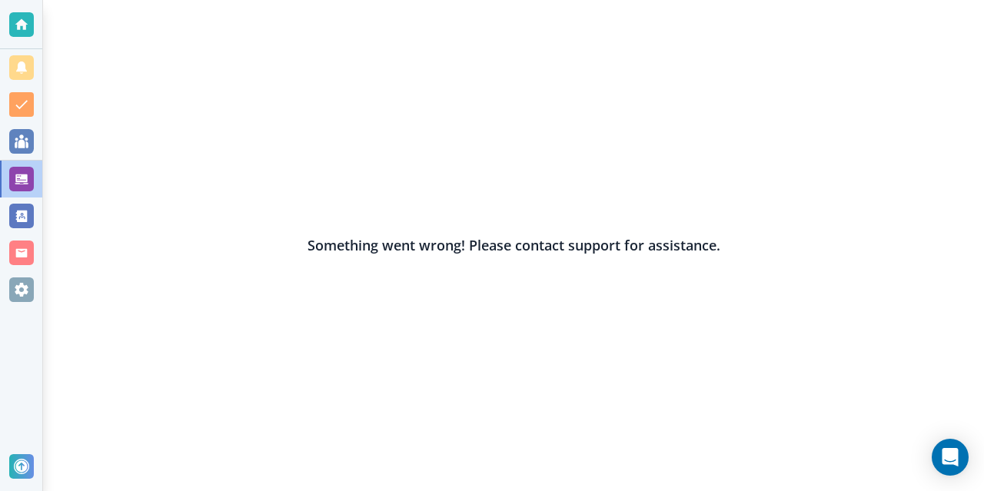
click at [512, 280] on div "Something went wrong! Please contact support for assistance." at bounding box center [513, 245] width 941 height 491
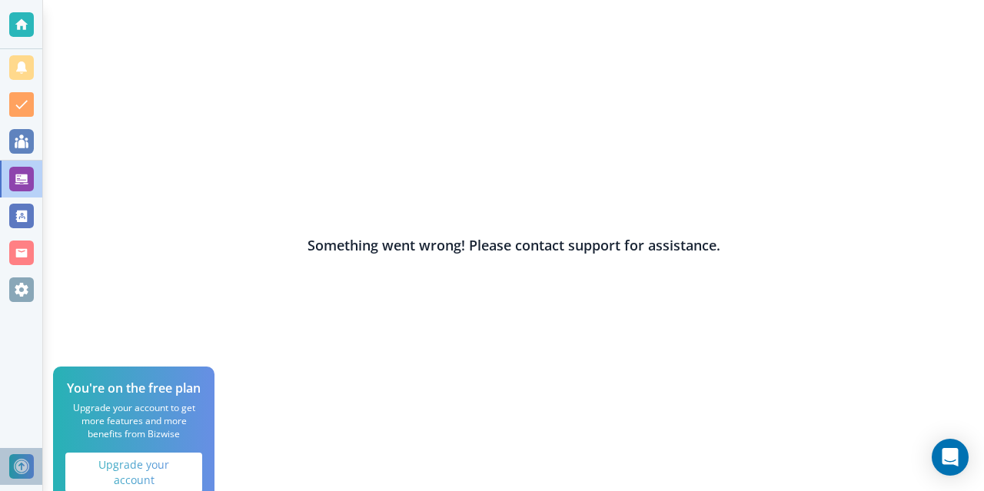
click at [9, 464] on div at bounding box center [21, 466] width 25 height 25
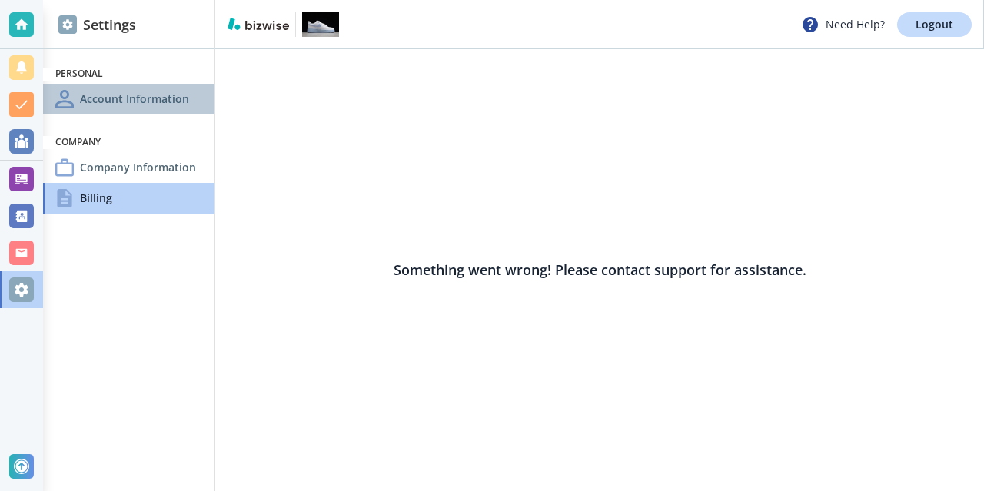
click at [110, 99] on h4 "Account Information" at bounding box center [134, 99] width 109 height 16
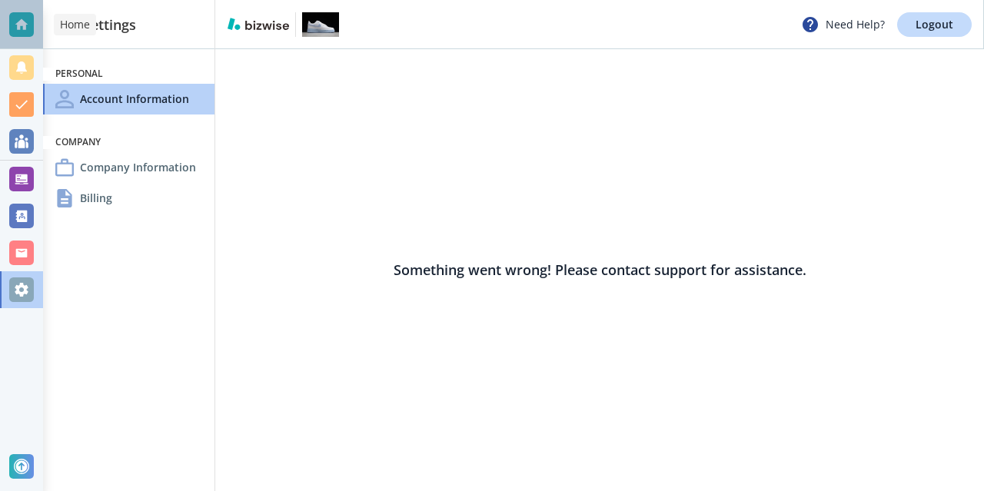
click at [19, 23] on div at bounding box center [21, 24] width 25 height 25
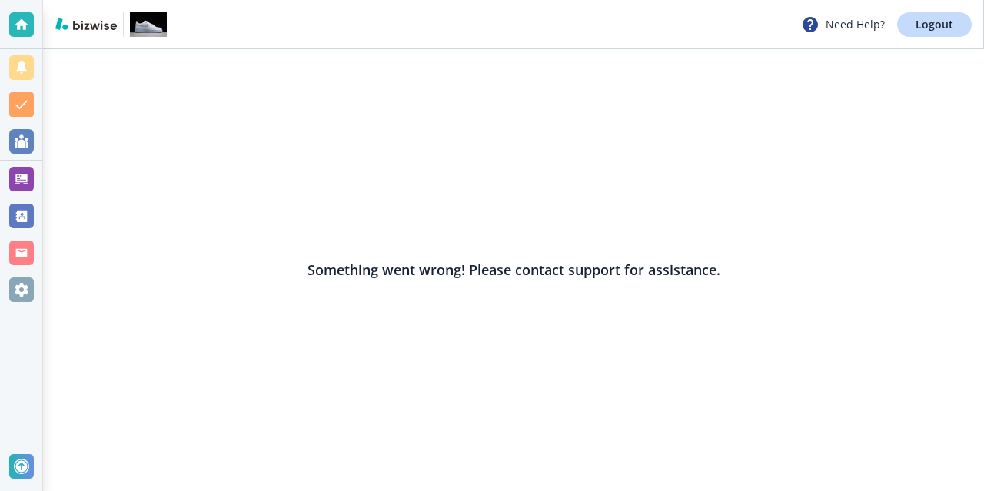
click at [183, 130] on div "Something went wrong! Please contact support for assistance." at bounding box center [513, 270] width 941 height 442
click at [201, 185] on div "Something went wrong! Please contact support for assistance." at bounding box center [513, 270] width 941 height 442
click at [137, 23] on img at bounding box center [148, 24] width 37 height 25
click at [144, 22] on img at bounding box center [148, 24] width 37 height 25
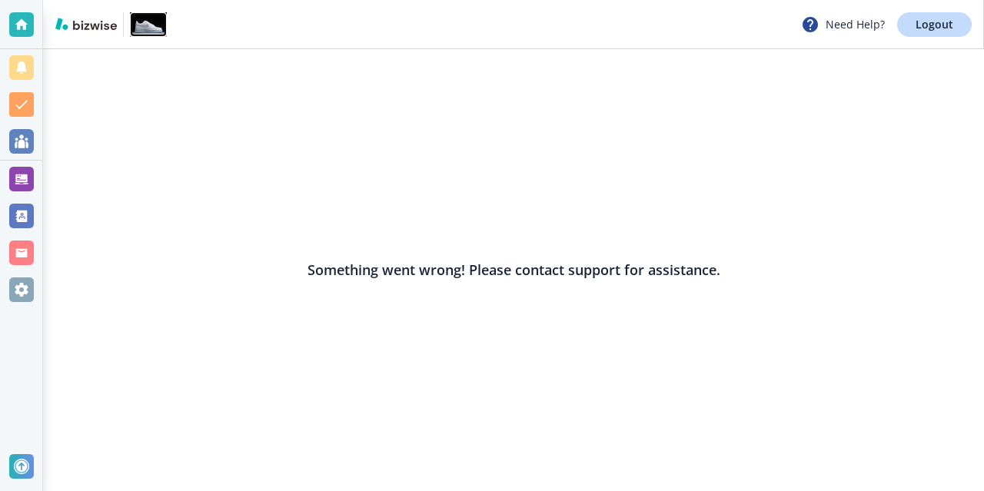
click at [144, 22] on img at bounding box center [148, 24] width 37 height 25
click at [85, 21] on img at bounding box center [85, 24] width 61 height 12
click at [138, 21] on img at bounding box center [148, 24] width 37 height 25
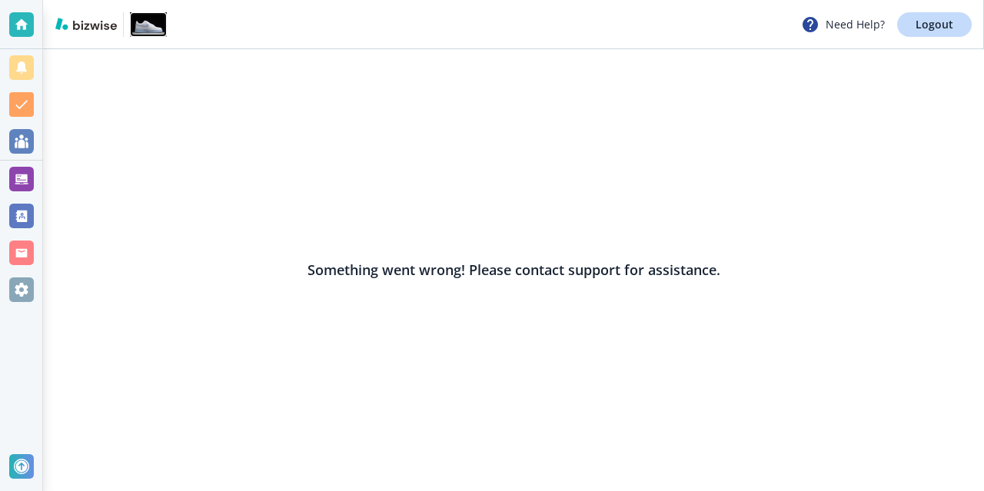
click at [138, 21] on img at bounding box center [148, 24] width 37 height 25
click at [784, 148] on div "Something went wrong! Please contact support for assistance." at bounding box center [513, 270] width 941 height 442
drag, startPoint x: 497, startPoint y: 168, endPoint x: 225, endPoint y: 196, distance: 273.5
click at [496, 168] on div "Something went wrong! Please contact support for assistance." at bounding box center [513, 270] width 941 height 442
drag, startPoint x: 225, startPoint y: 196, endPoint x: 184, endPoint y: 220, distance: 47.2
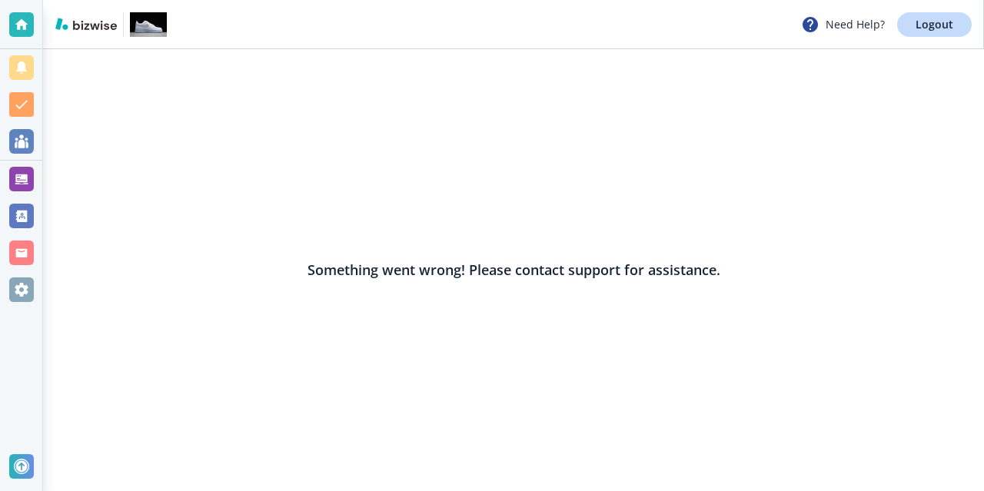
click at [224, 198] on div "Something went wrong! Please contact support for assistance." at bounding box center [513, 270] width 941 height 442
click at [19, 184] on div at bounding box center [21, 179] width 25 height 25
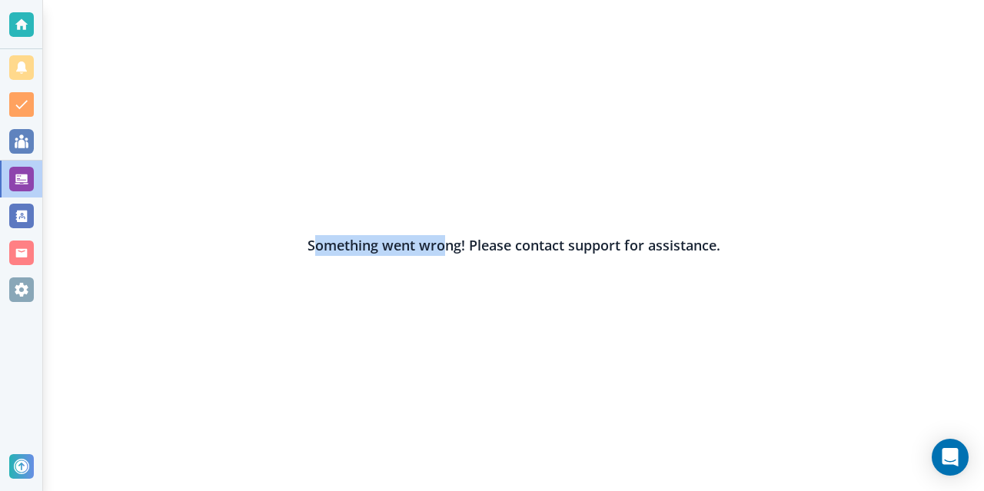
drag, startPoint x: 310, startPoint y: 247, endPoint x: 445, endPoint y: 244, distance: 135.3
click at [445, 244] on h2 "Something went wrong! Please contact support for assistance." at bounding box center [513, 245] width 413 height 21
click at [479, 307] on div "Something went wrong! Please contact support for assistance." at bounding box center [513, 245] width 941 height 491
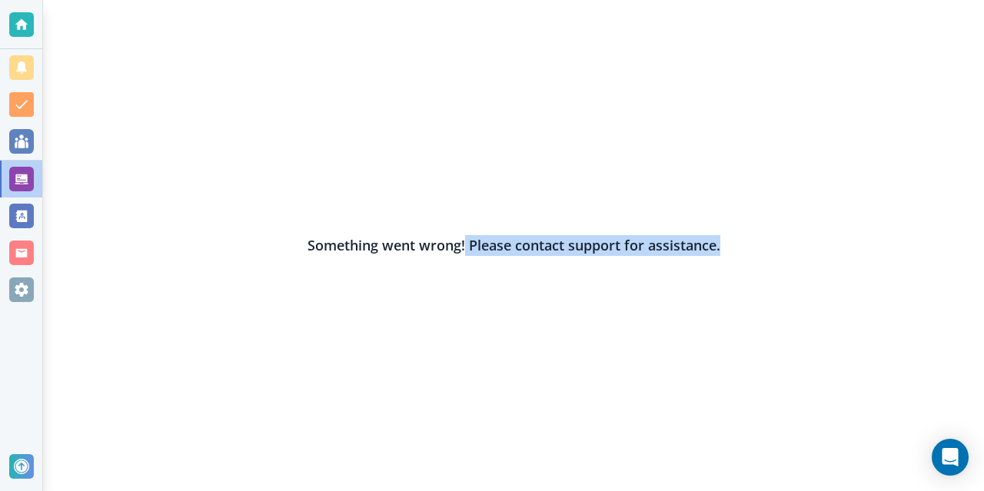
drag, startPoint x: 465, startPoint y: 244, endPoint x: 812, endPoint y: 257, distance: 347.6
click at [812, 257] on div "Something went wrong! Please contact support for assistance." at bounding box center [513, 245] width 941 height 491
click at [16, 18] on div at bounding box center [21, 24] width 25 height 25
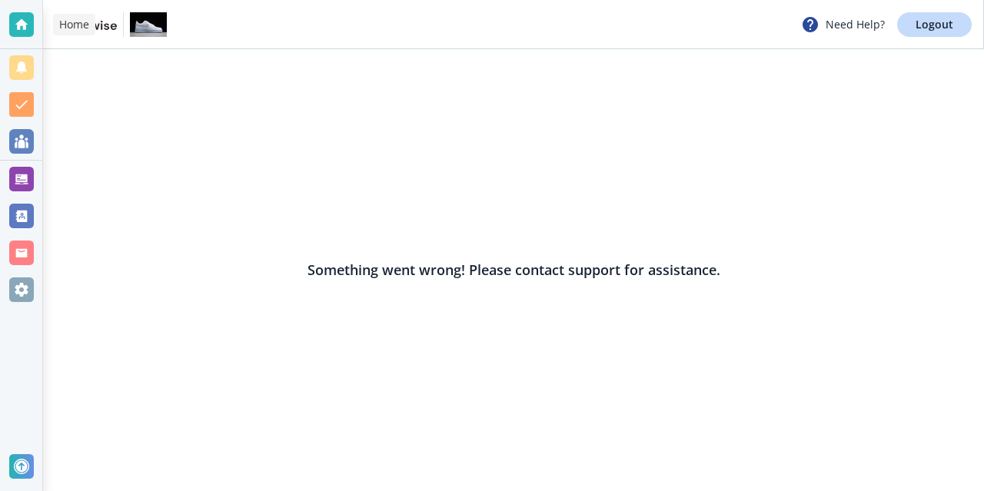
click at [82, 0] on body "Need Help? Logout Something went wrong! Please contact support for assistance. …" at bounding box center [492, 0] width 984 height 0
click at [98, 31] on link at bounding box center [89, 25] width 68 height 15
click at [958, 38] on div "Need Help? Logout" at bounding box center [513, 24] width 941 height 49
click at [942, 27] on p "Logout" at bounding box center [934, 24] width 38 height 11
